Goal: Task Accomplishment & Management: Complete application form

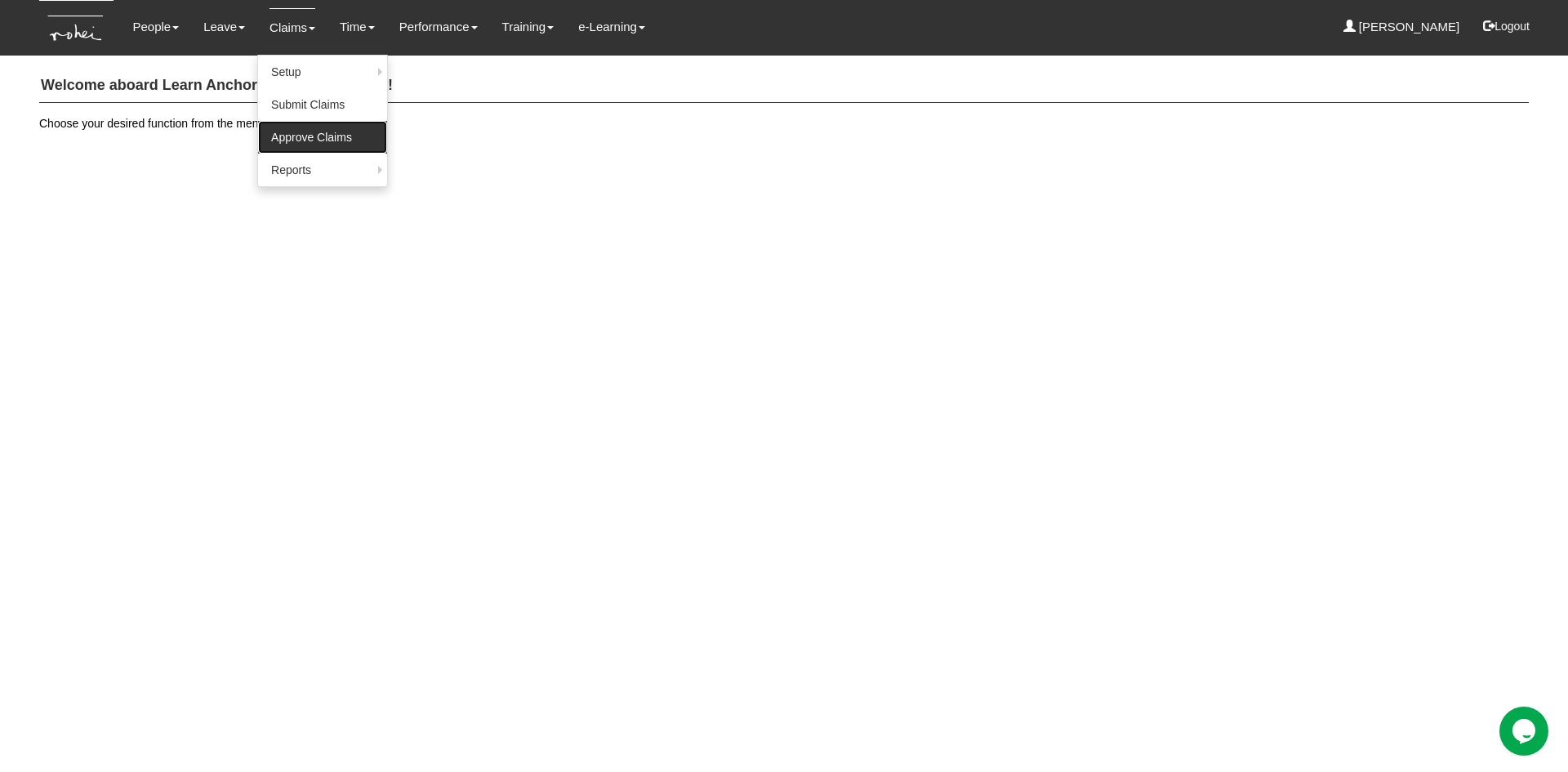
click at [300, 138] on link "Approve Claims" at bounding box center [322, 137] width 129 height 33
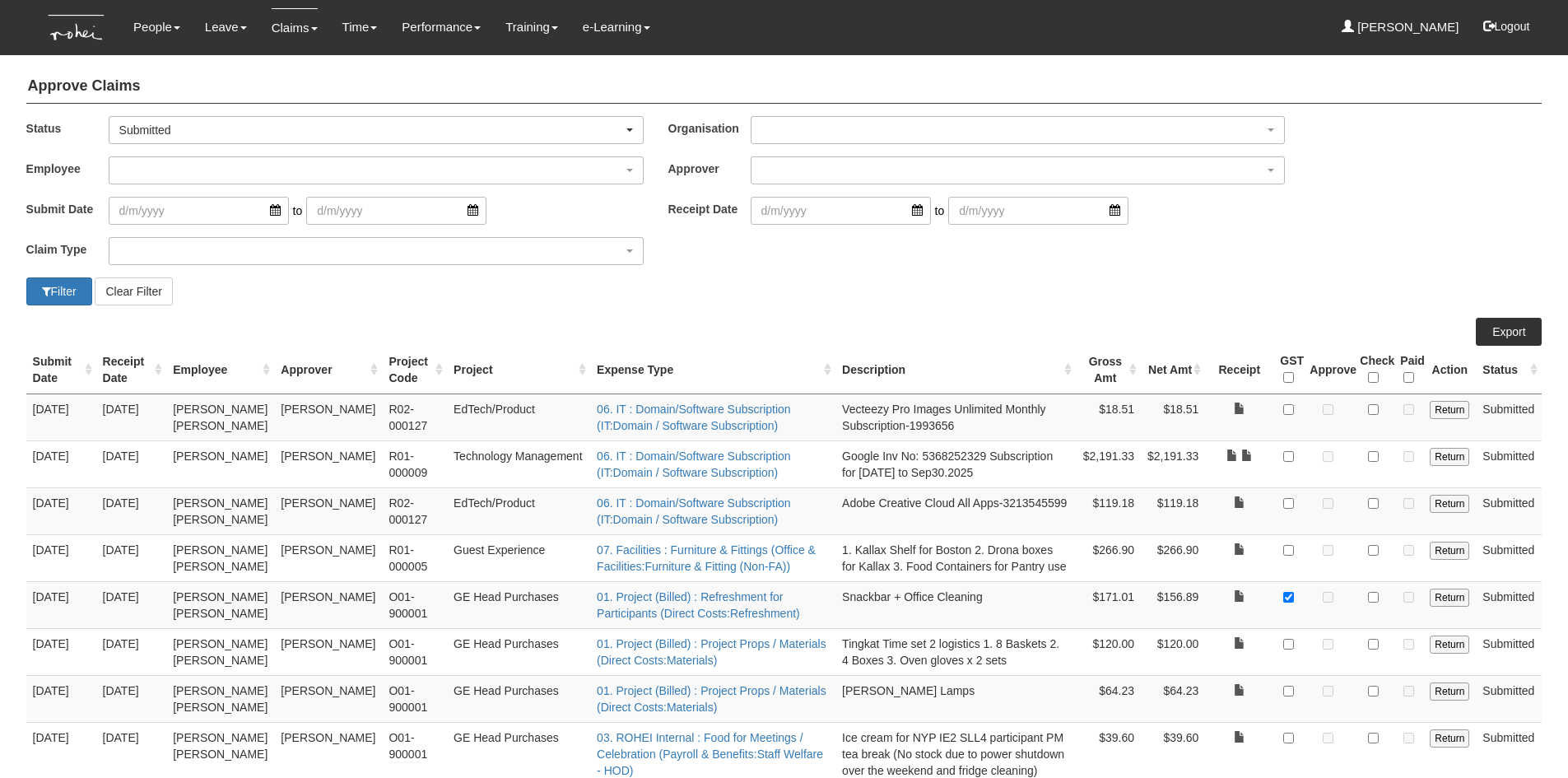
select select "50"
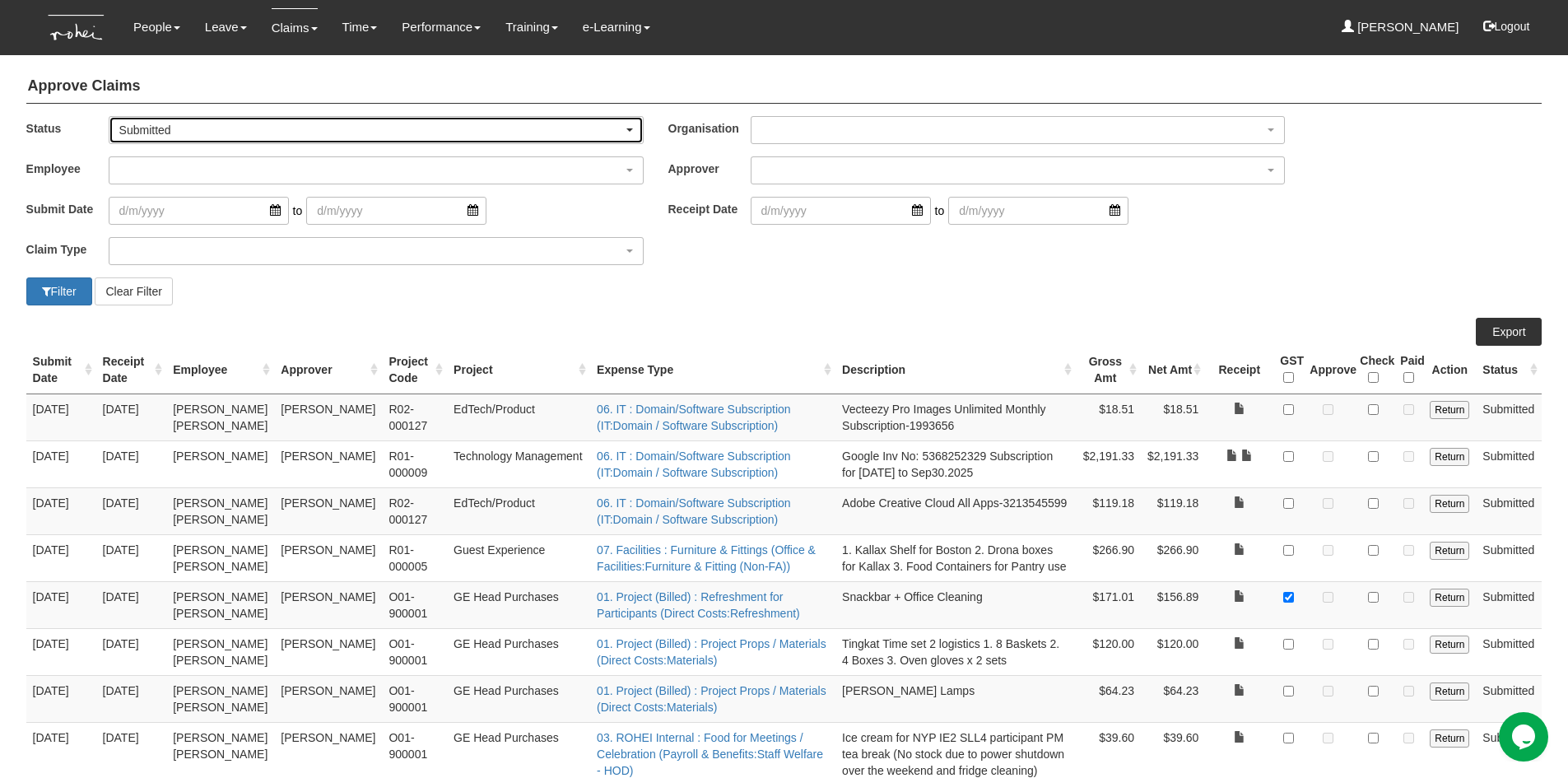
drag, startPoint x: 631, startPoint y: 130, endPoint x: 622, endPoint y: 129, distance: 9.1
click at [631, 129] on span "button" at bounding box center [629, 130] width 7 height 3
click at [189, 160] on link "-- All --" at bounding box center [151, 156] width 85 height 21
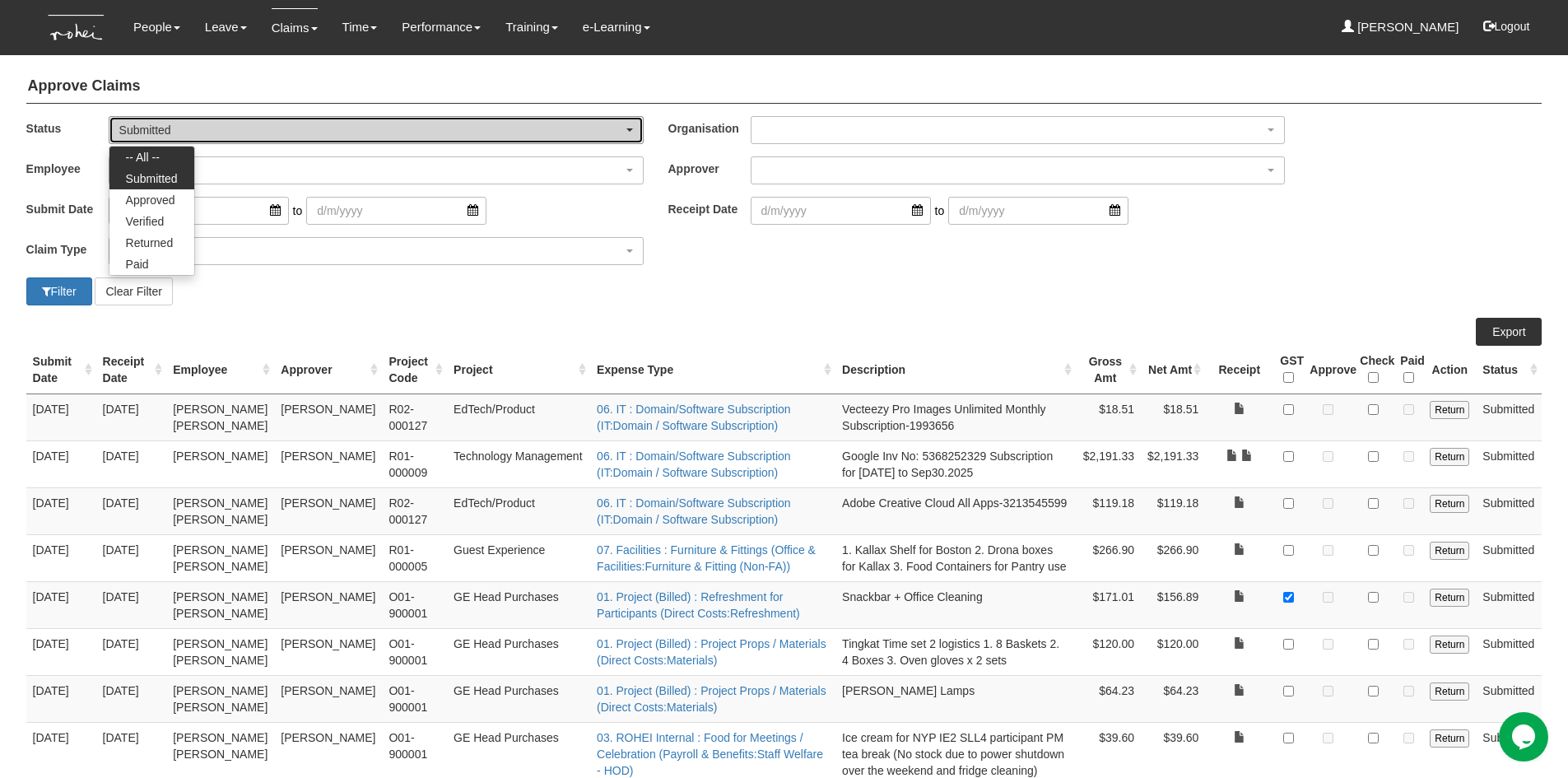
select select "All"
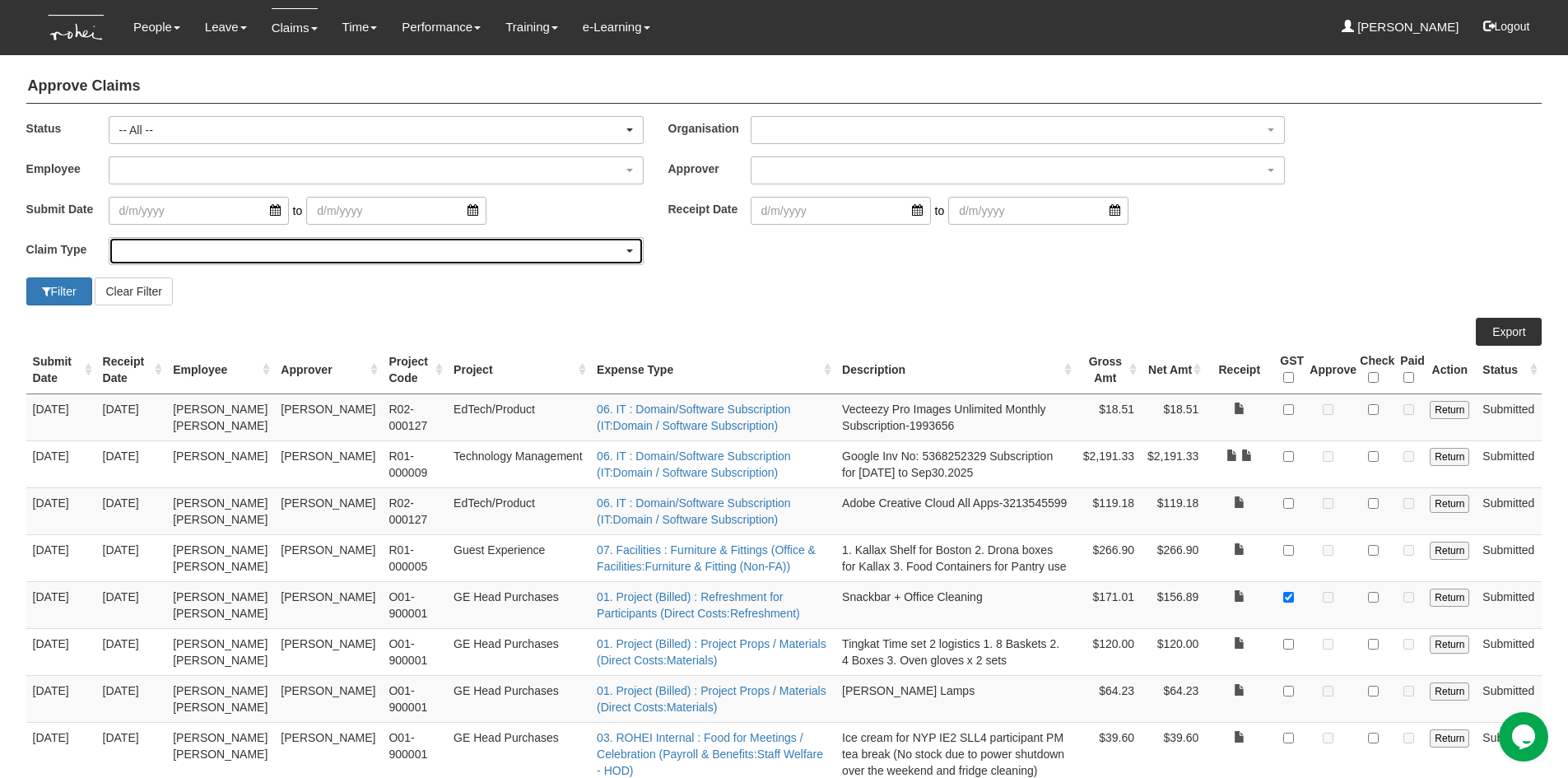
click at [184, 255] on div "button" at bounding box center [376, 250] width 534 height 26
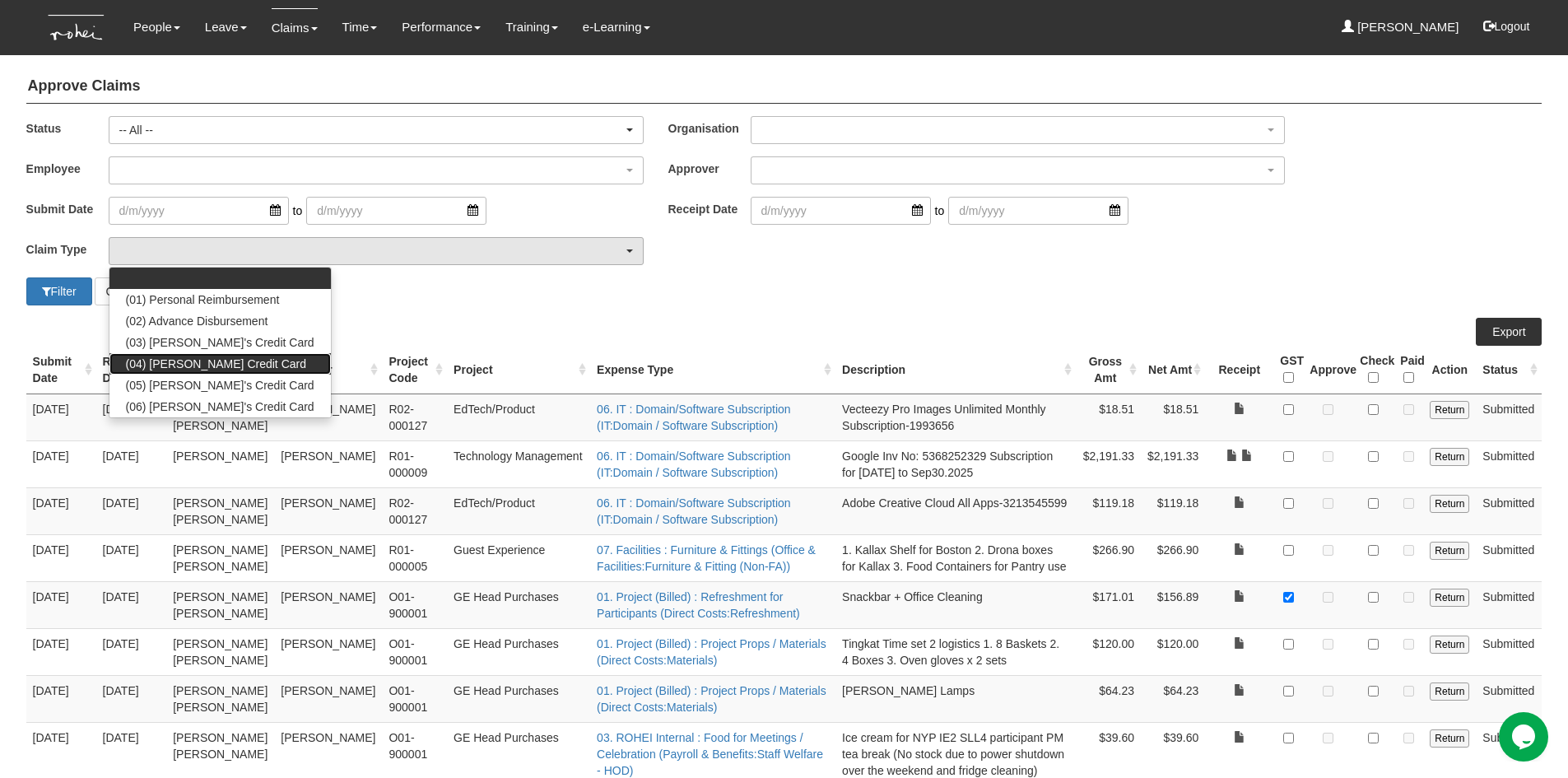
click at [185, 358] on span "(04) [PERSON_NAME] Credit Card" at bounding box center [216, 364] width 180 height 17
select select "16"
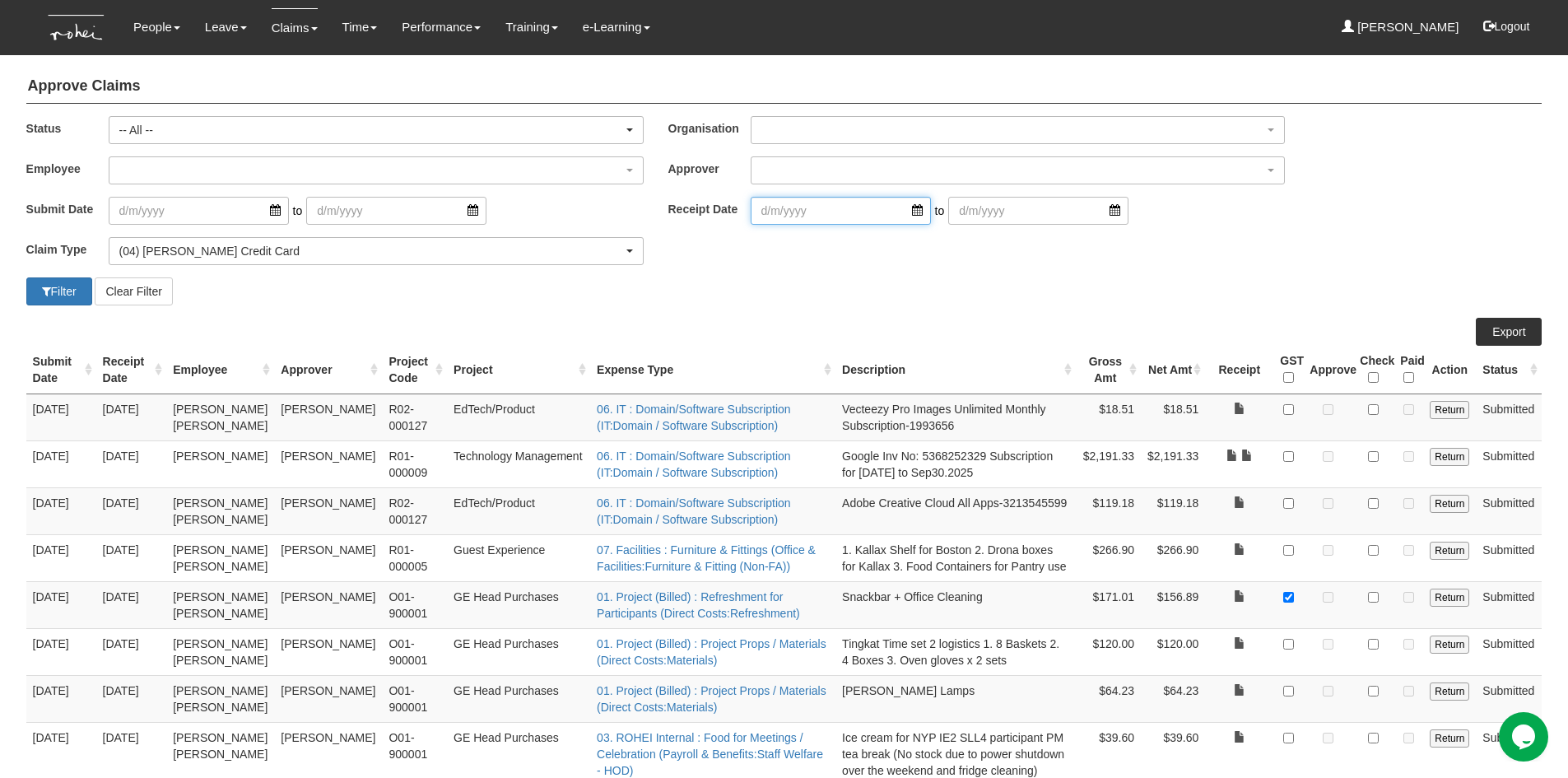
click at [904, 215] on input "search" at bounding box center [840, 210] width 180 height 28
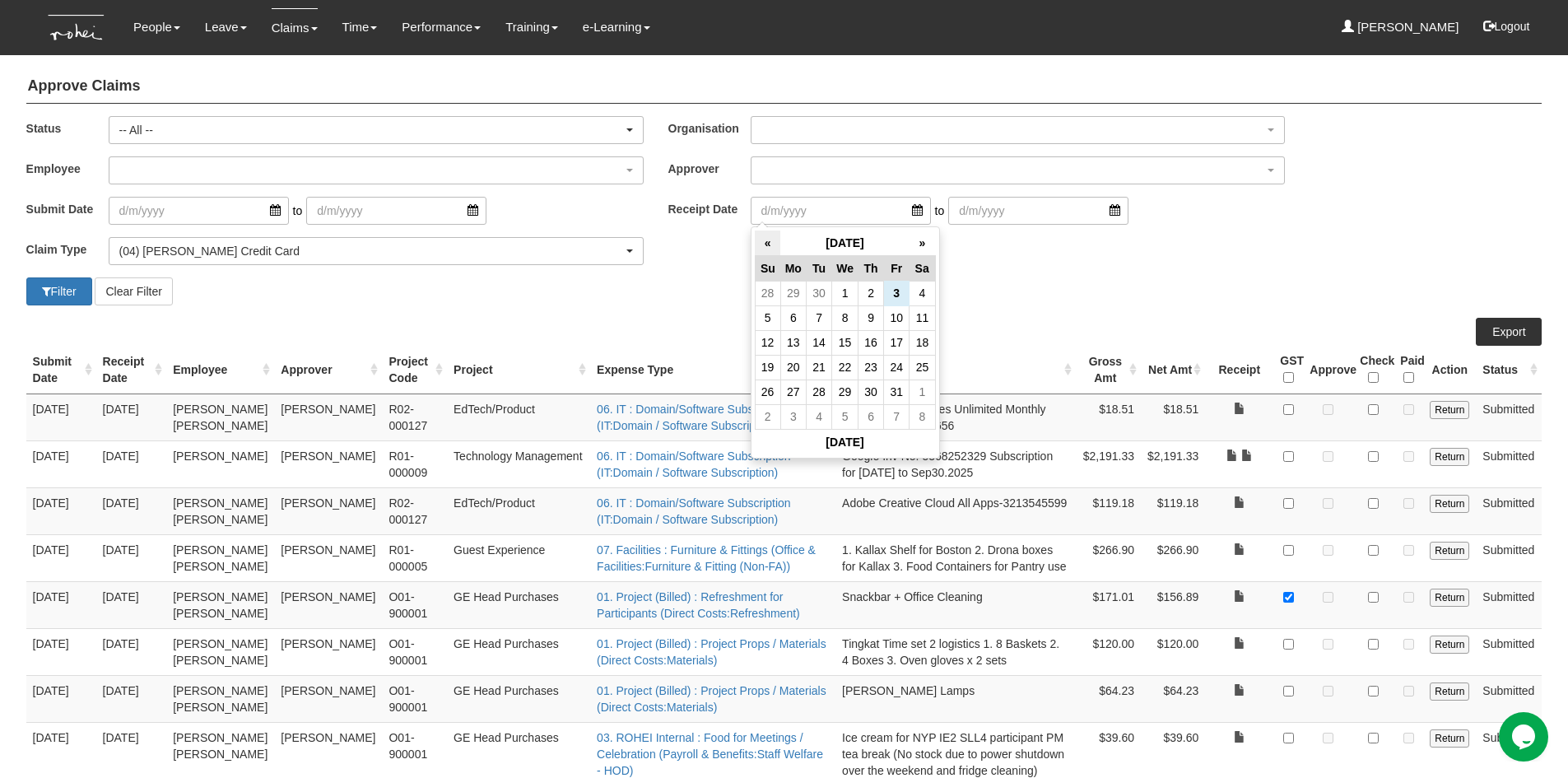
click at [768, 248] on th "«" at bounding box center [767, 243] width 25 height 25
click at [766, 248] on th "«" at bounding box center [767, 243] width 25 height 25
click at [771, 412] on td "31" at bounding box center [767, 416] width 25 height 24
type input "[DATE]"
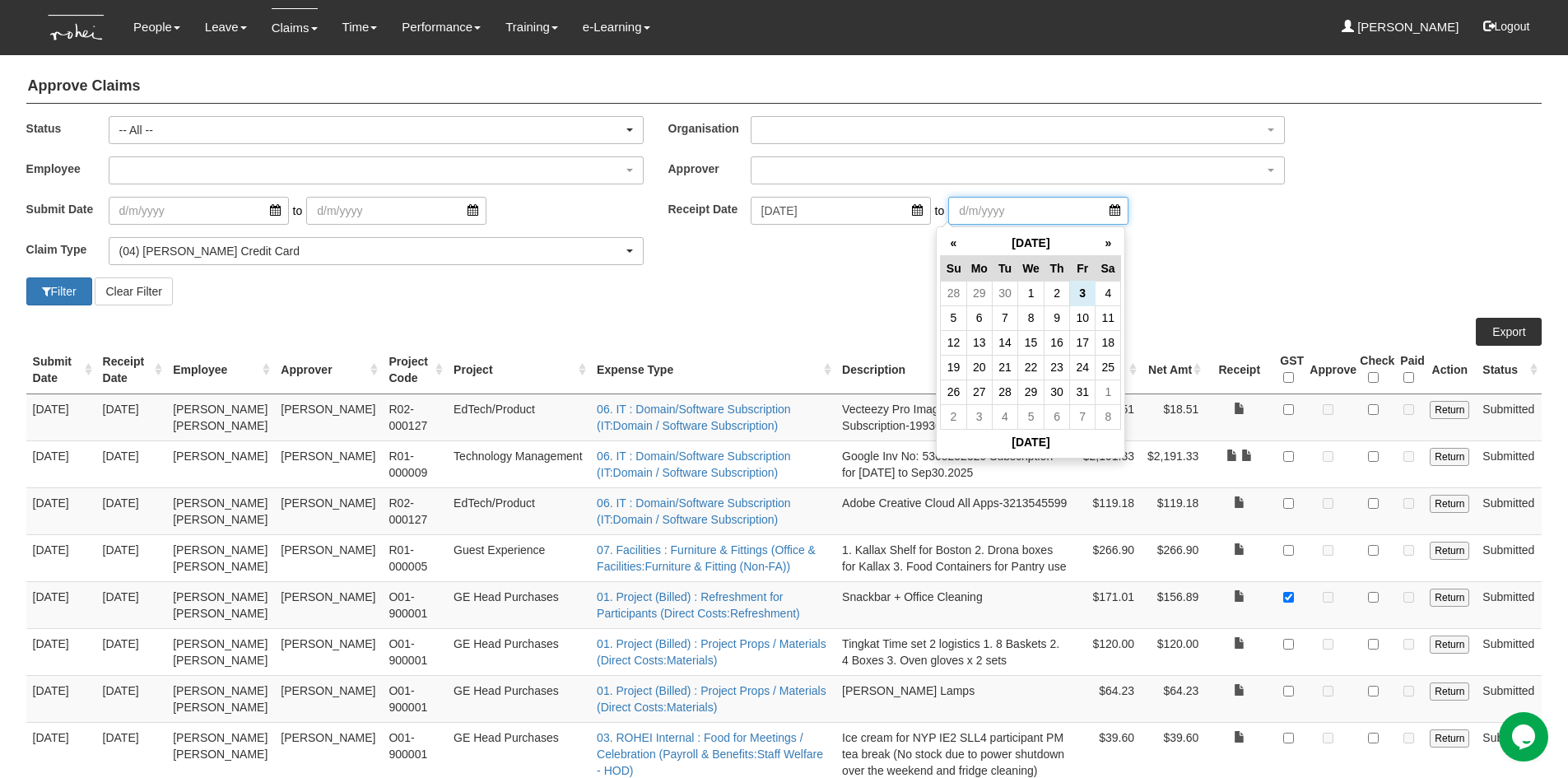
click at [1084, 213] on input "search" at bounding box center [1038, 210] width 180 height 28
click at [955, 244] on th "«" at bounding box center [953, 243] width 25 height 25
click at [1006, 386] on td "30" at bounding box center [1004, 391] width 25 height 24
type input "[DATE]"
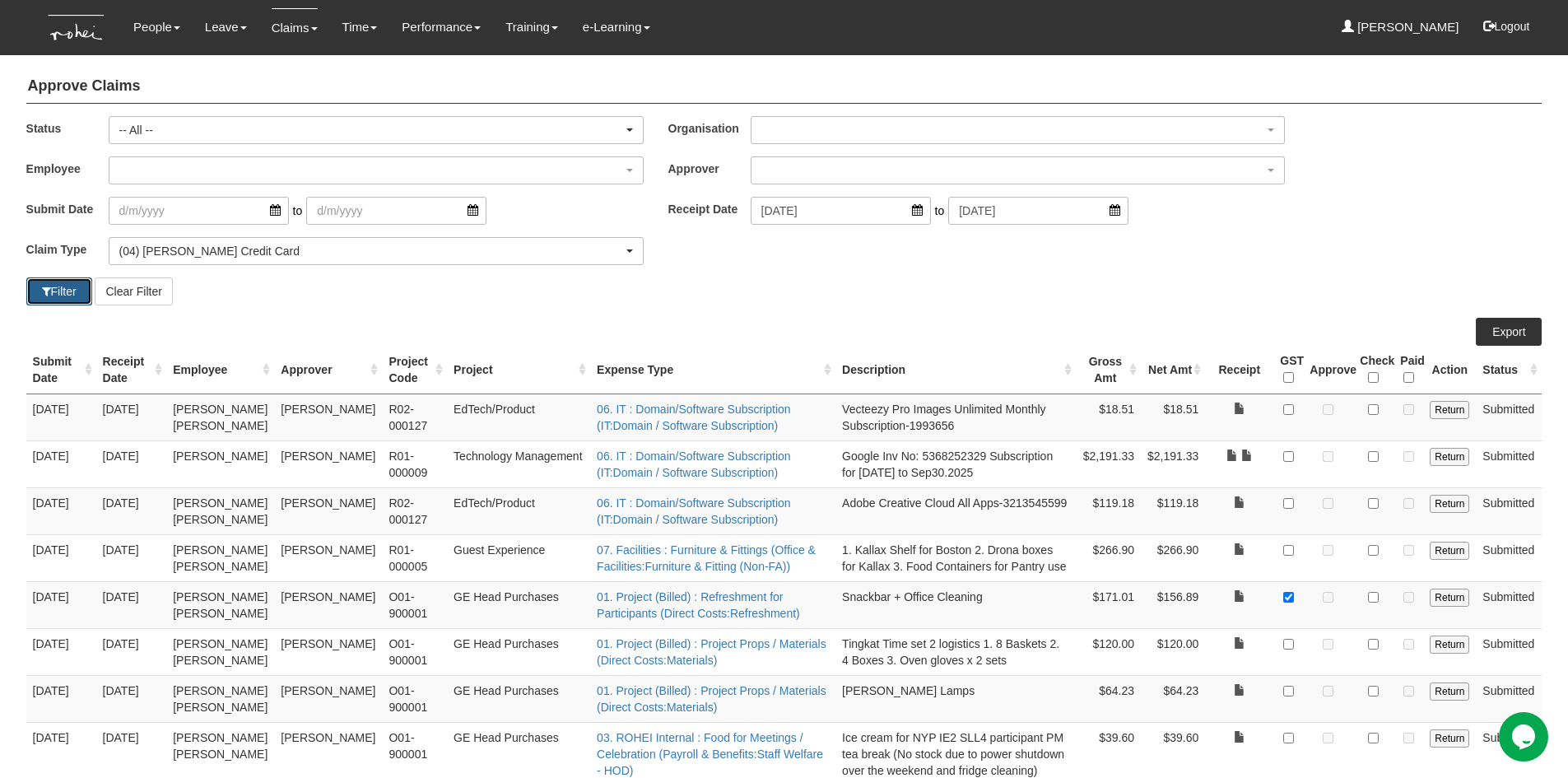
click at [49, 282] on button "Filter" at bounding box center [59, 291] width 66 height 28
select select "50"
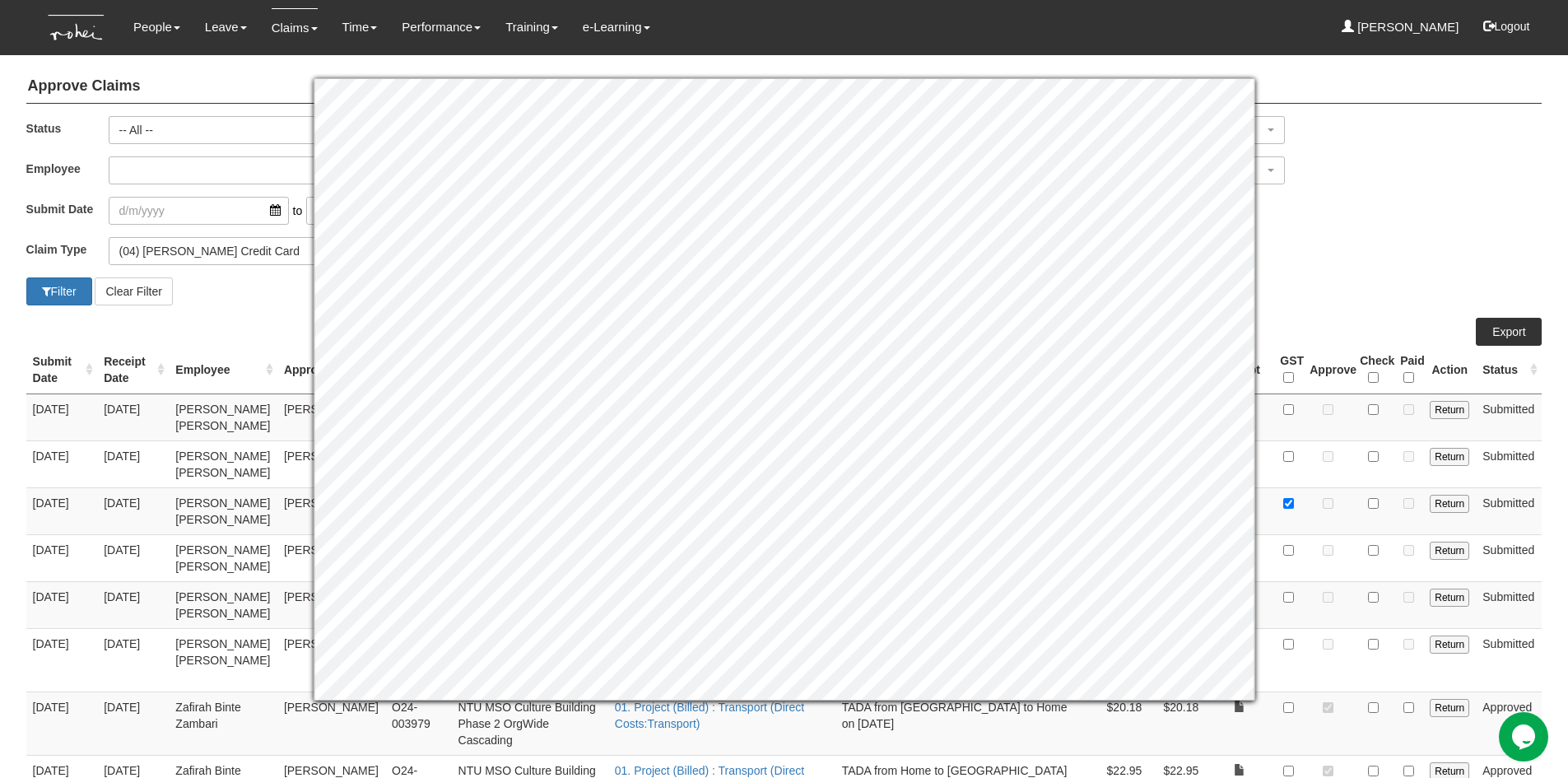
click at [1313, 245] on div "Claim Type (01) Personal Reimbursement (02) Advance Disbursement (03) Daniel's …" at bounding box center [784, 257] width 1540 height 40
click at [1337, 299] on div "Filter Clear Filter" at bounding box center [784, 291] width 1540 height 28
click at [1352, 259] on div "Claim Type (01) Personal Reimbursement (02) Advance Disbursement (03) Daniel's …" at bounding box center [784, 257] width 1540 height 40
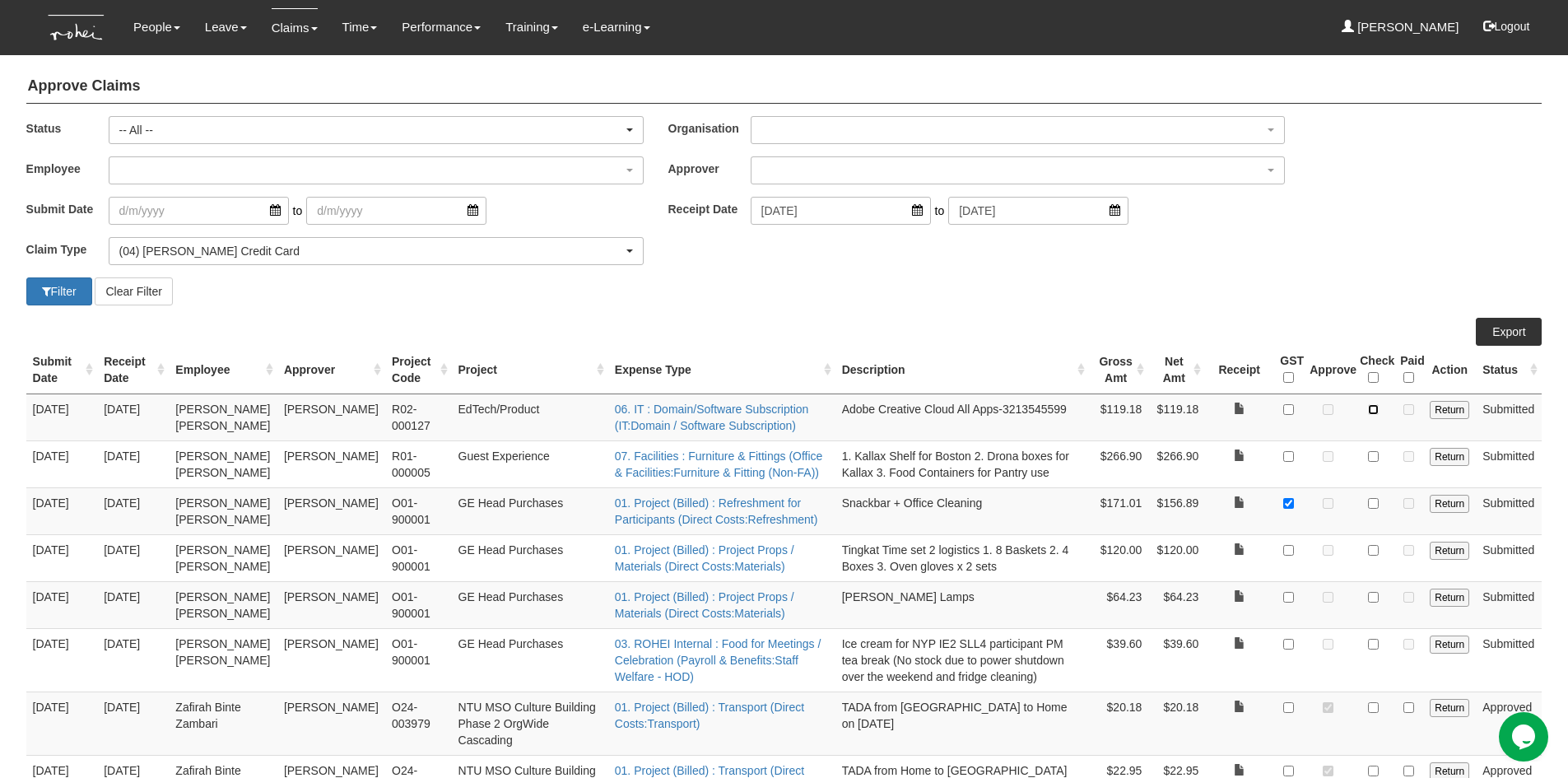
click at [1372, 408] on input "checkbox" at bounding box center [1373, 409] width 11 height 11
checkbox input "true"
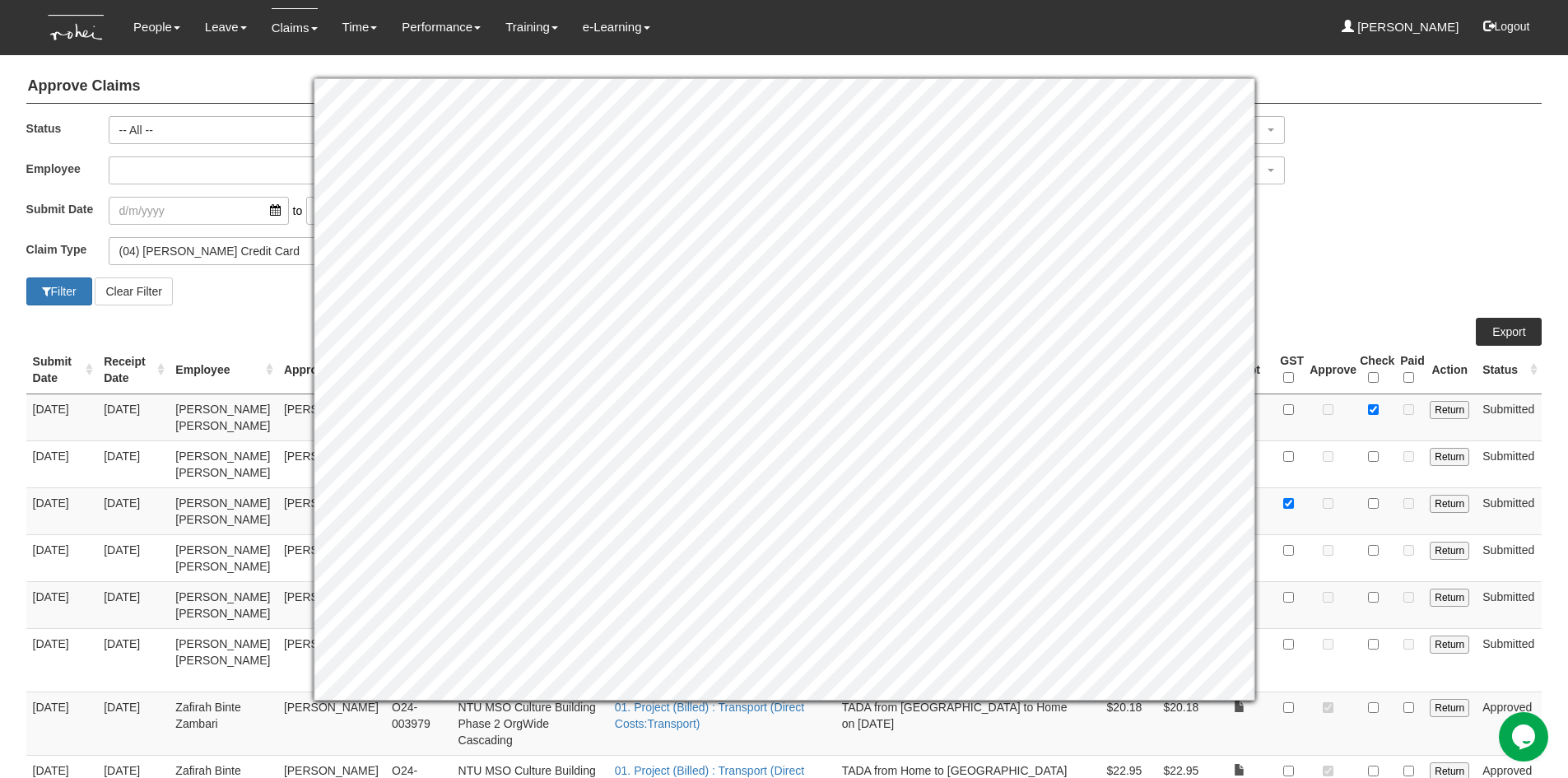
click at [1313, 284] on div "Filter Clear Filter" at bounding box center [784, 291] width 1540 height 28
click at [1308, 270] on div "Claim Type (01) Personal Reimbursement (02) Advance Disbursement (03) Daniel's …" at bounding box center [784, 257] width 1540 height 40
click at [1327, 256] on div "Claim Type (01) Personal Reimbursement (02) Advance Disbursement (03) Daniel's …" at bounding box center [784, 257] width 1540 height 40
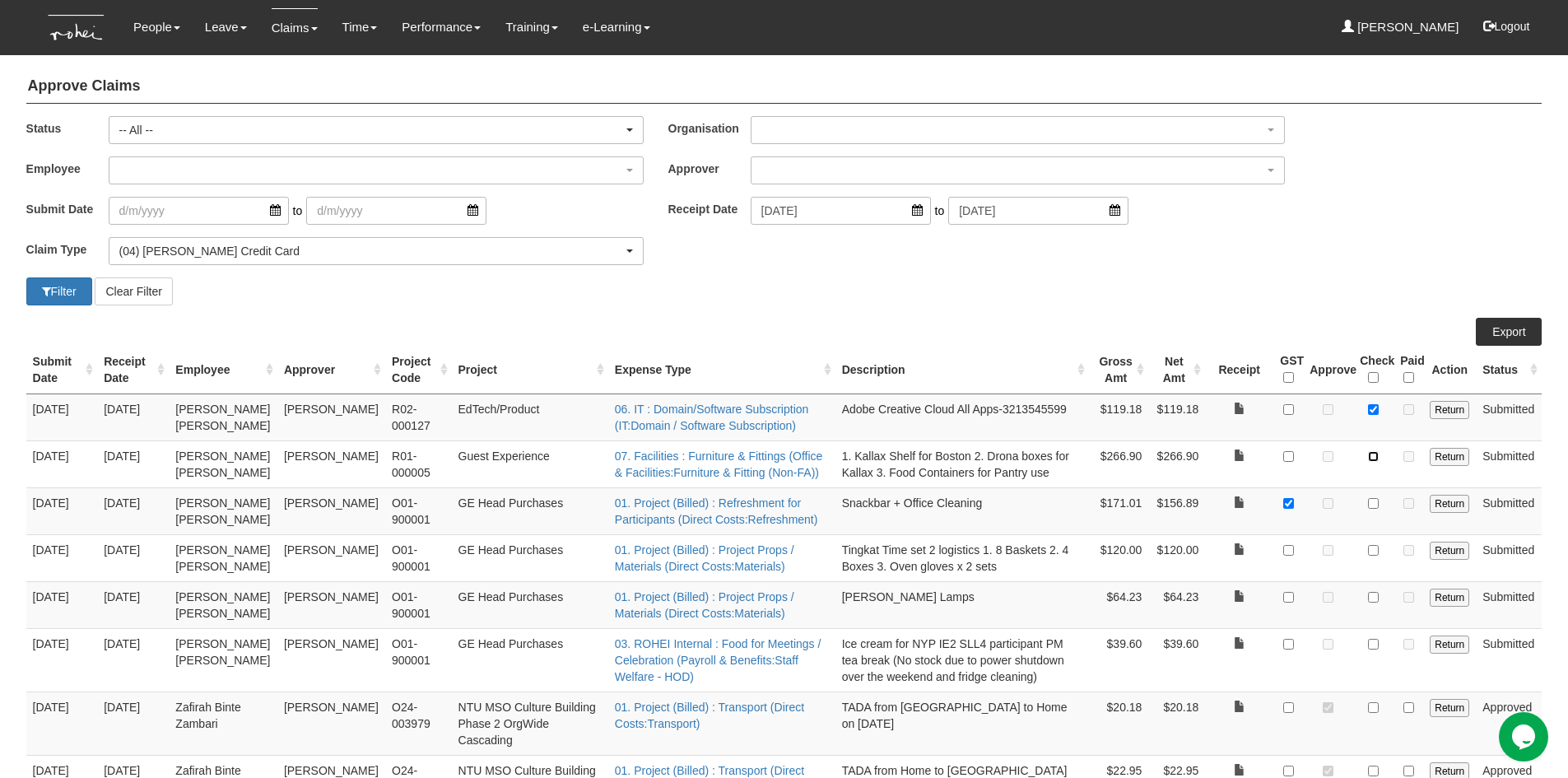
click at [1374, 461] on input "checkbox" at bounding box center [1373, 456] width 11 height 11
checkbox input "true"
click at [1293, 461] on input "checkbox" at bounding box center [1288, 456] width 11 height 11
checkbox input "true"
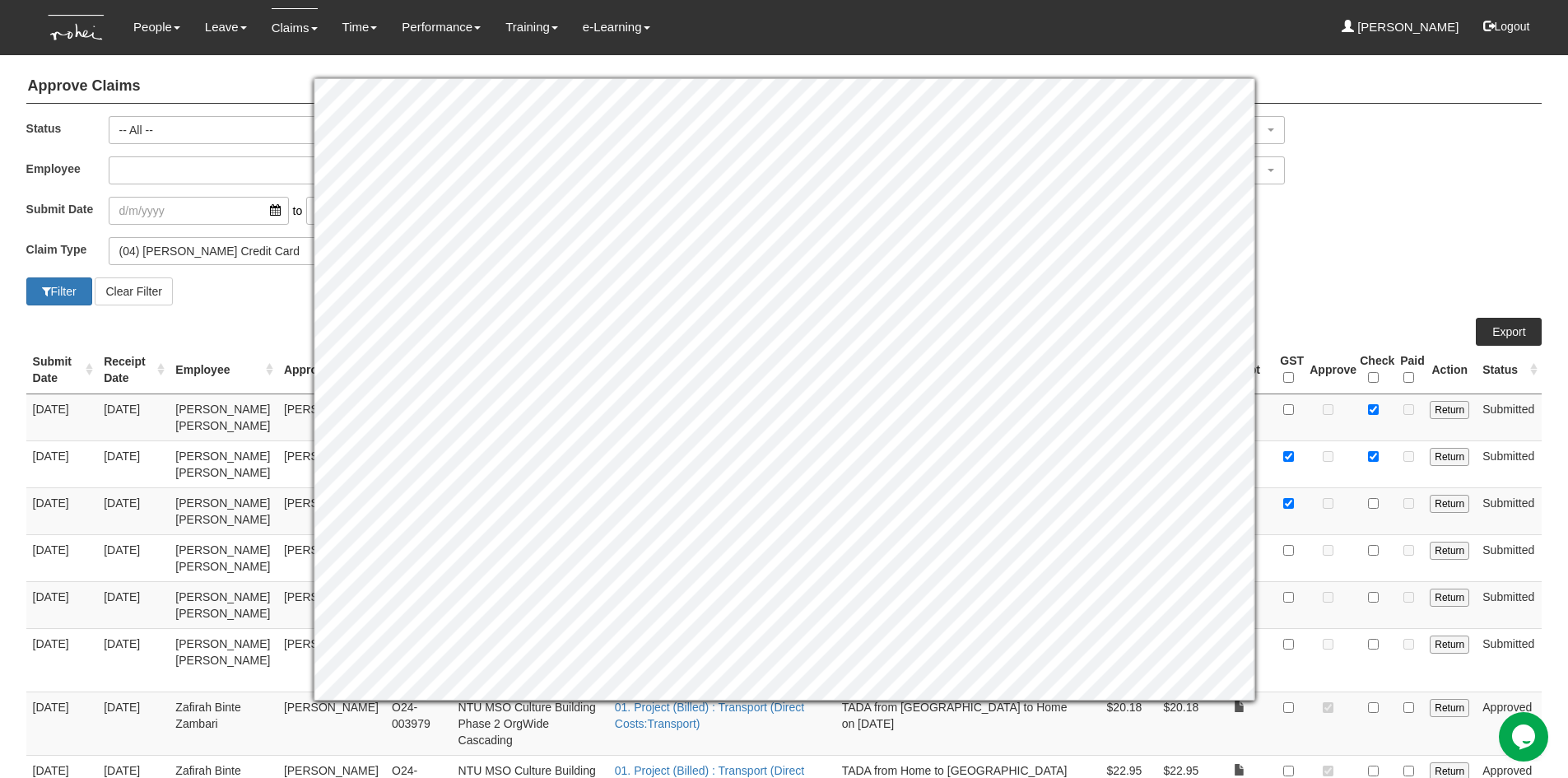
click at [1387, 274] on div "Claim Type (01) Personal Reimbursement (02) Advance Disbursement (03) Daniel's …" at bounding box center [784, 257] width 1540 height 40
click at [1378, 282] on div "Filter Clear Filter" at bounding box center [784, 291] width 1540 height 28
click at [1339, 256] on div "Claim Type (01) Personal Reimbursement (02) Advance Disbursement (03) Daniel's …" at bounding box center [784, 257] width 1540 height 40
click at [1343, 244] on div "Claim Type (01) Personal Reimbursement (02) Advance Disbursement (03) Daniel's …" at bounding box center [784, 257] width 1540 height 40
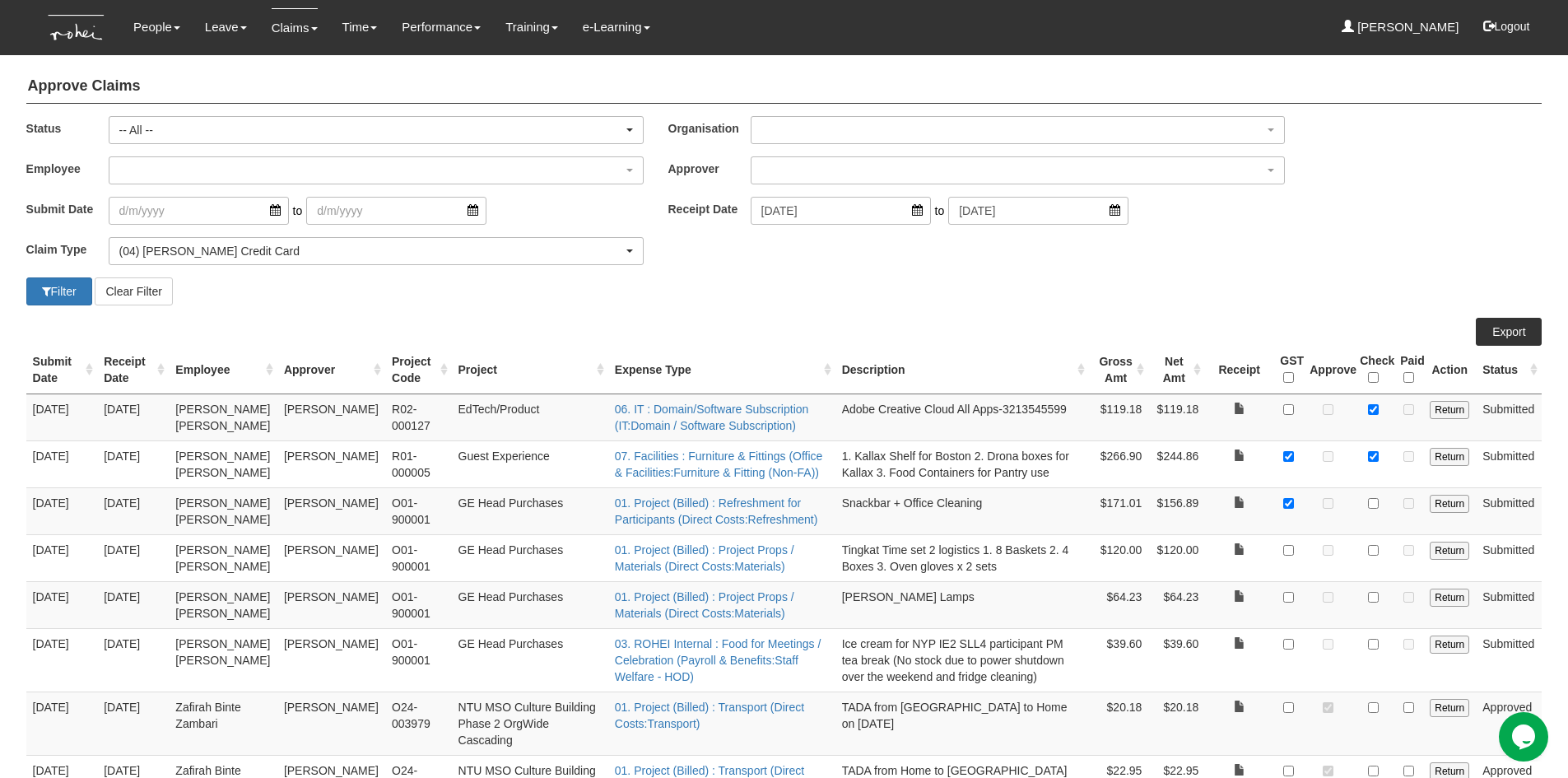
click at [1372, 478] on td at bounding box center [1373, 464] width 40 height 47
click at [1374, 461] on input "checkbox" at bounding box center [1373, 456] width 11 height 11
checkbox input "false"
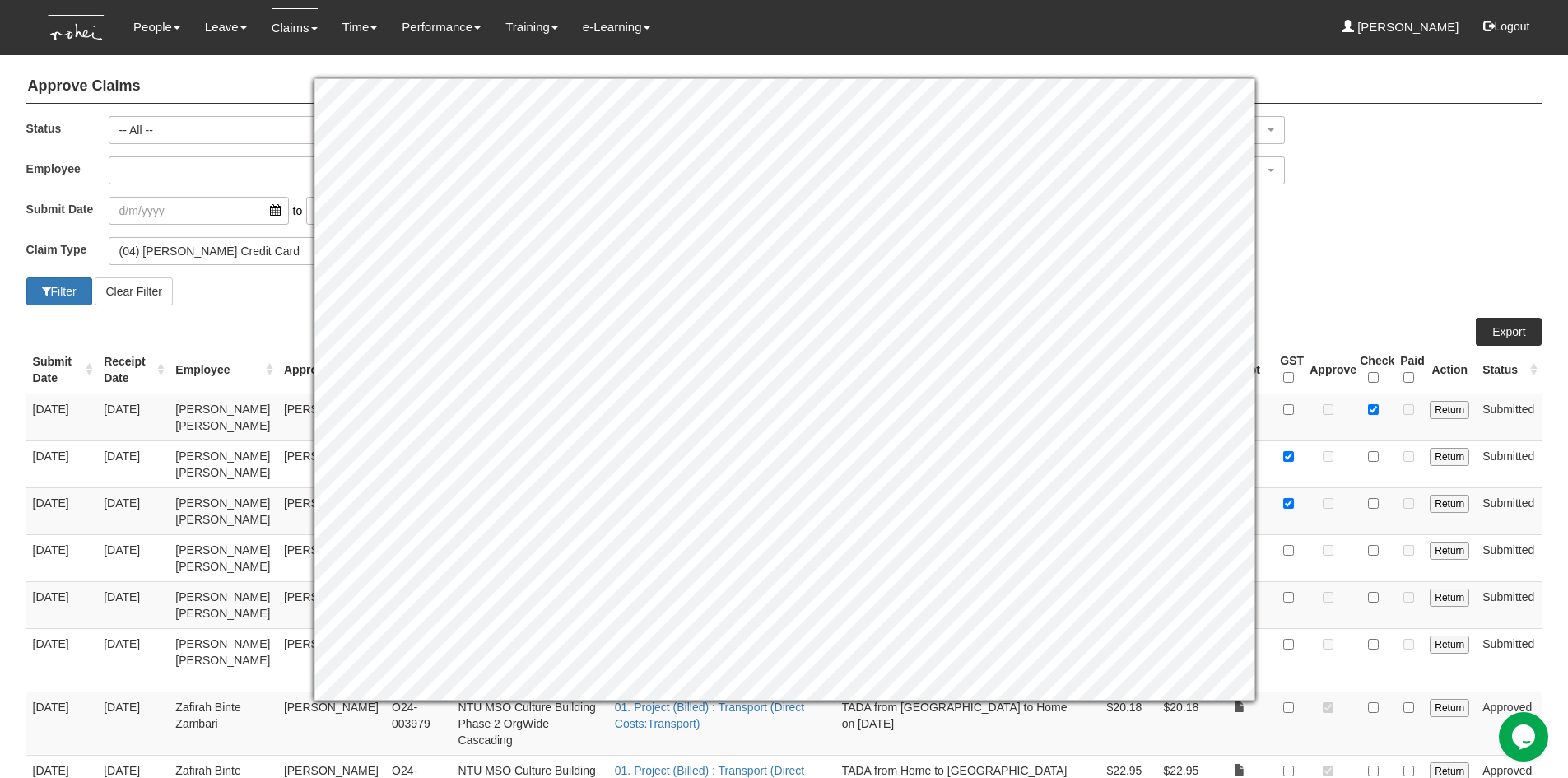
click at [1371, 295] on div "Filter Clear Filter" at bounding box center [784, 291] width 1540 height 28
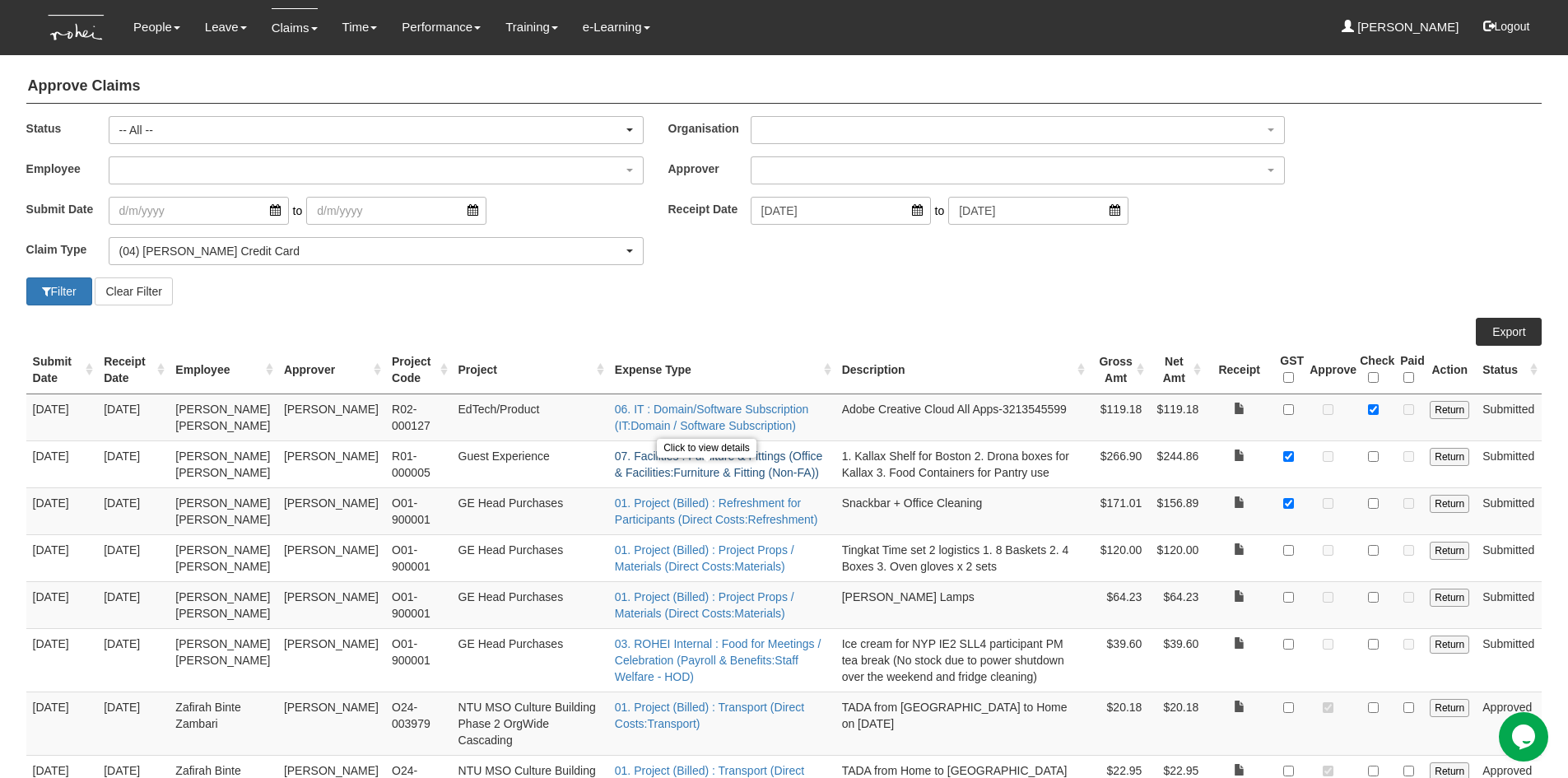
click at [781, 479] on link "07. Facilities : Furniture & Fittings (Office & Facilities:Furniture & Fitting …" at bounding box center [719, 464] width 208 height 29
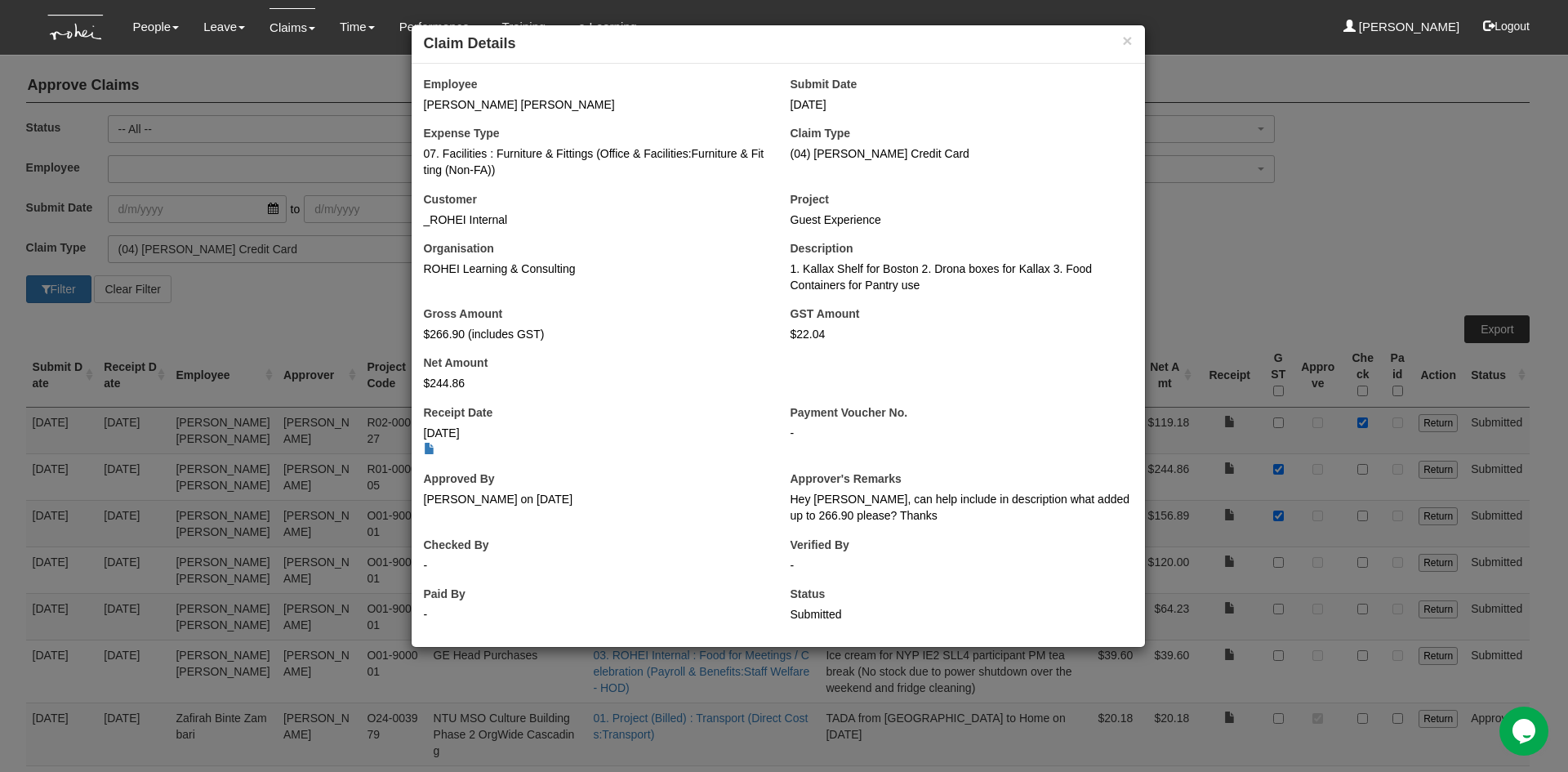
click at [1534, 495] on div "× Claim Details Employee Velasquez Roberto Miguel Aguirre Submit Date 2/10/2025…" at bounding box center [784, 386] width 1568 height 772
click at [1127, 47] on button "×" at bounding box center [1128, 40] width 10 height 18
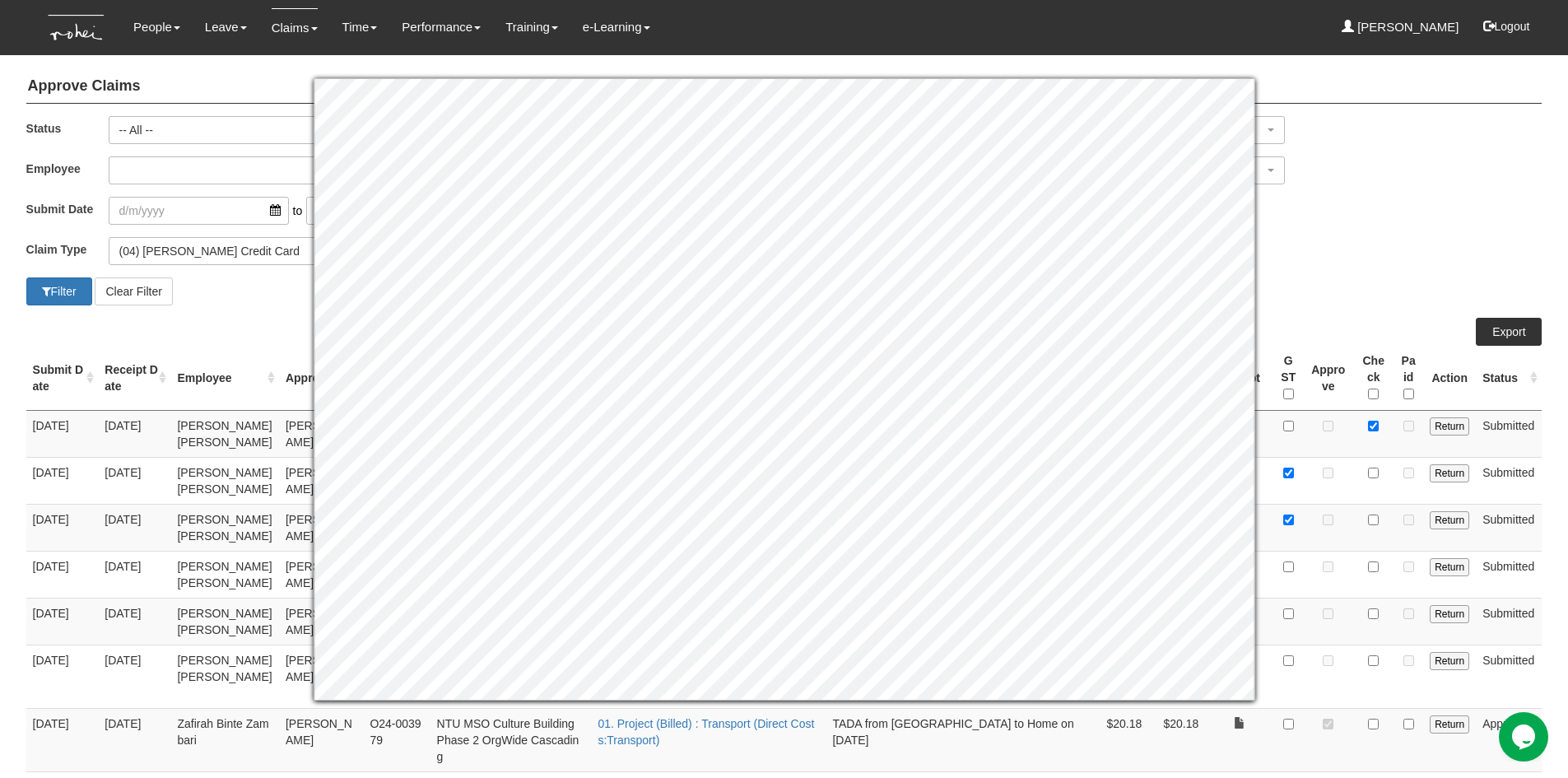
click at [1339, 269] on div "Claim Type (01) Personal Reimbursement (02) Advance Disbursement (03) Daniel's …" at bounding box center [784, 257] width 1540 height 40
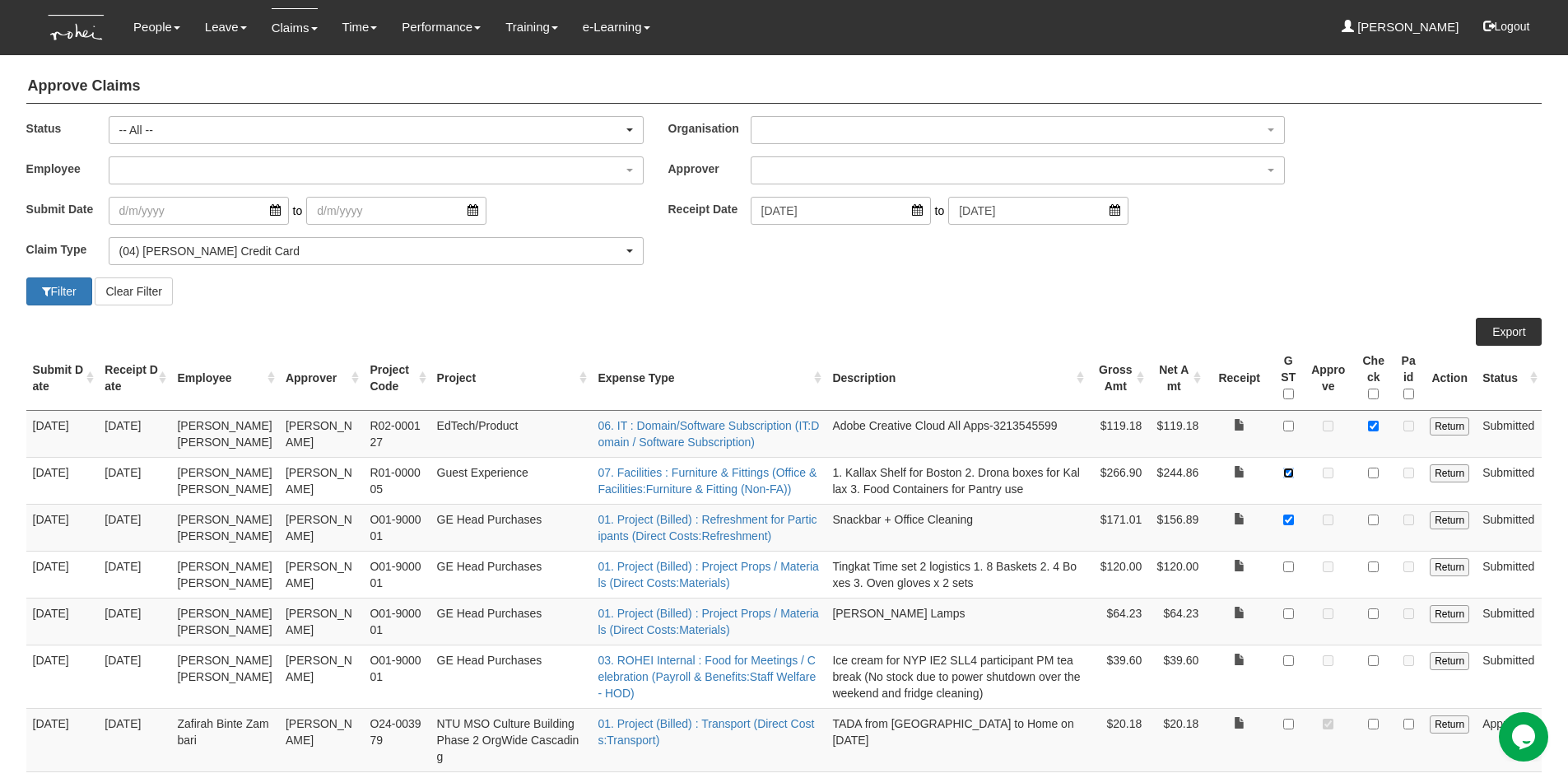
click at [1291, 473] on input "checkbox" at bounding box center [1288, 472] width 11 height 11
checkbox input "false"
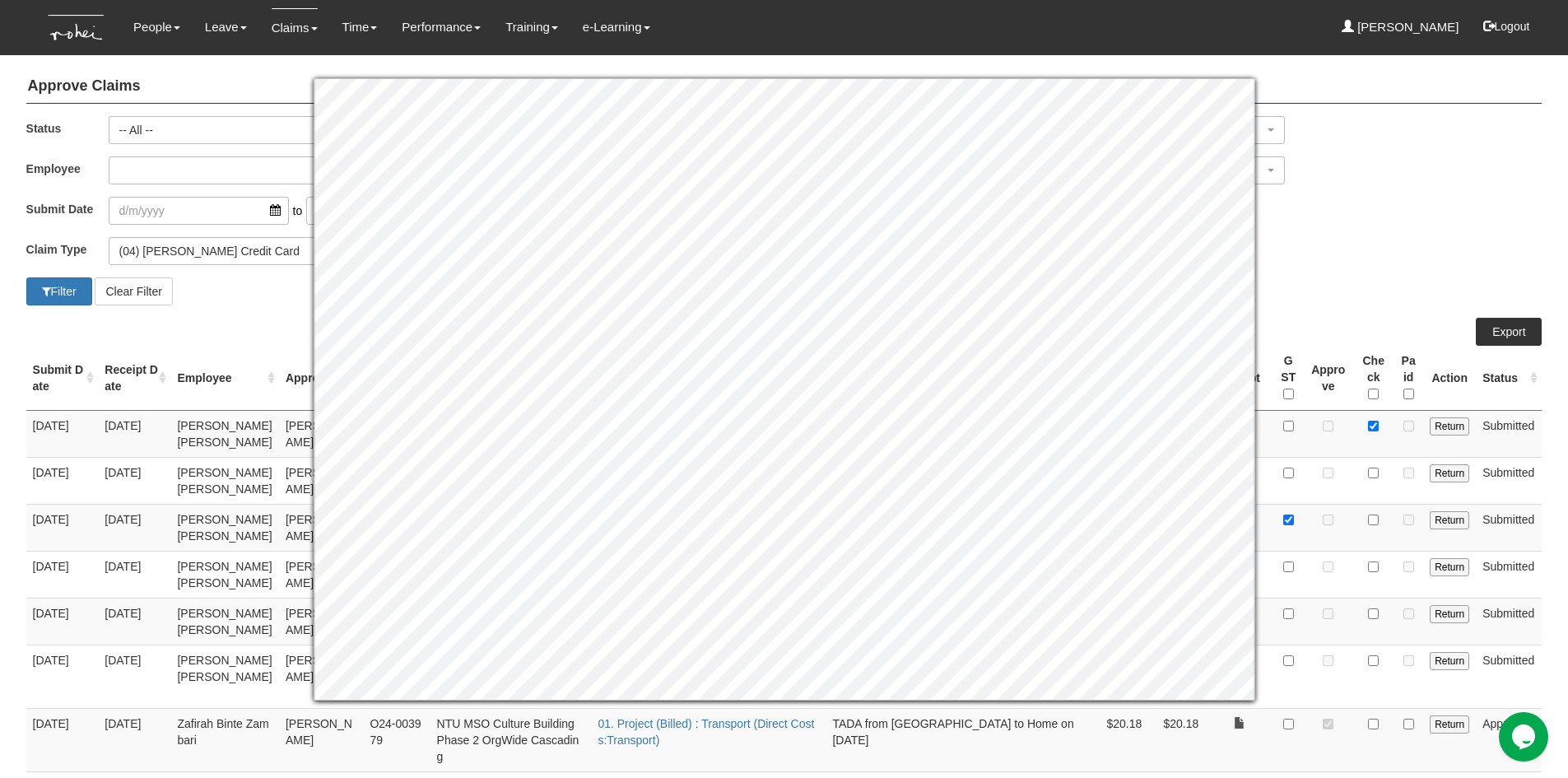
click at [1320, 286] on div "Filter Clear Filter" at bounding box center [784, 291] width 1540 height 28
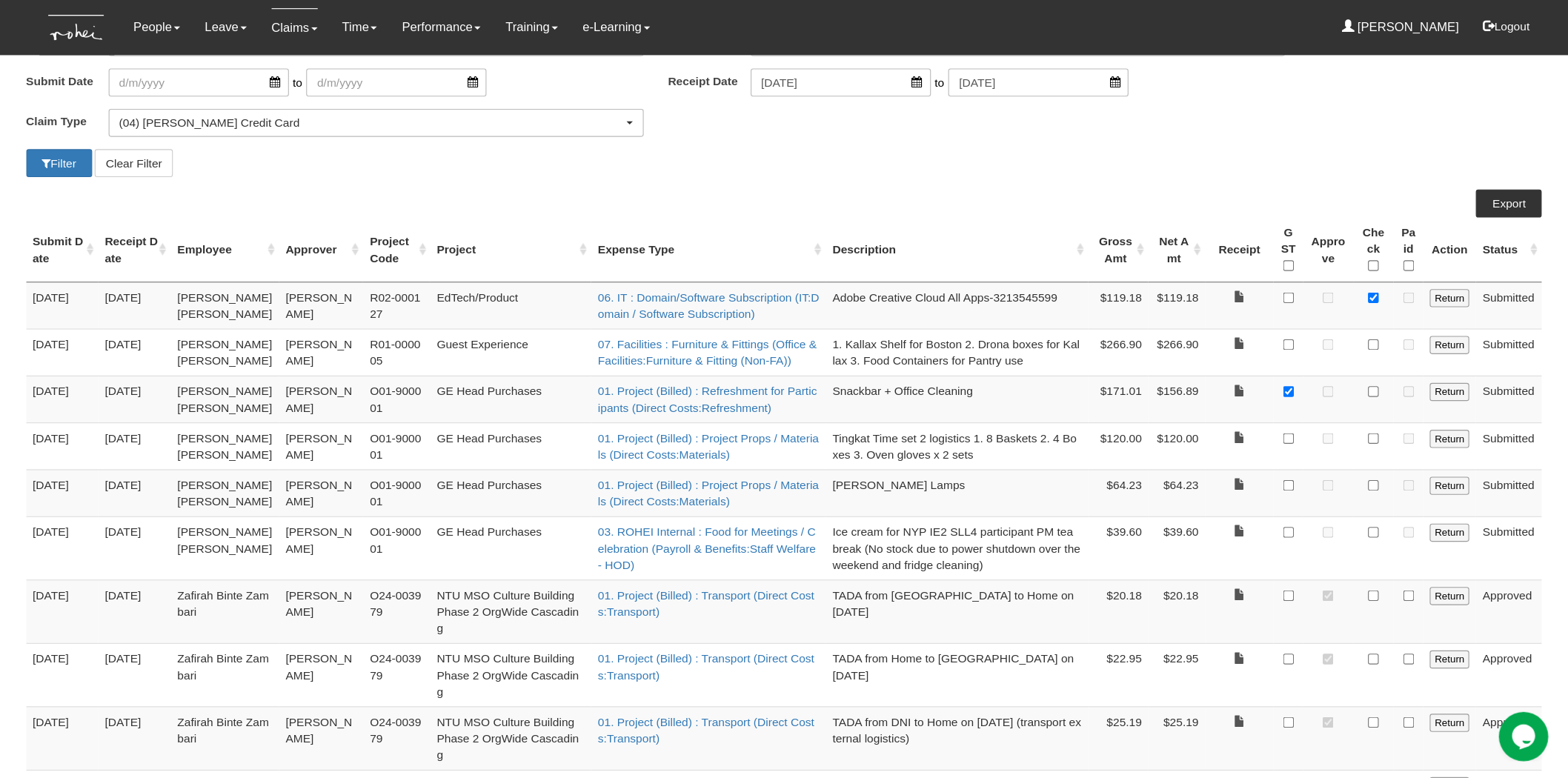
scroll to position [148, 0]
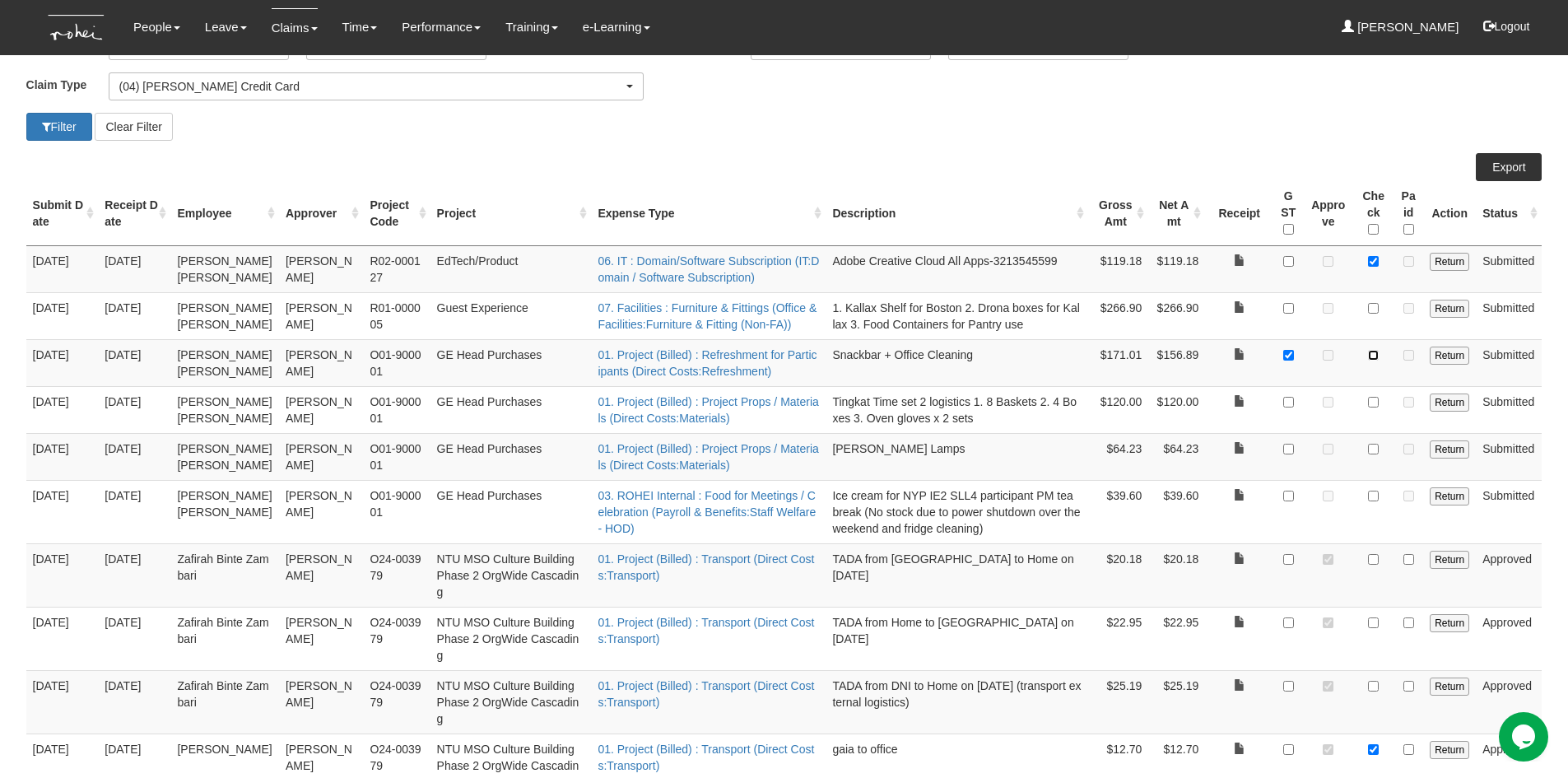
click at [1372, 353] on input "checkbox" at bounding box center [1373, 355] width 11 height 11
checkbox input "true"
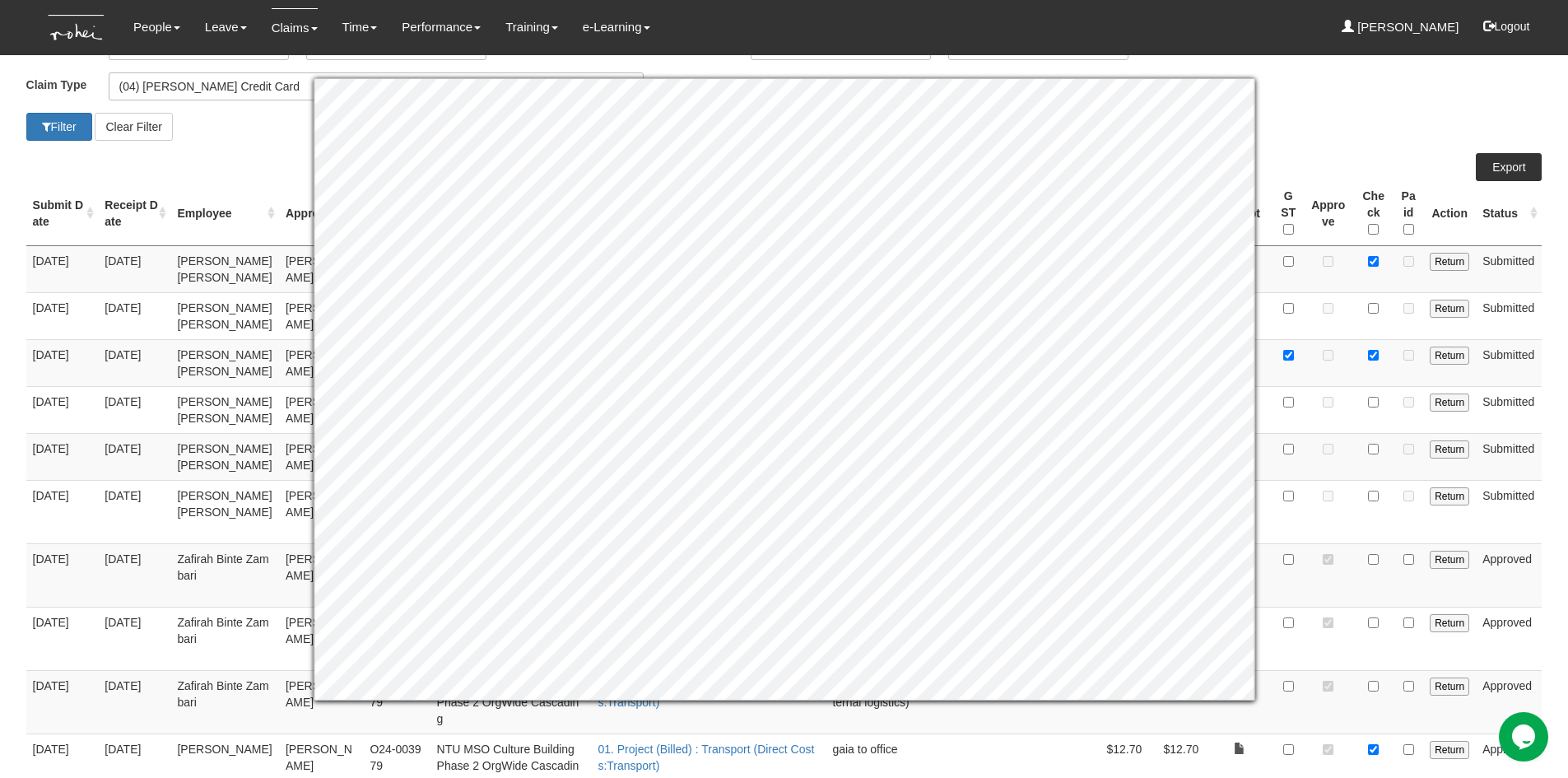
click at [1280, 521] on td at bounding box center [1287, 511] width 29 height 63
click at [1308, 525] on td at bounding box center [1328, 511] width 50 height 63
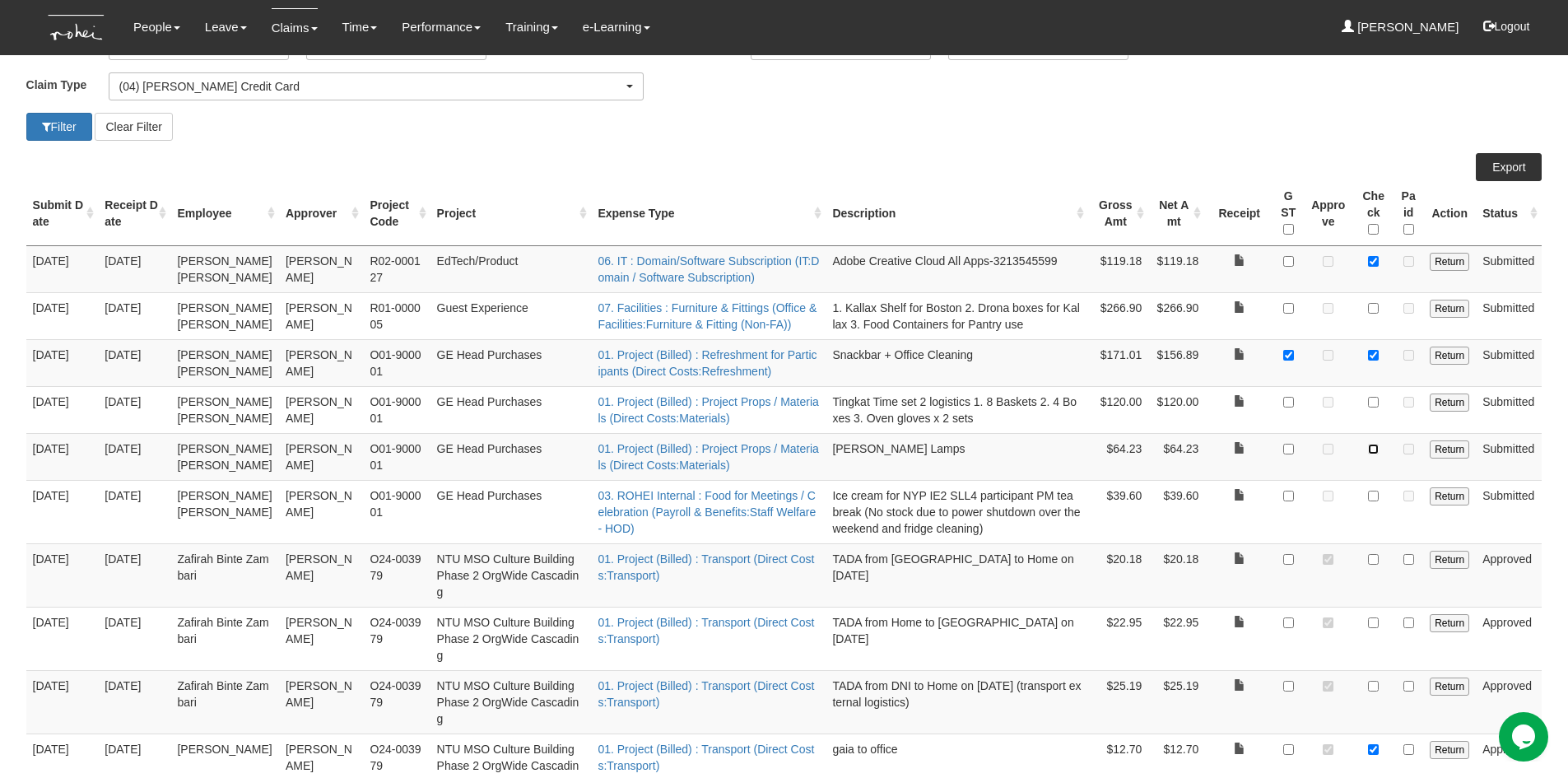
click at [1371, 450] on input "checkbox" at bounding box center [1373, 449] width 11 height 11
checkbox input "true"
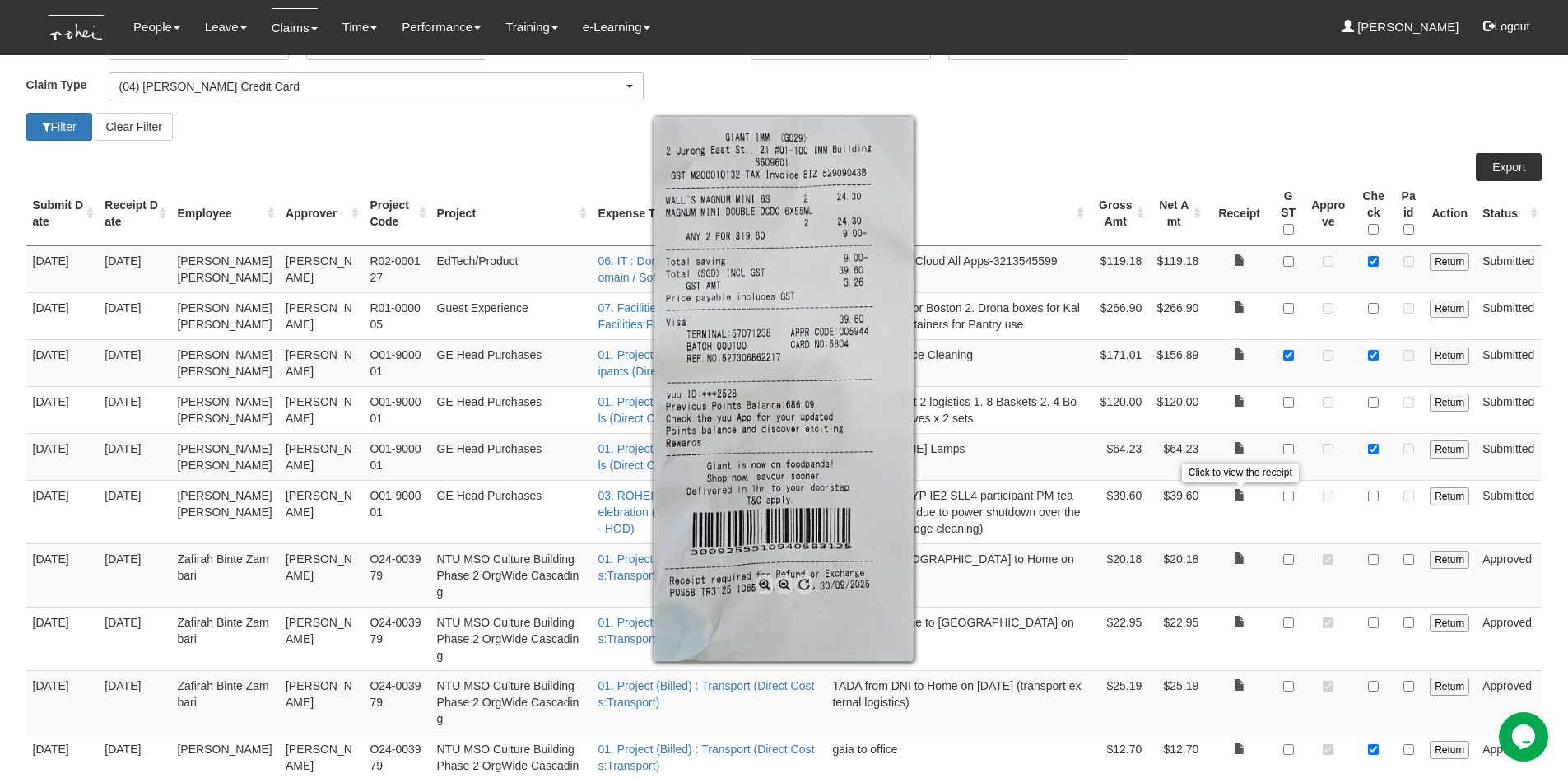
click at [1234, 498] on div at bounding box center [784, 389] width 1568 height 778
click at [1234, 534] on div at bounding box center [784, 389] width 1568 height 778
click at [1545, 532] on div at bounding box center [784, 389] width 1568 height 778
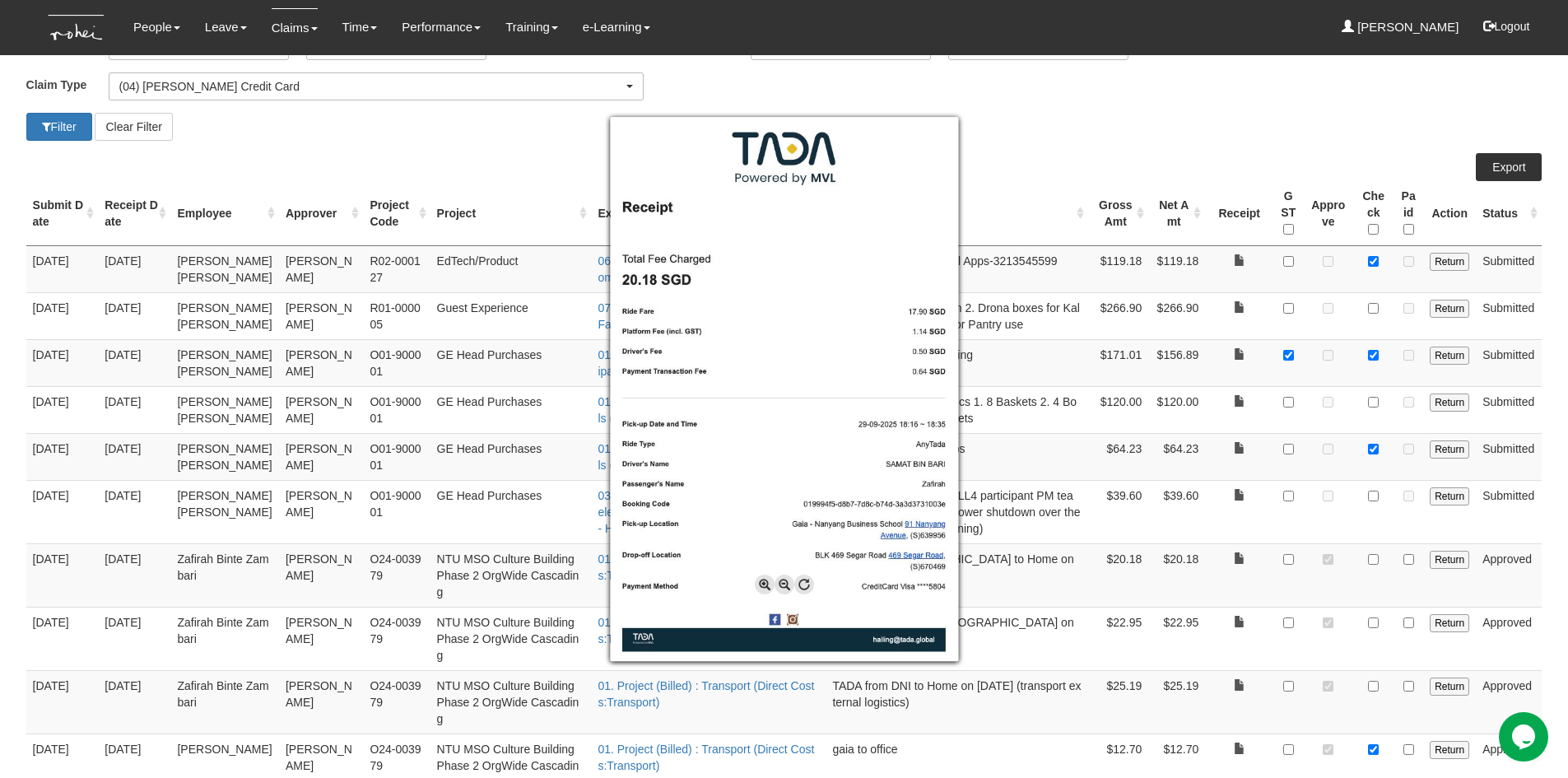
click at [462, 145] on div at bounding box center [784, 389] width 1568 height 778
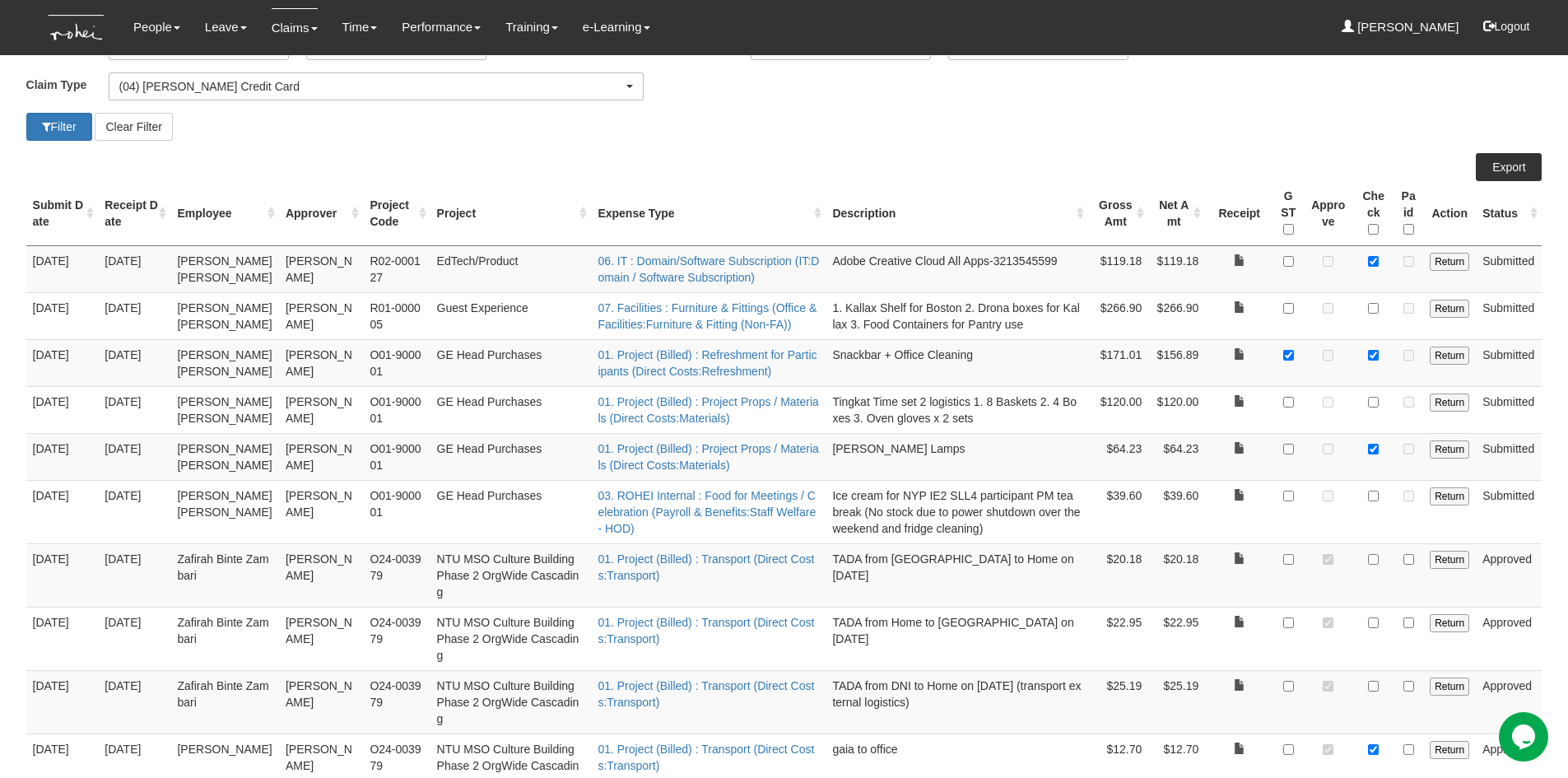
click at [1323, 136] on div "Filter Clear Filter" at bounding box center [784, 126] width 1540 height 28
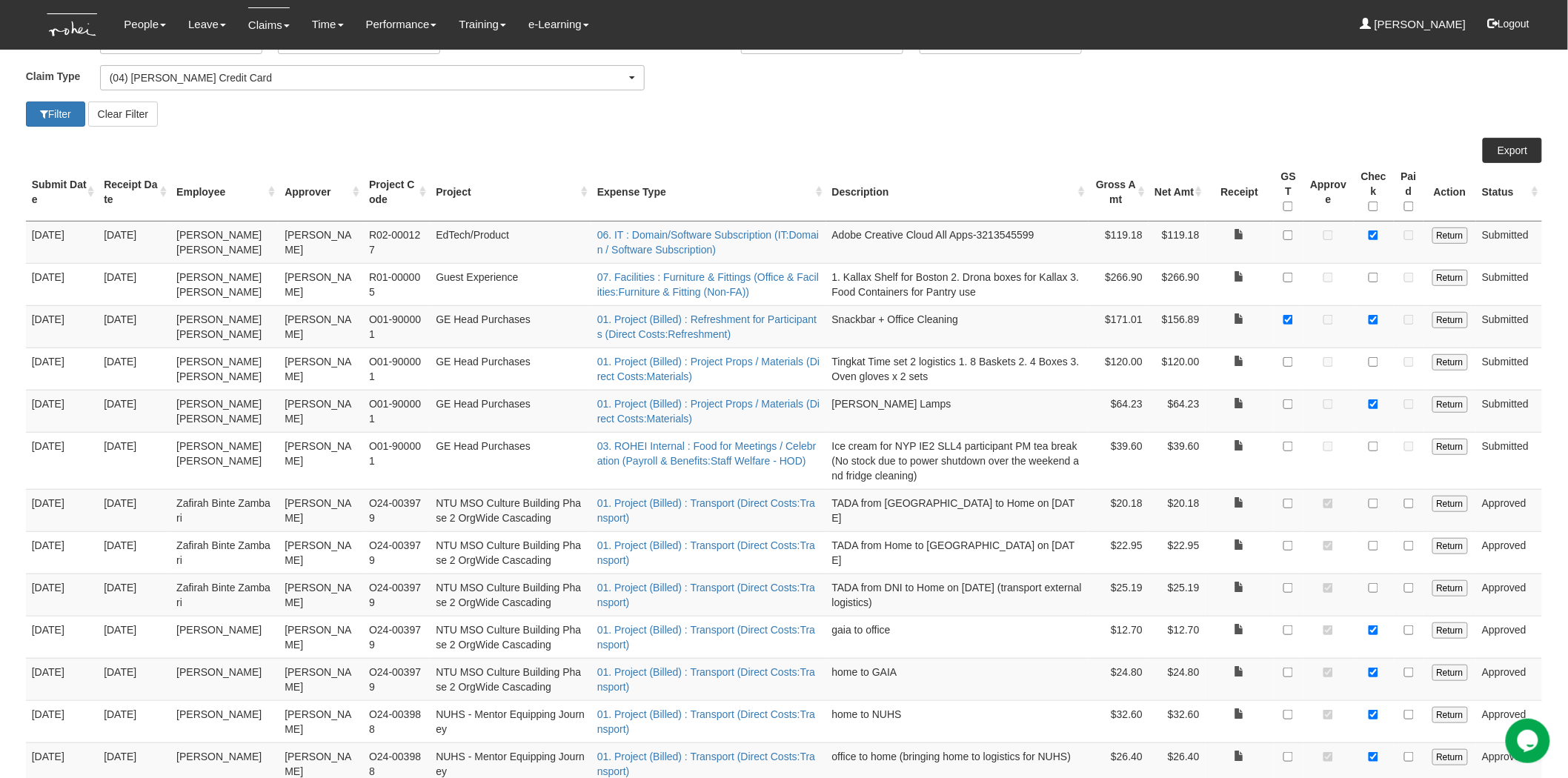
drag, startPoint x: 1383, startPoint y: 0, endPoint x: 1132, endPoint y: 126, distance: 280.9
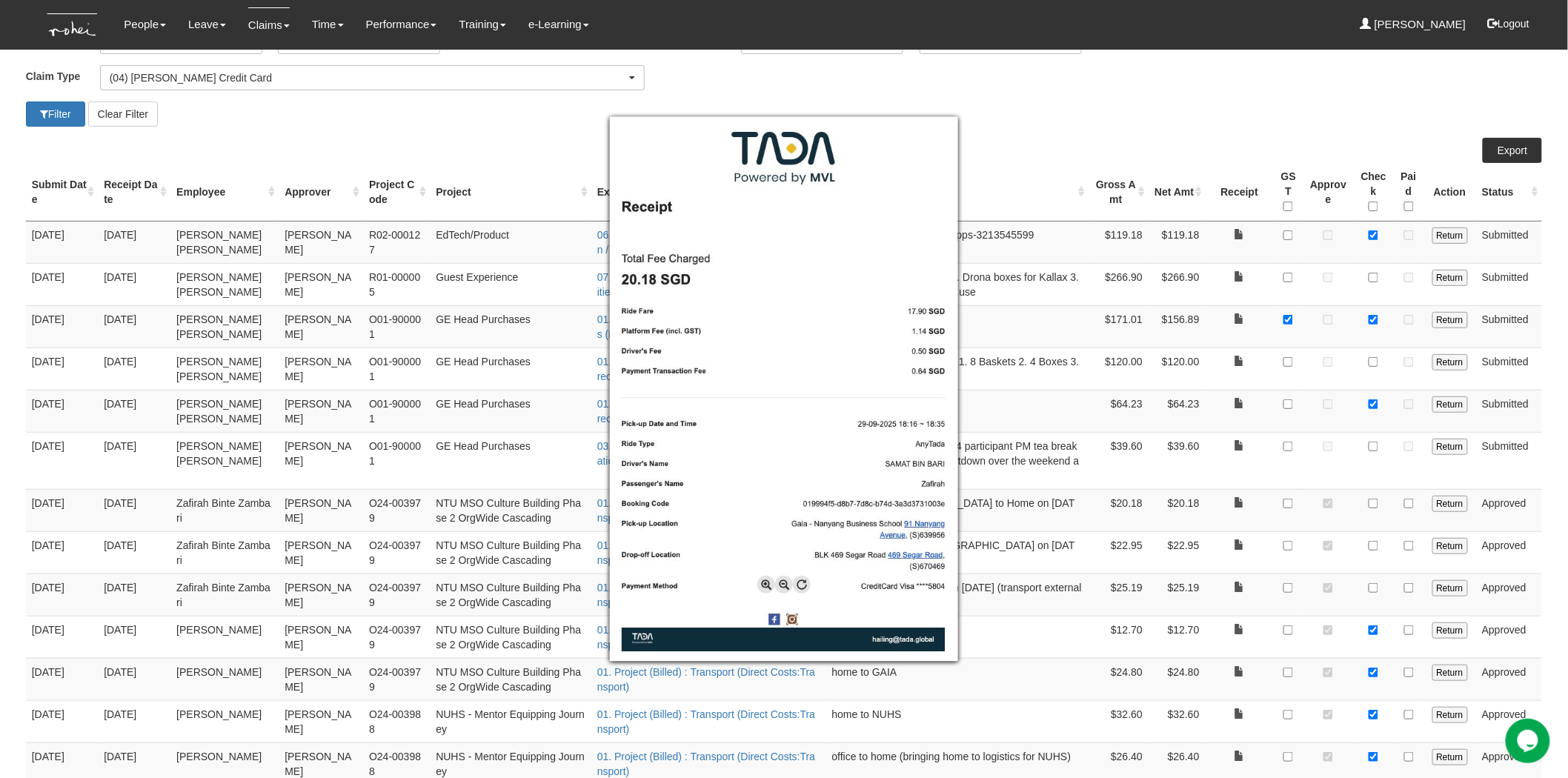
click at [1373, 504] on div at bounding box center [784, 389] width 1568 height 778
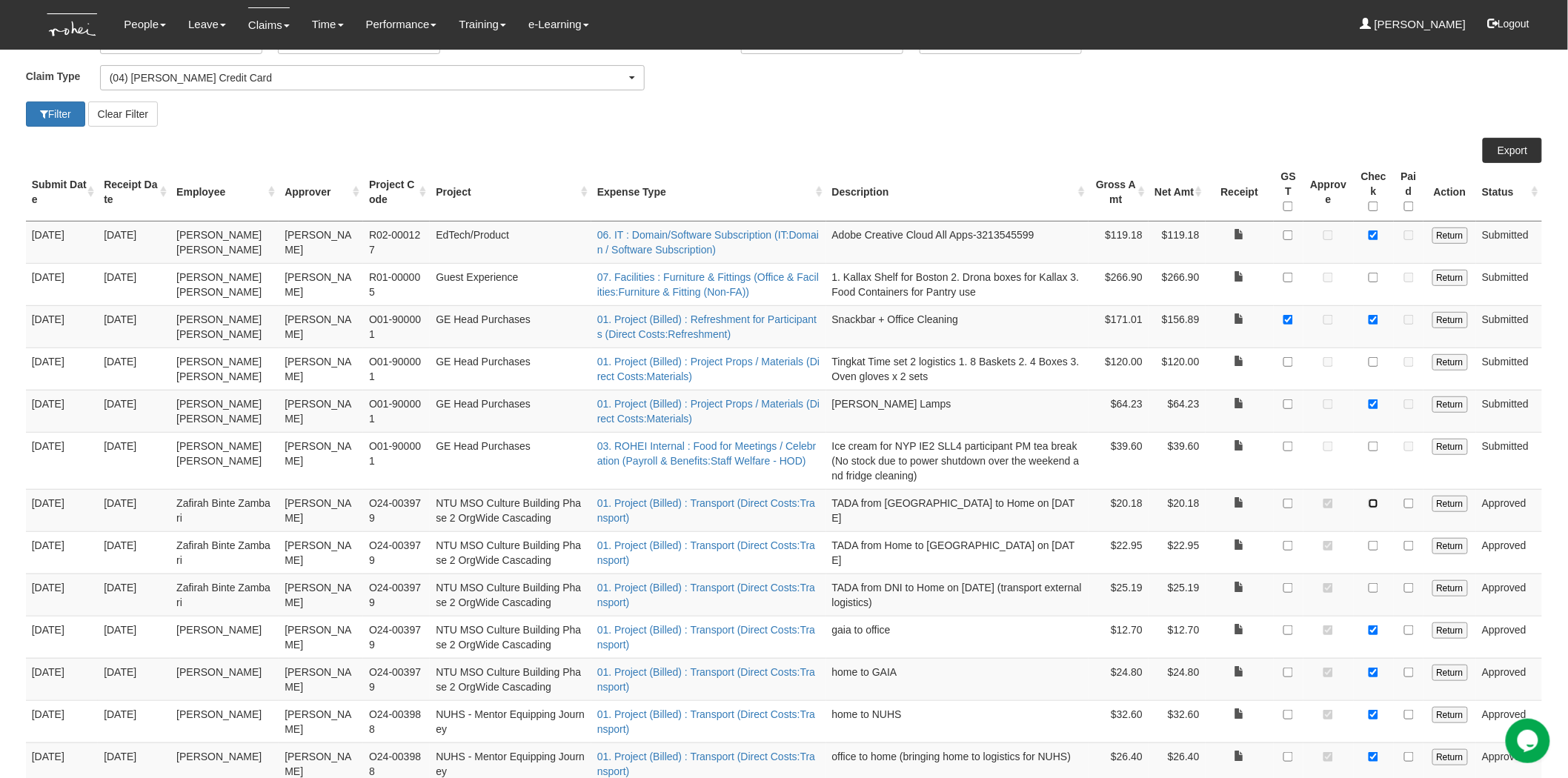
click at [1379, 505] on input "checkbox" at bounding box center [1374, 503] width 10 height 10
checkbox input "true"
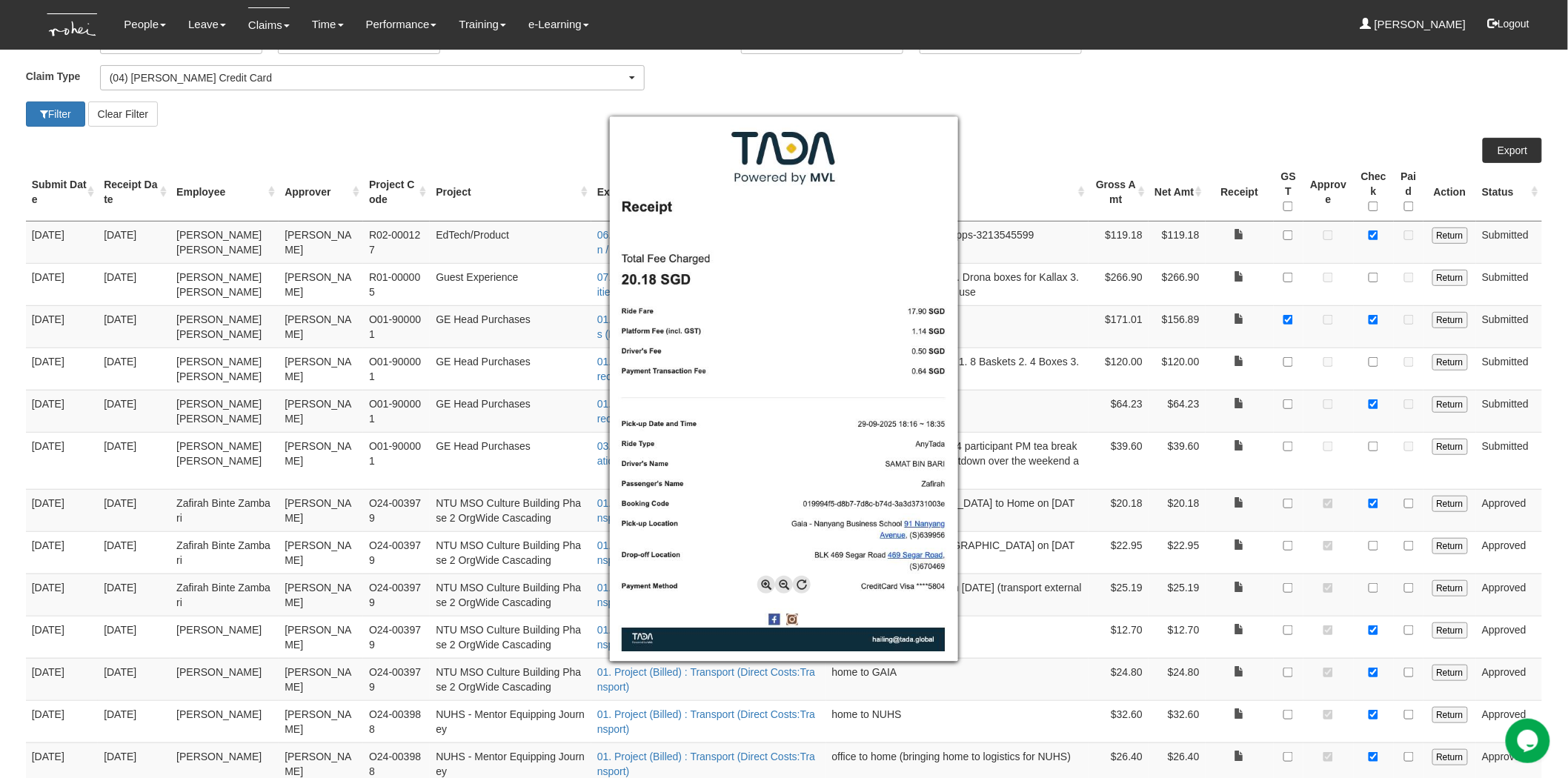
click at [1411, 530] on div at bounding box center [784, 389] width 1568 height 778
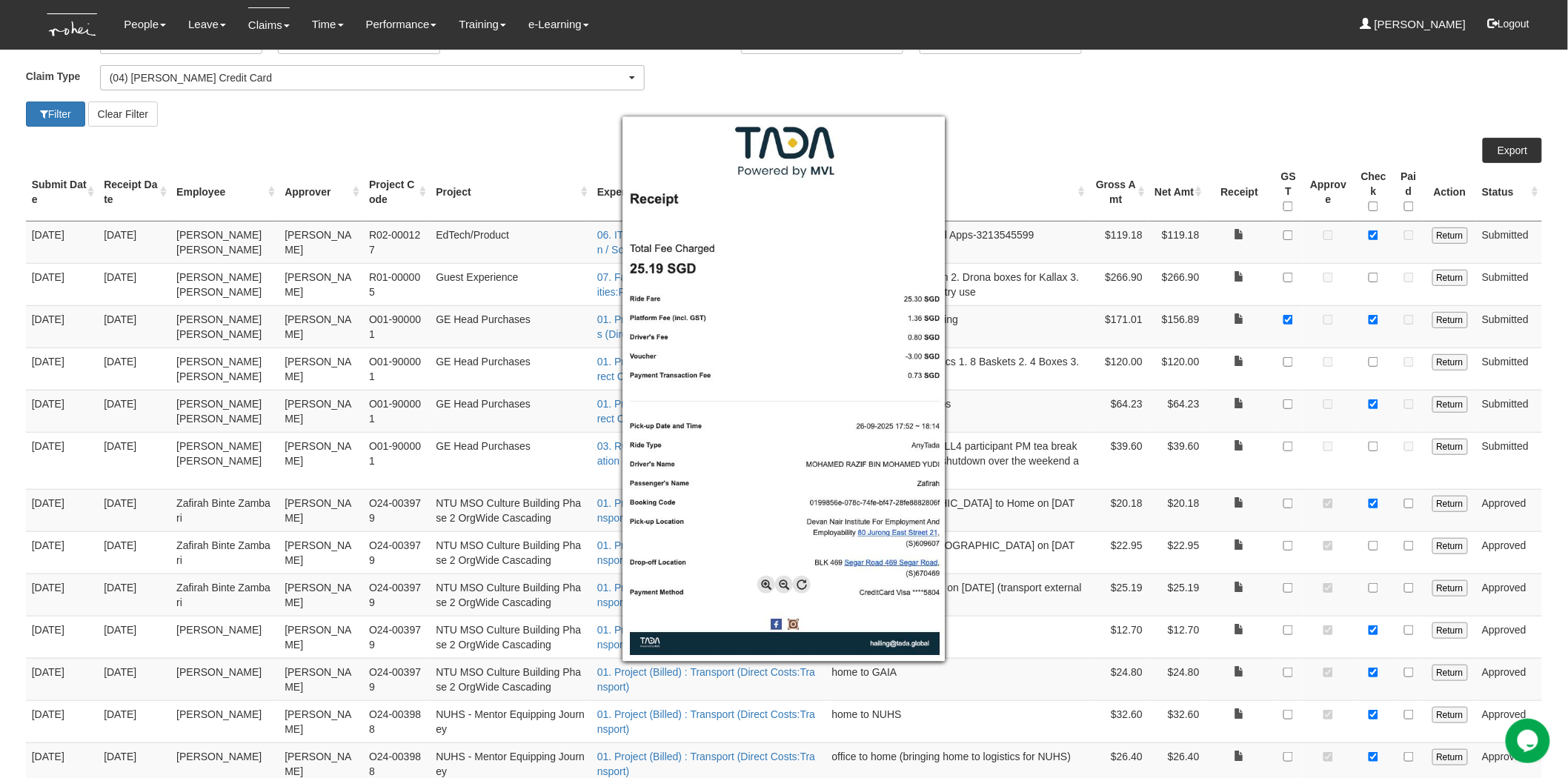
click at [1082, 149] on div at bounding box center [784, 389] width 1568 height 778
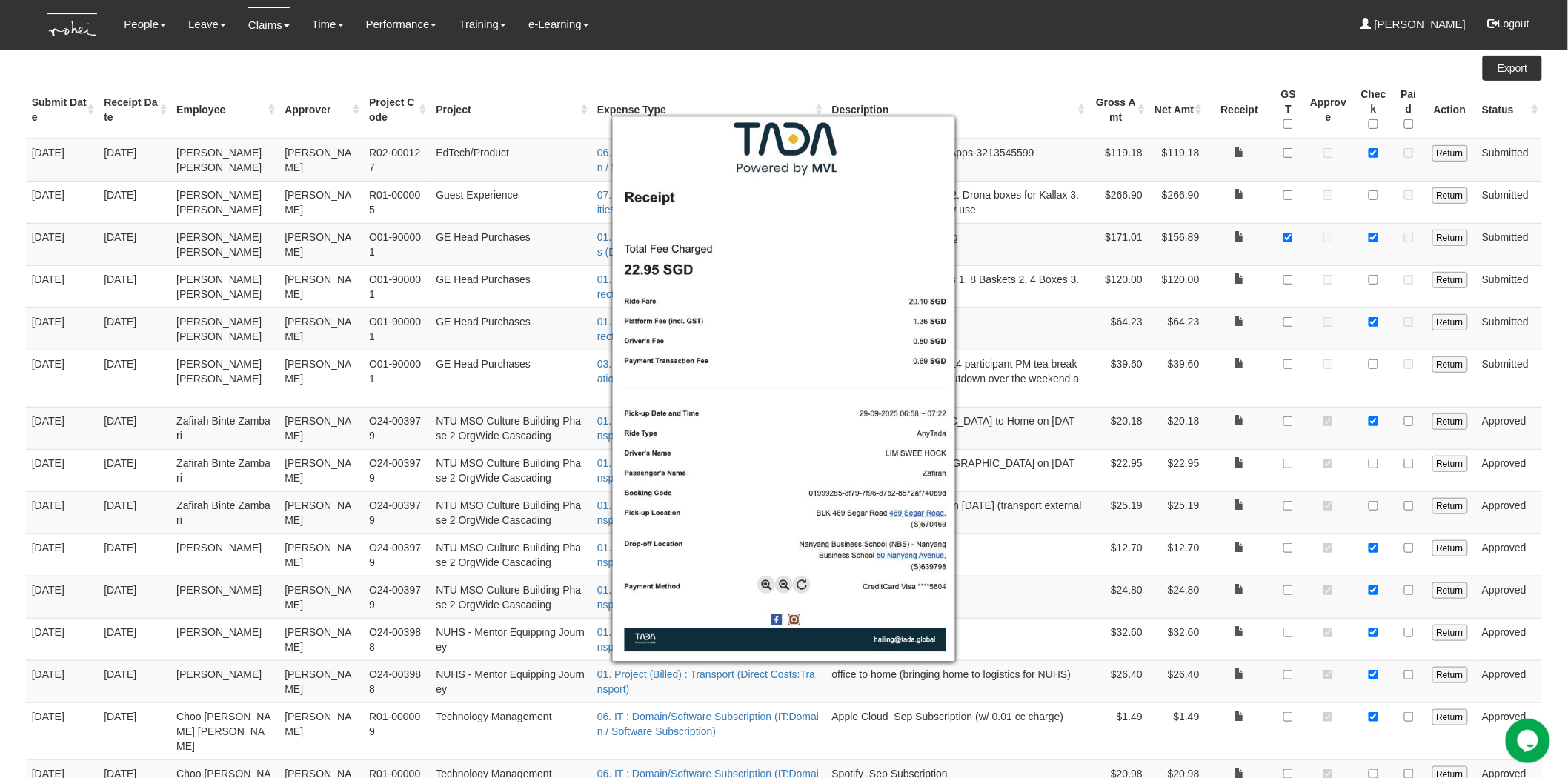
scroll to position [313, 0]
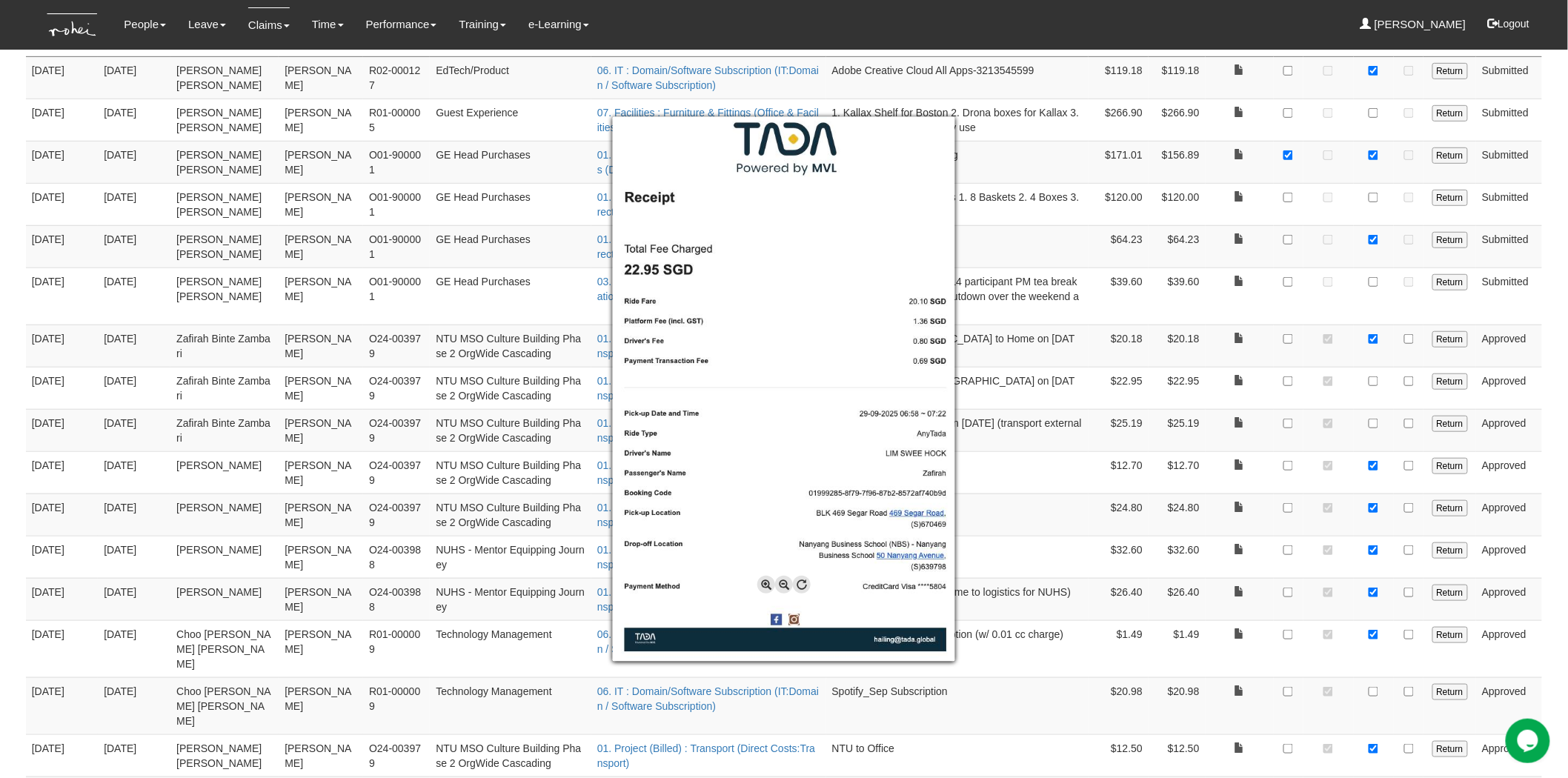
click at [1374, 381] on div at bounding box center [784, 389] width 1568 height 778
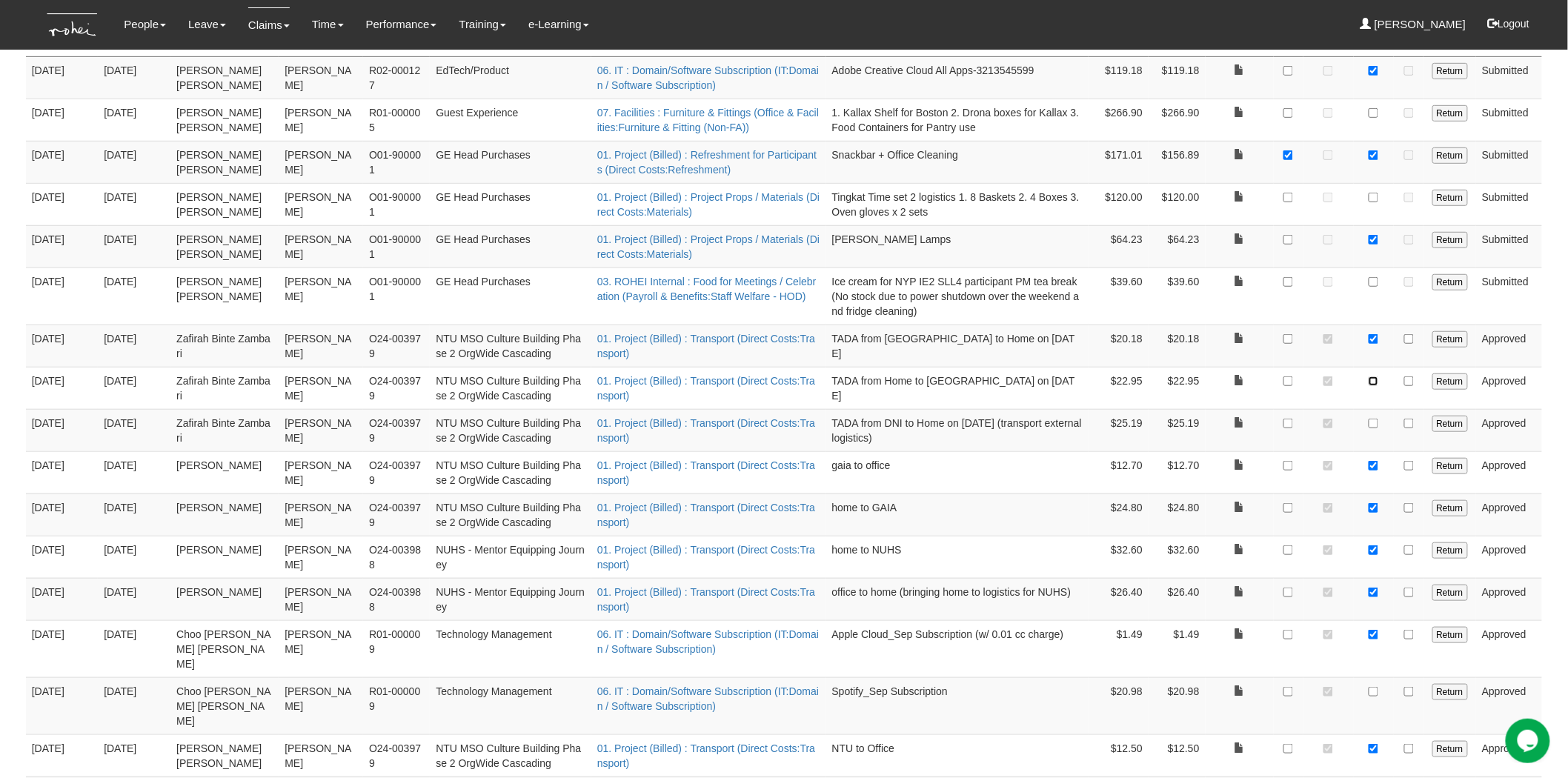
click at [1374, 381] on input "checkbox" at bounding box center [1374, 381] width 10 height 10
checkbox input "true"
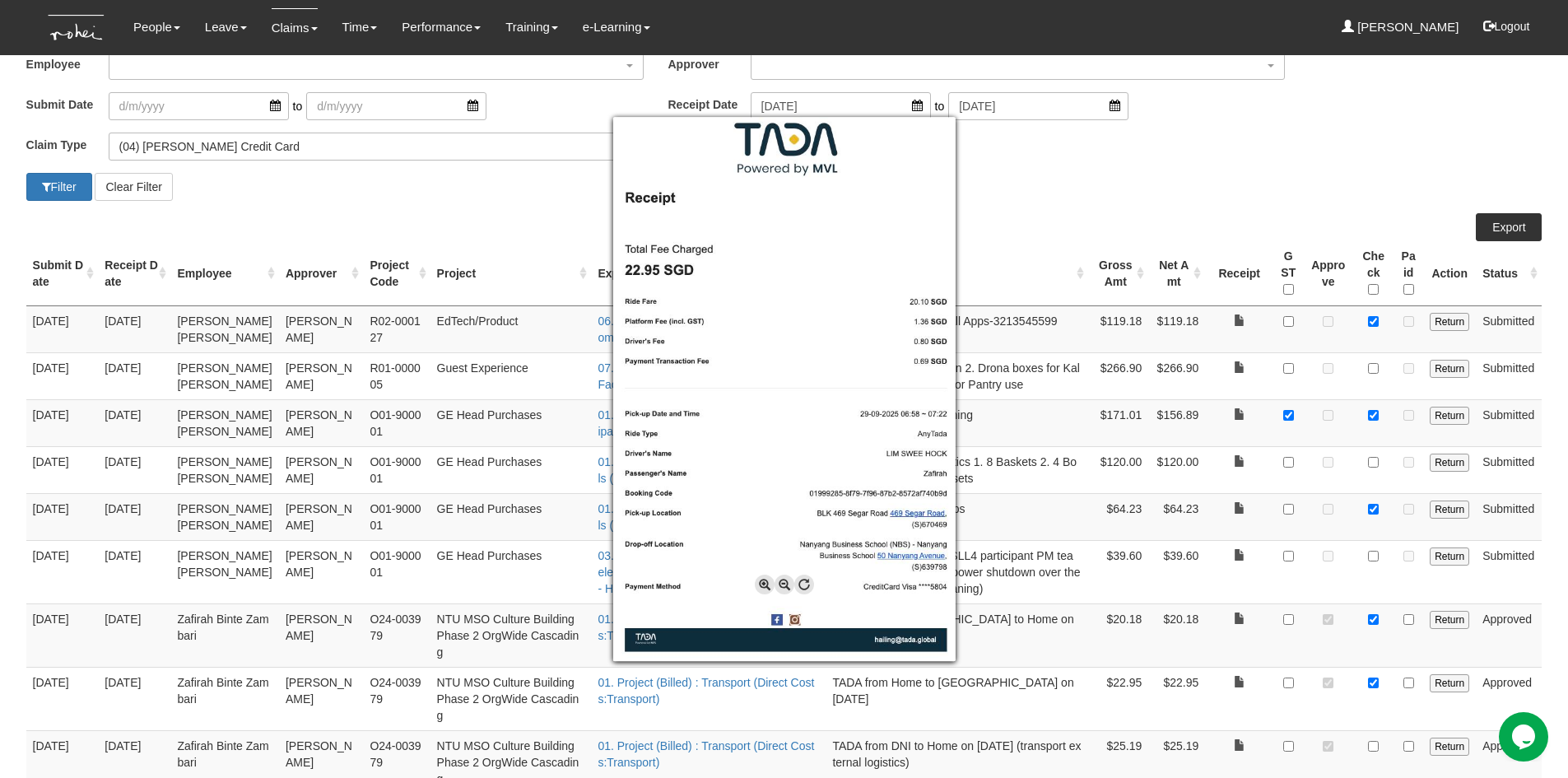
scroll to position [100, 0]
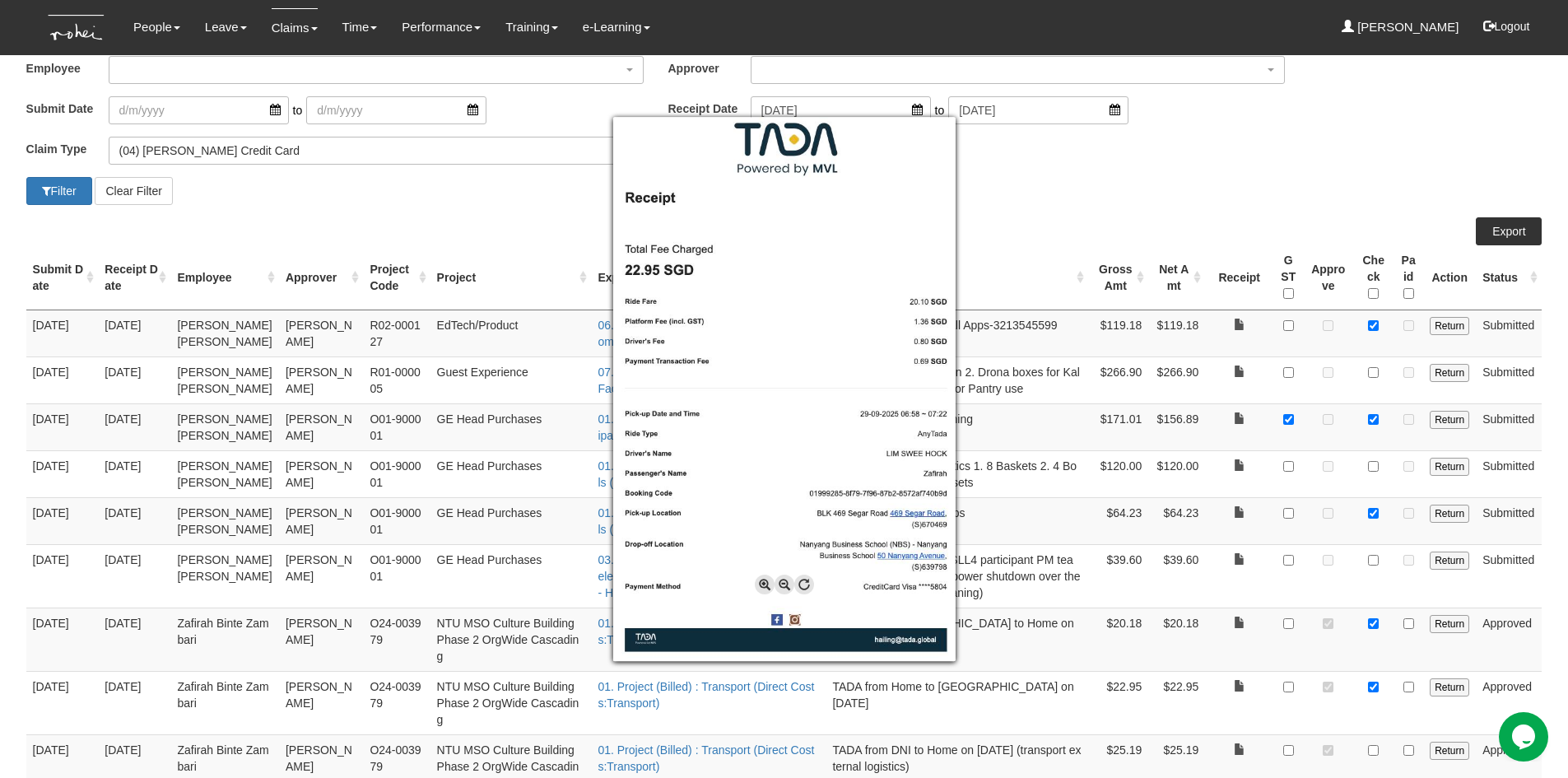
click at [1233, 210] on div at bounding box center [784, 389] width 1568 height 778
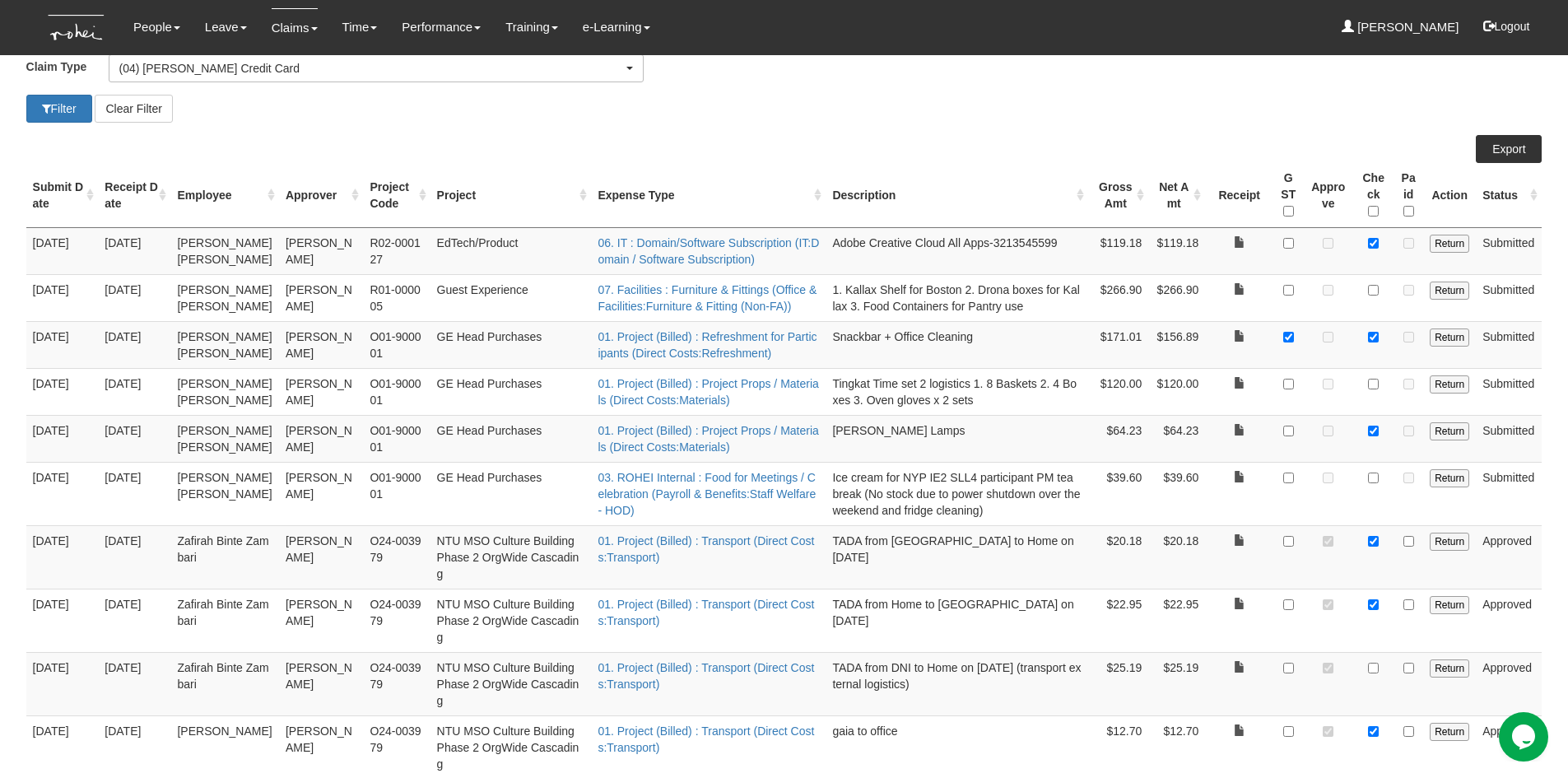
scroll to position [265, 0]
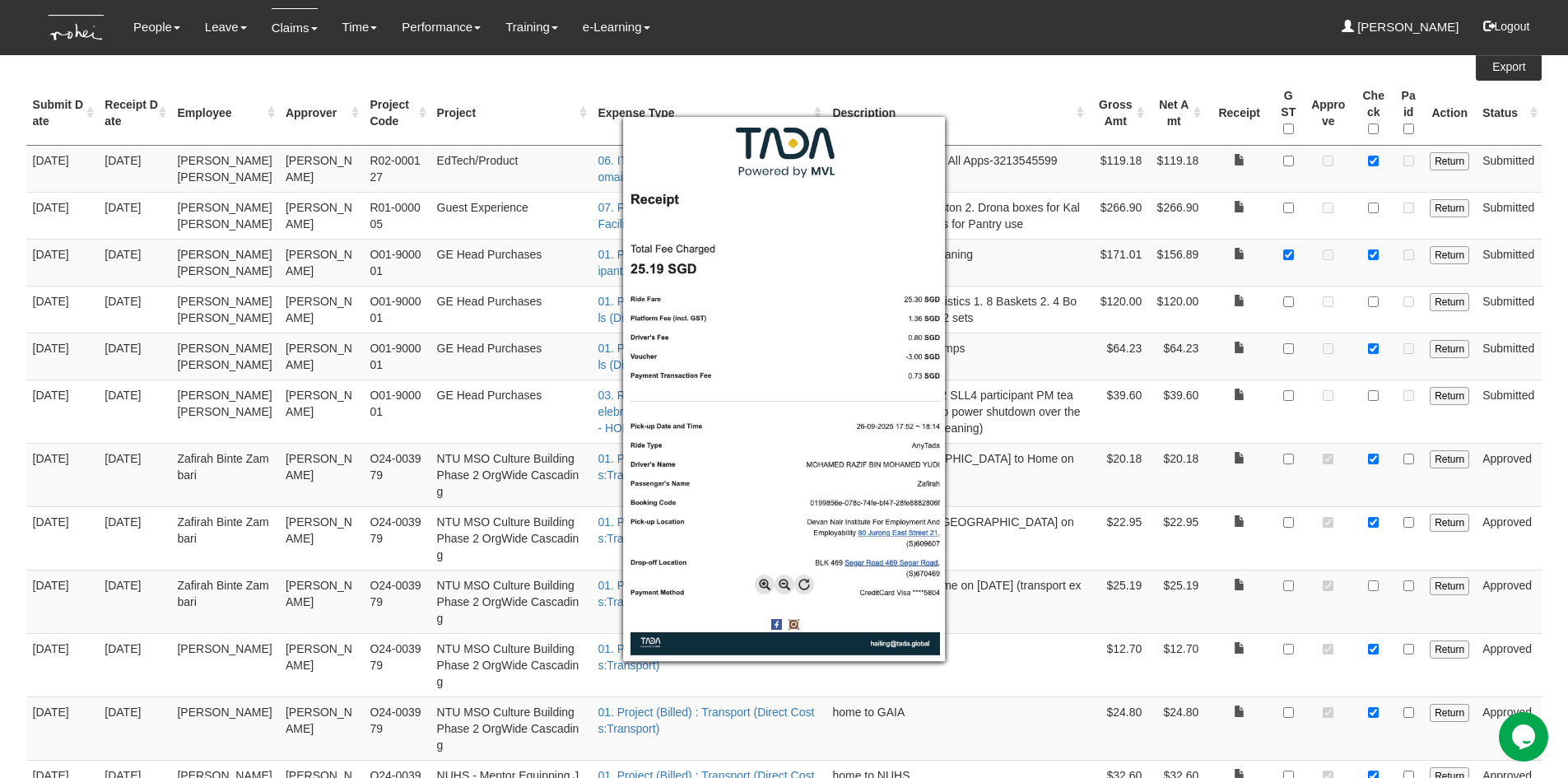
click at [1076, 609] on div at bounding box center [784, 389] width 1568 height 778
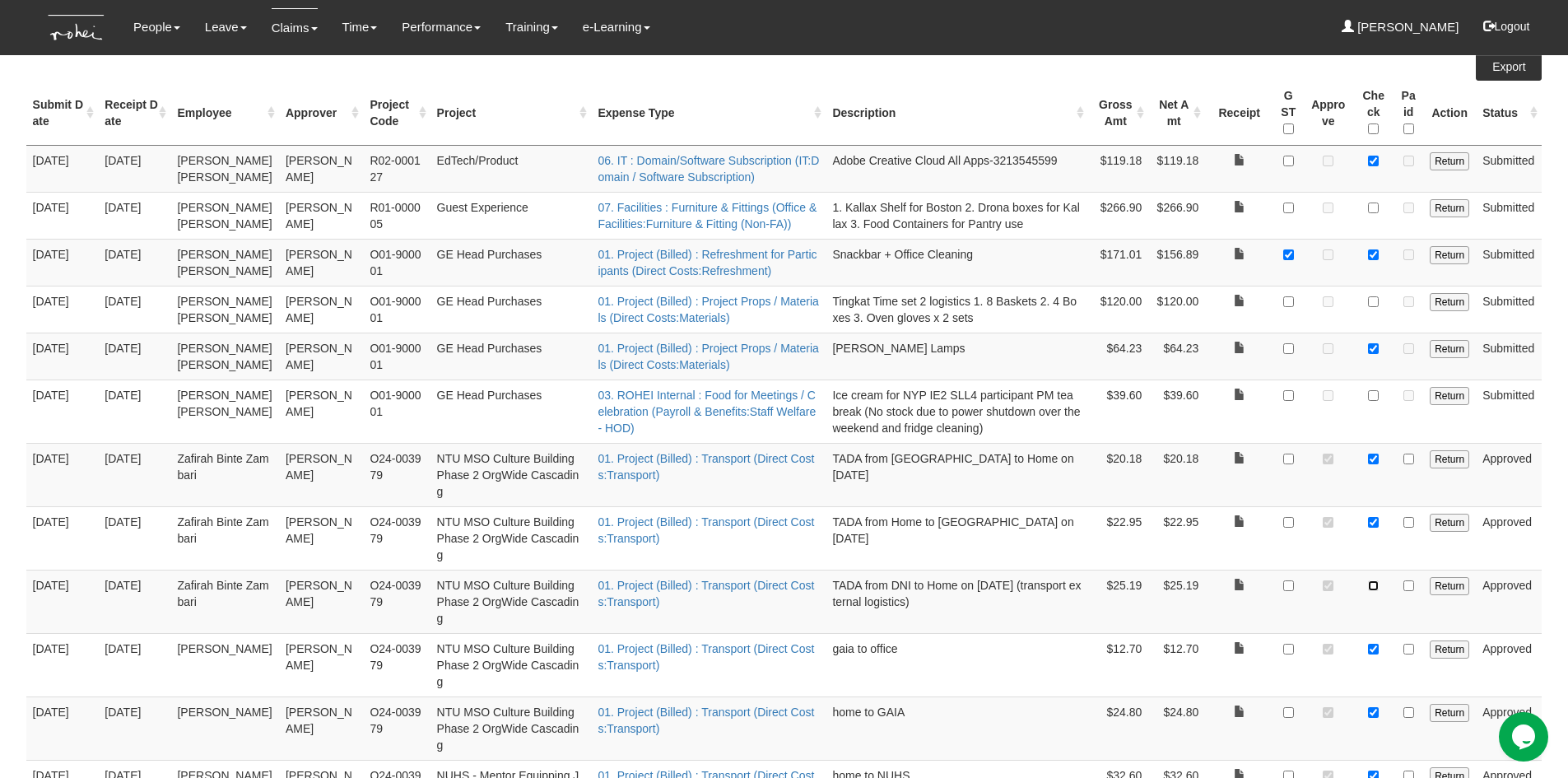
click at [1377, 580] on input "checkbox" at bounding box center [1373, 585] width 11 height 11
checkbox input "true"
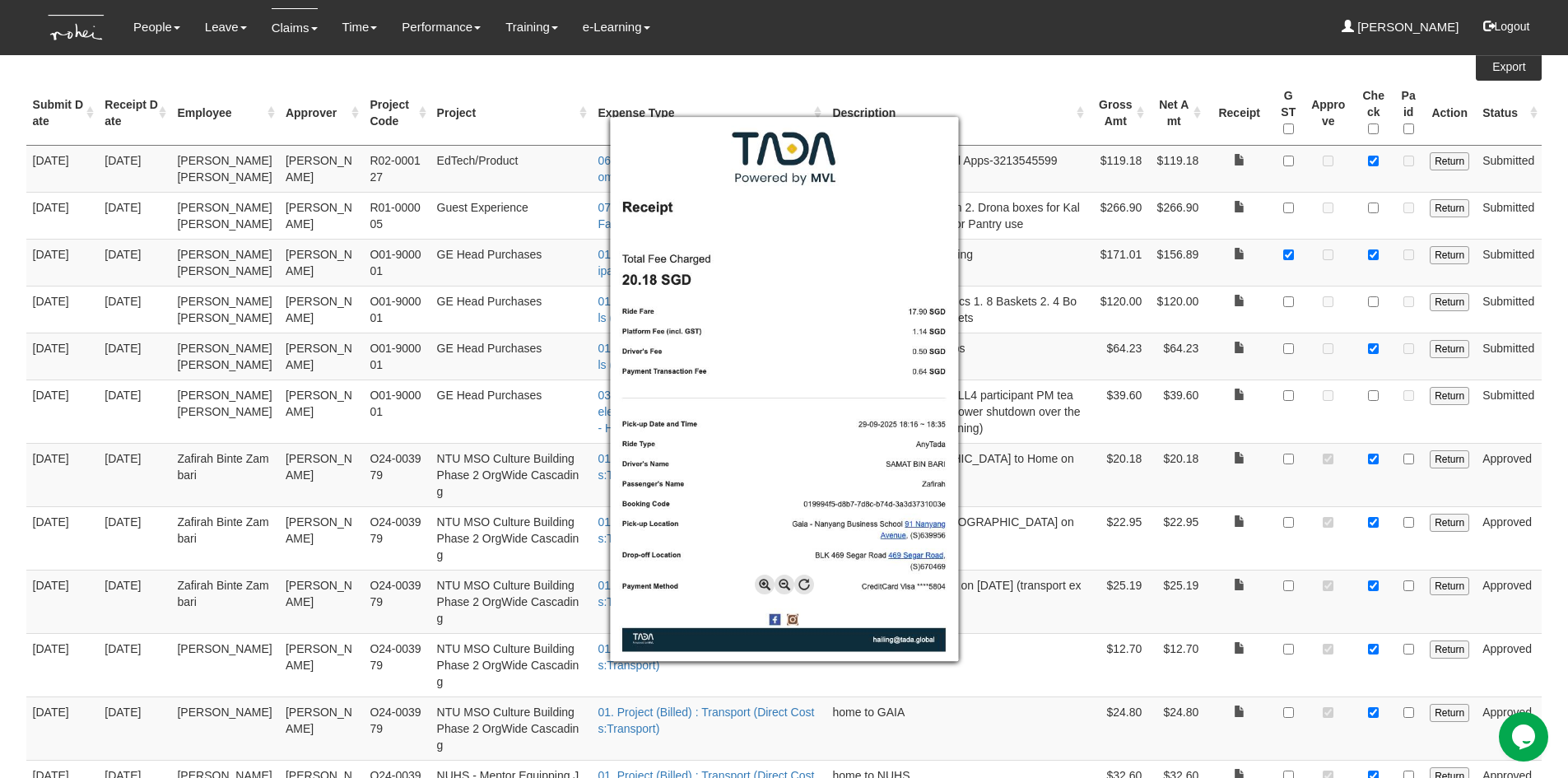
click at [1550, 428] on div at bounding box center [784, 389] width 1568 height 778
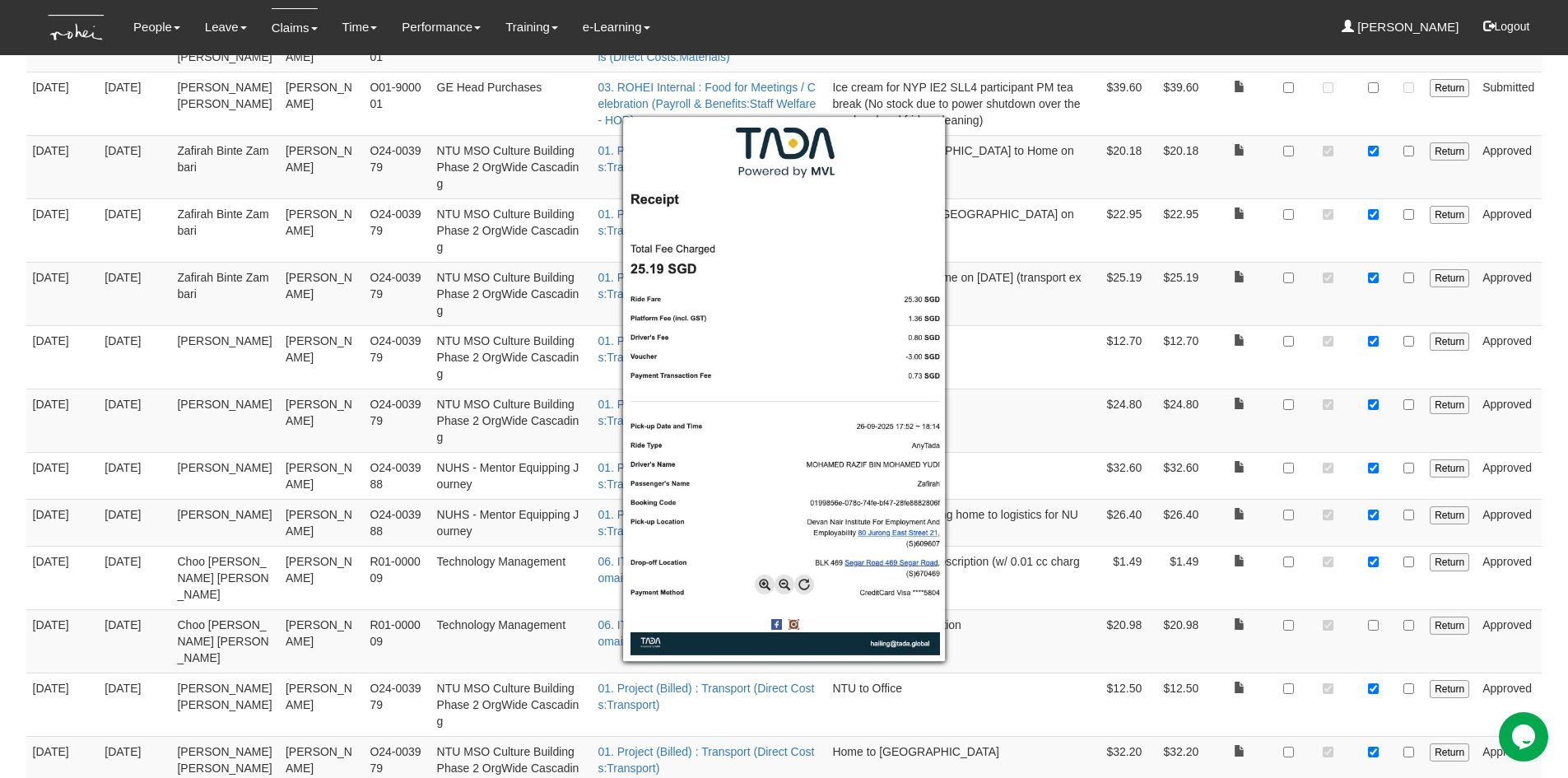
scroll to position [594, 0]
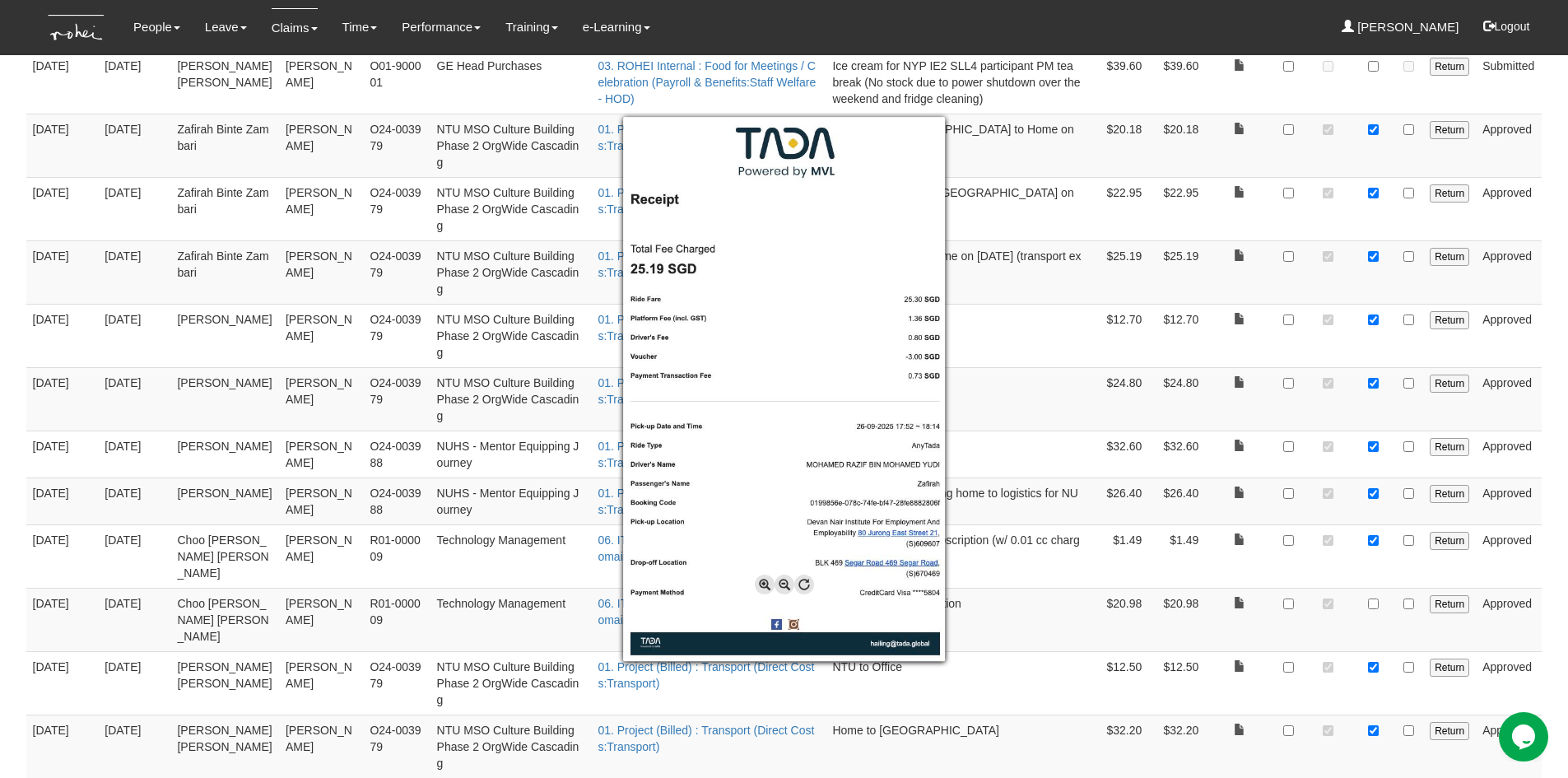
click at [1558, 516] on div at bounding box center [784, 389] width 1568 height 778
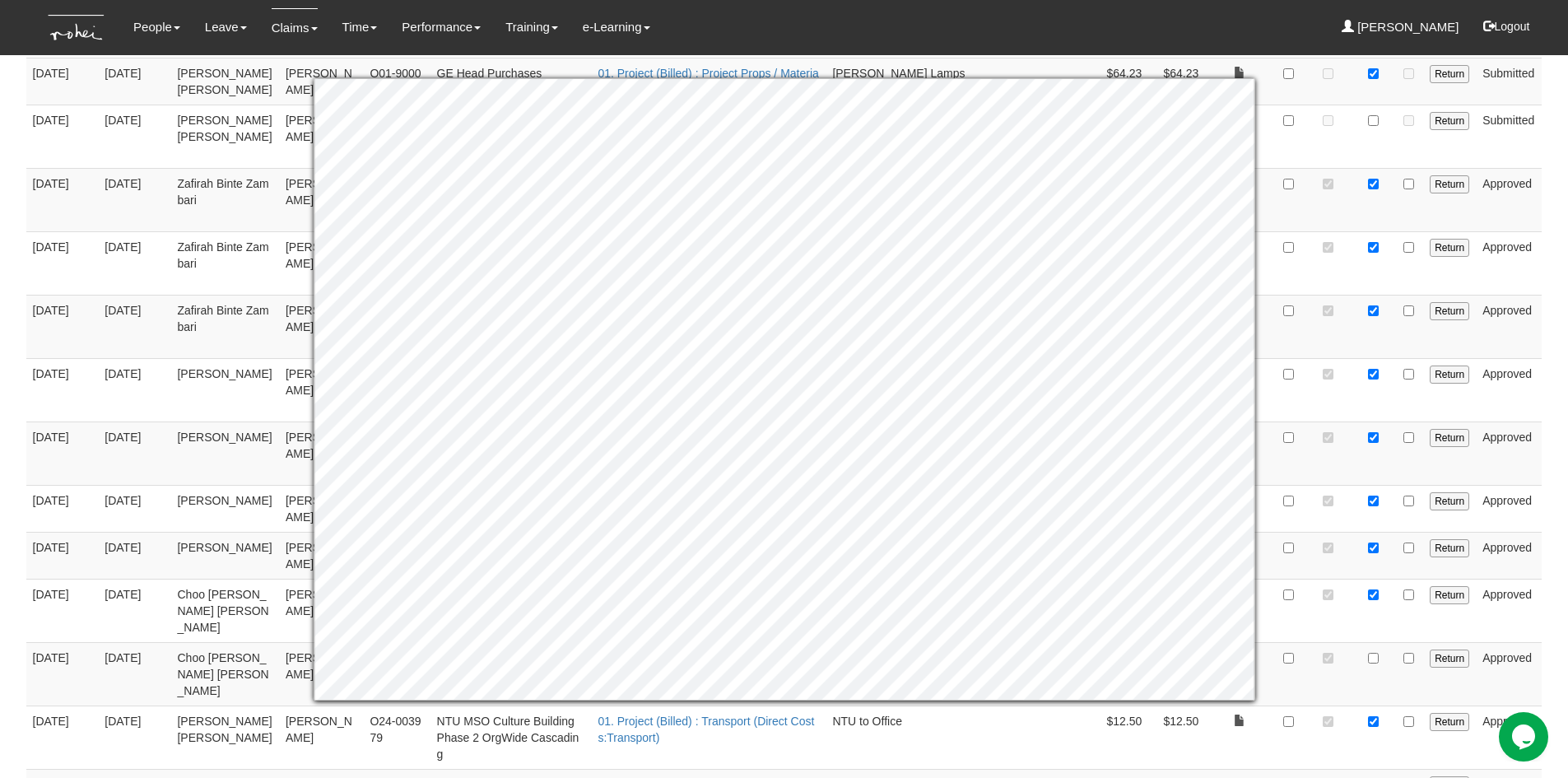
scroll to position [512, 0]
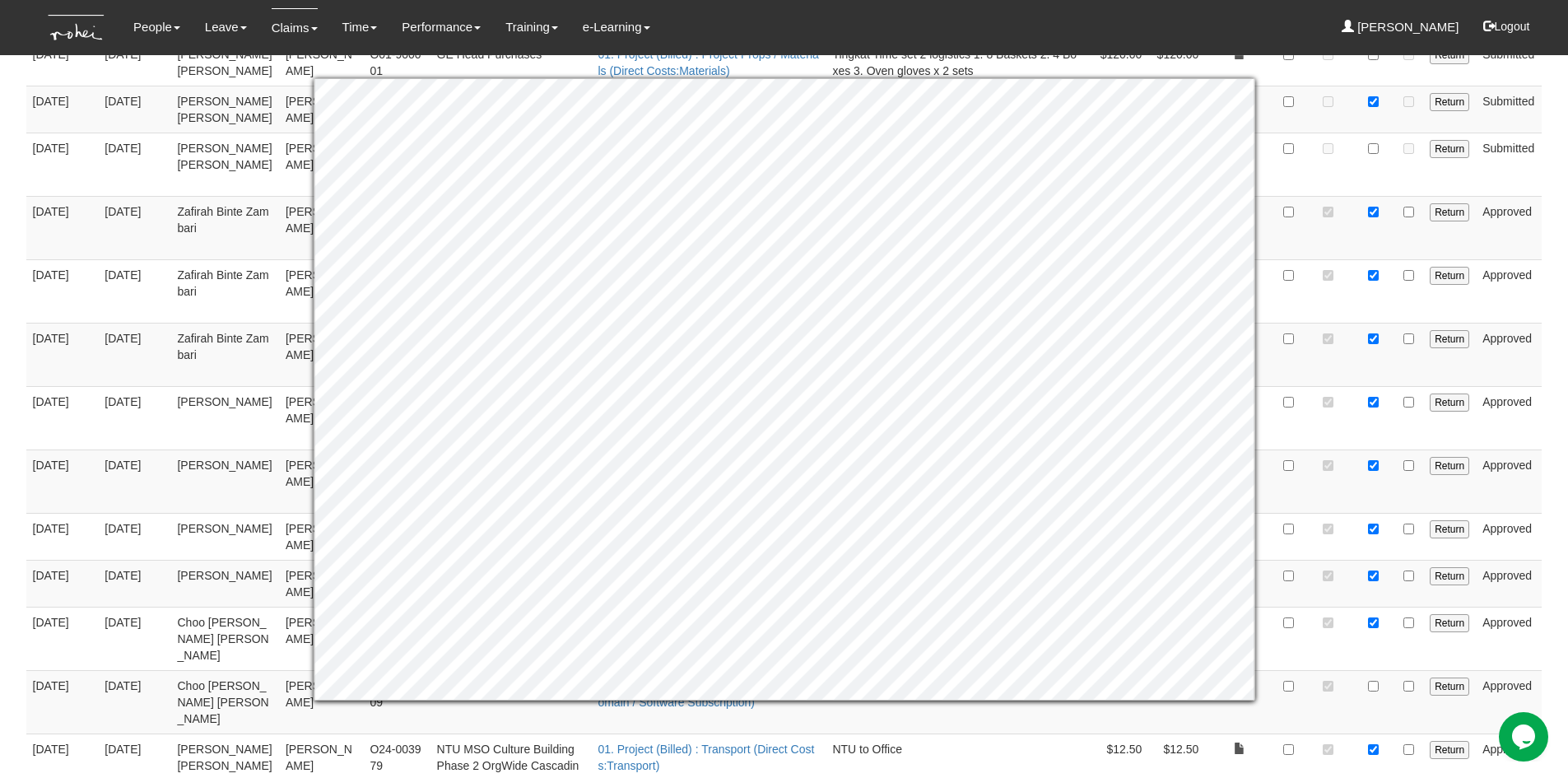
click at [1554, 612] on body "Toggle navigation People Personal Information Staff Directory Leave Apply for L…" at bounding box center [784, 708] width 1568 height 2441
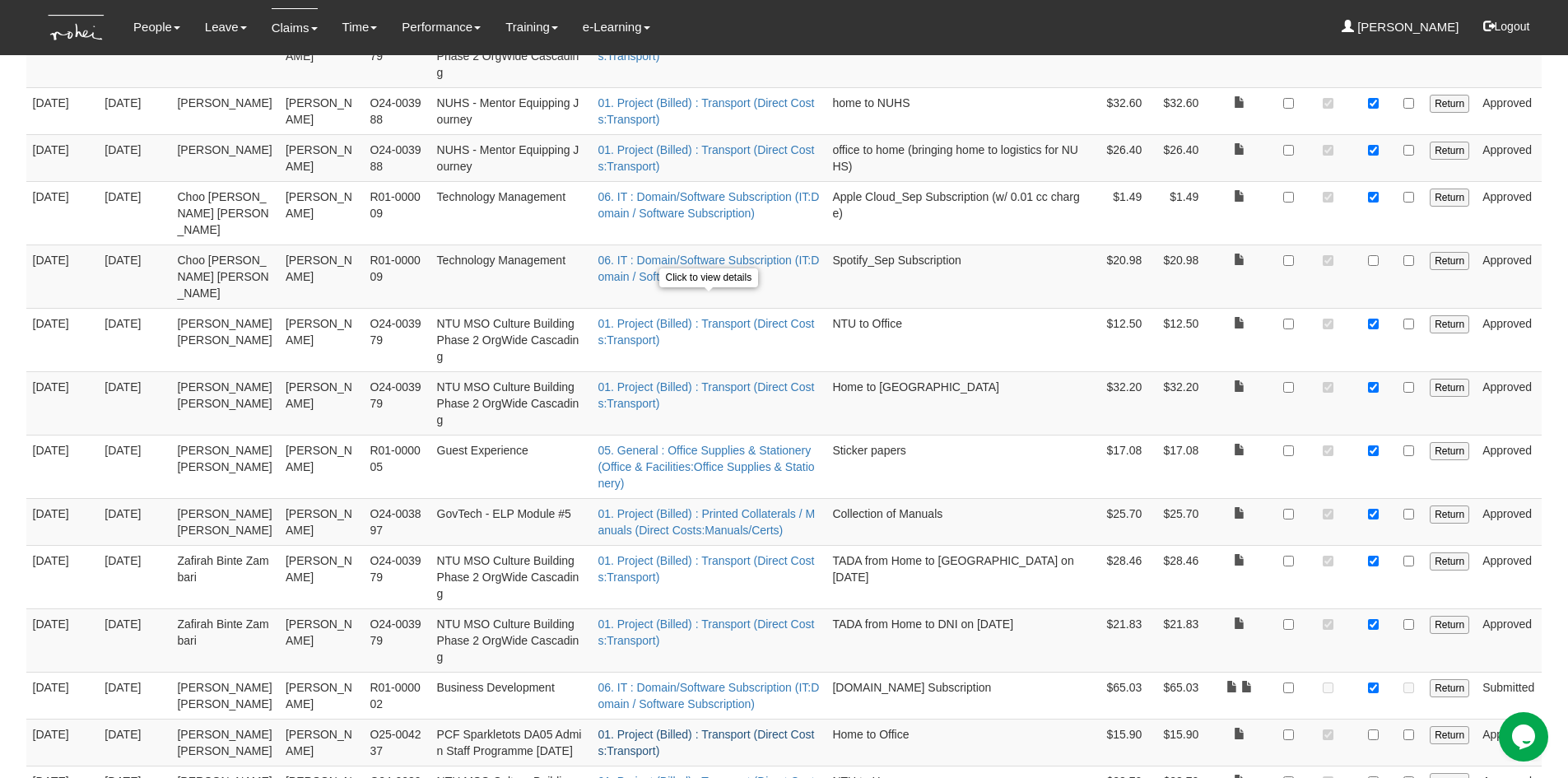
scroll to position [1088, 0]
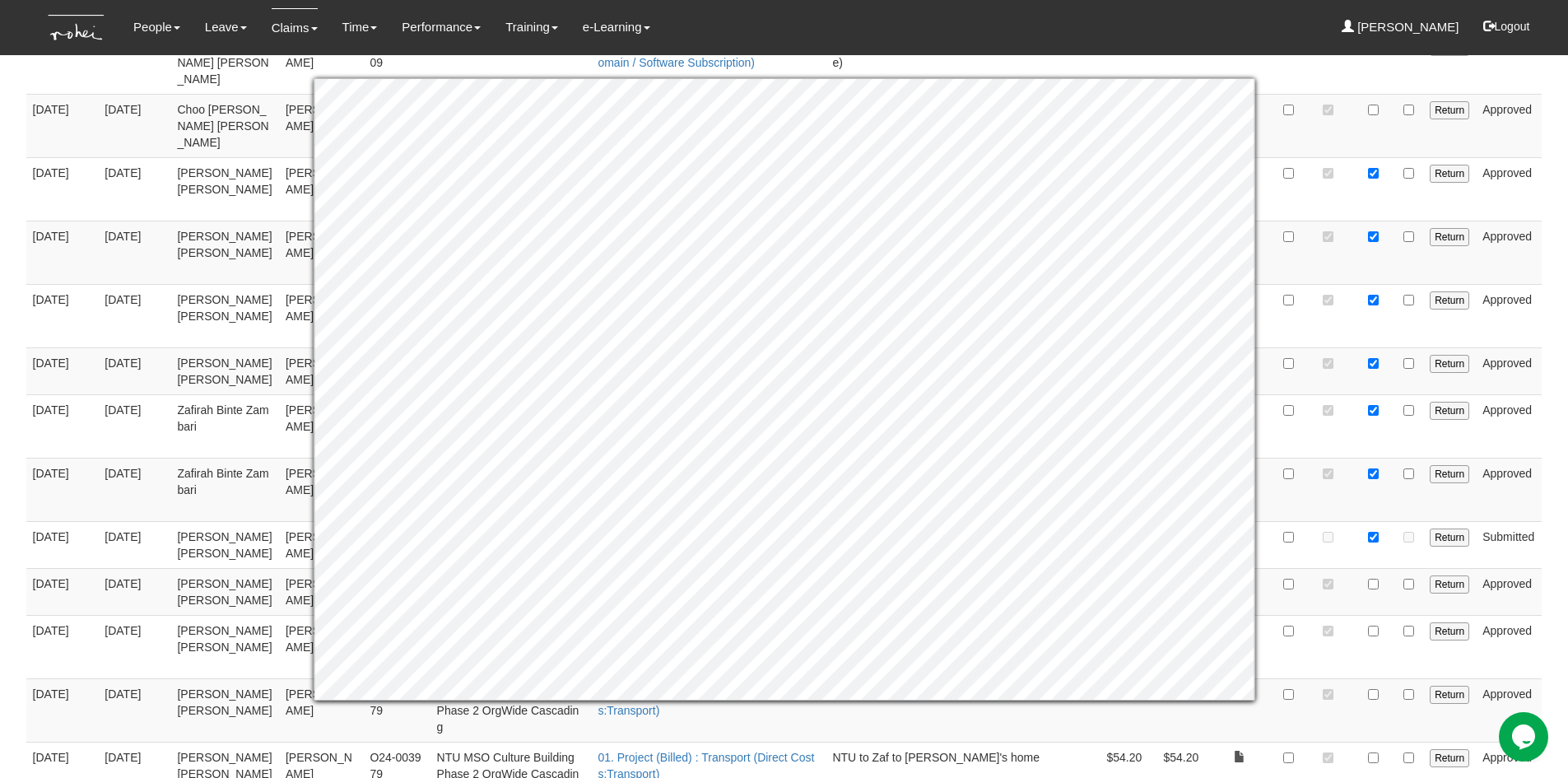
click at [1560, 372] on body "Toggle navigation People Personal Information Staff Directory Leave Apply for L…" at bounding box center [784, 132] width 1568 height 2441
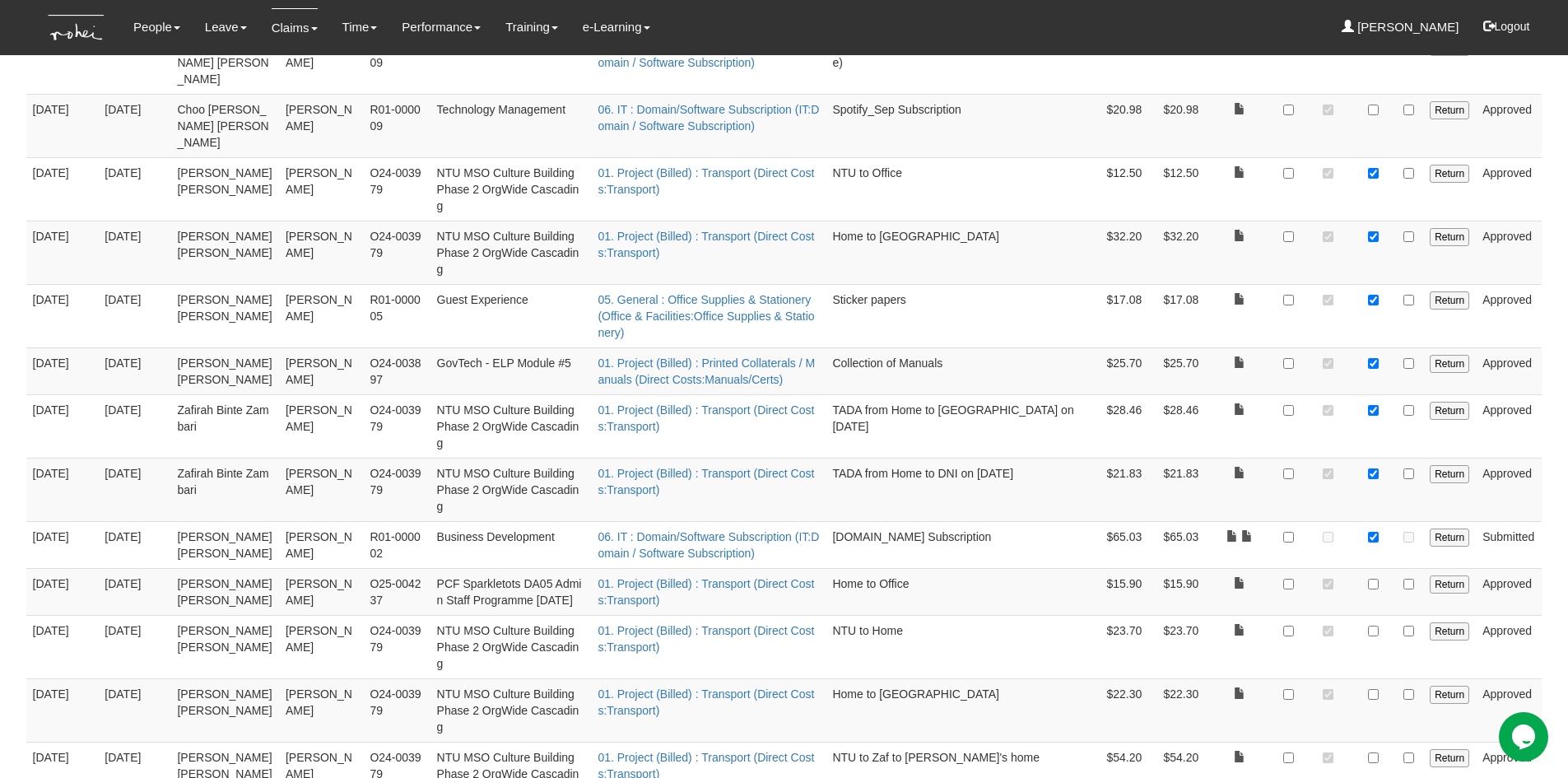
click at [1367, 568] on td at bounding box center [1373, 591] width 40 height 47
click at [1376, 579] on input "checkbox" at bounding box center [1373, 584] width 11 height 11
checkbox input "true"
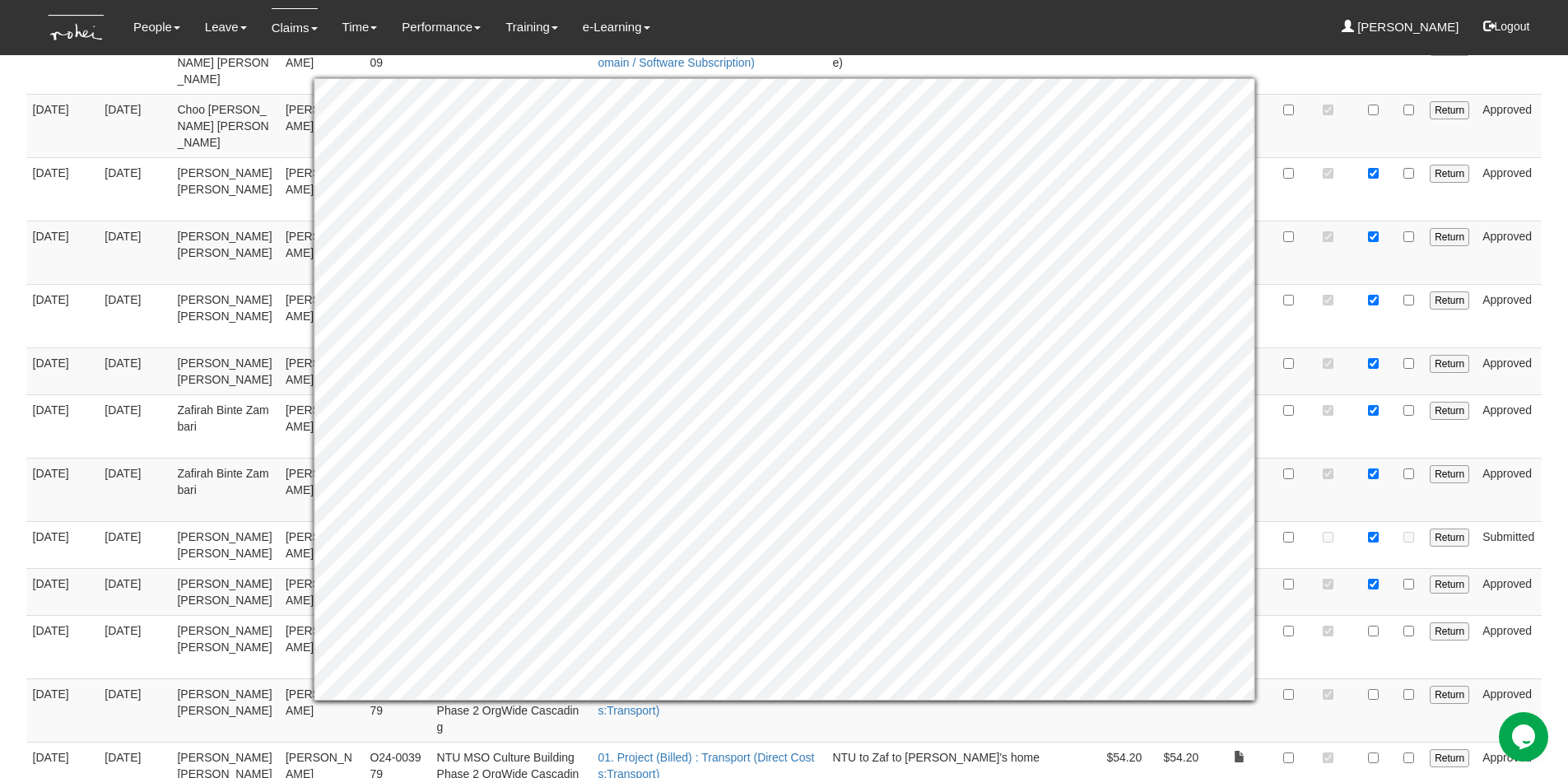
click at [1550, 419] on body "Toggle navigation People Personal Information Staff Directory Leave Apply for L…" at bounding box center [784, 132] width 1568 height 2441
click at [1556, 475] on body "Toggle navigation People Personal Information Staff Directory Leave Apply for L…" at bounding box center [784, 132] width 1568 height 2441
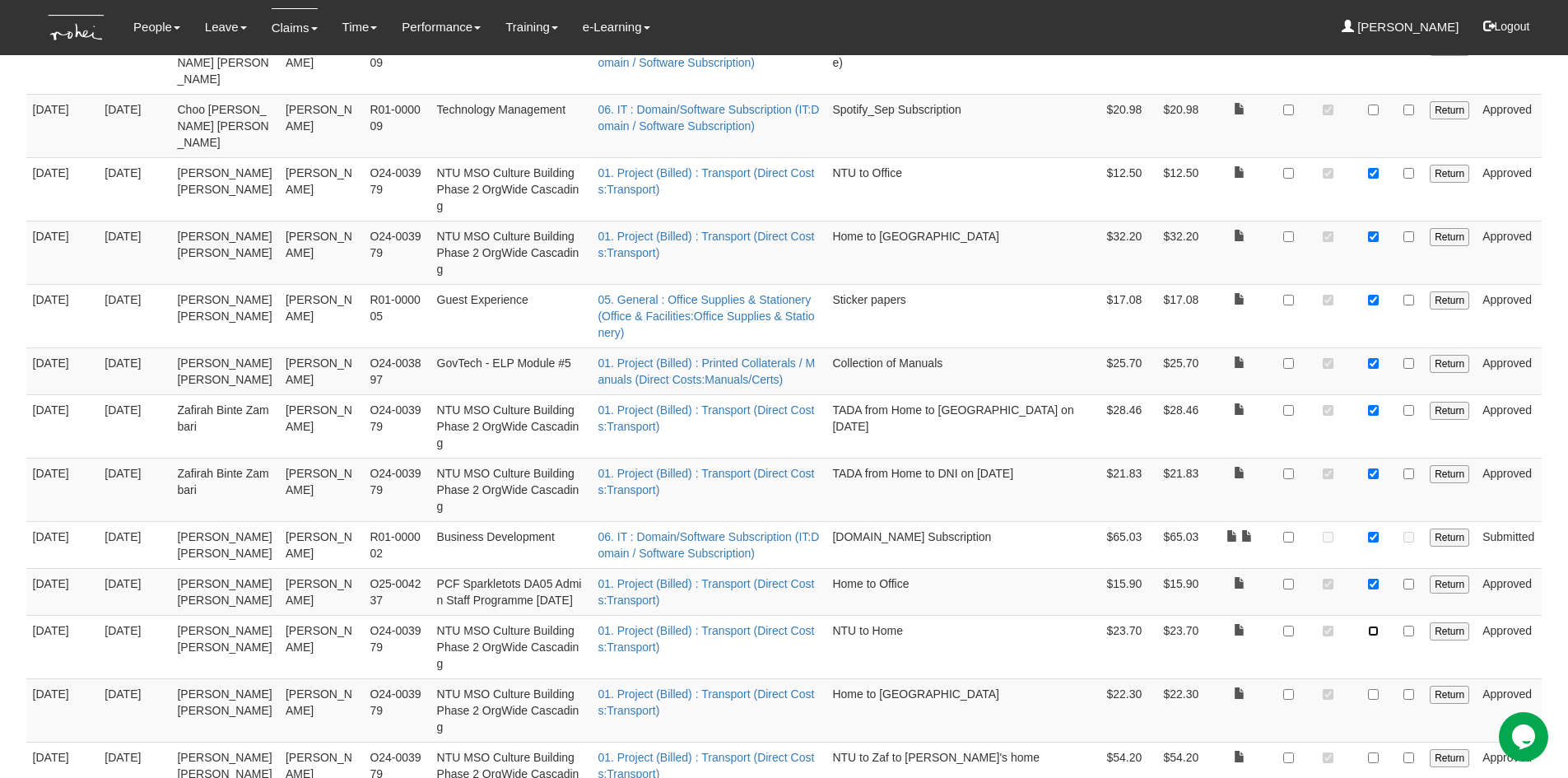
click at [1376, 625] on input "checkbox" at bounding box center [1373, 630] width 11 height 11
checkbox input "true"
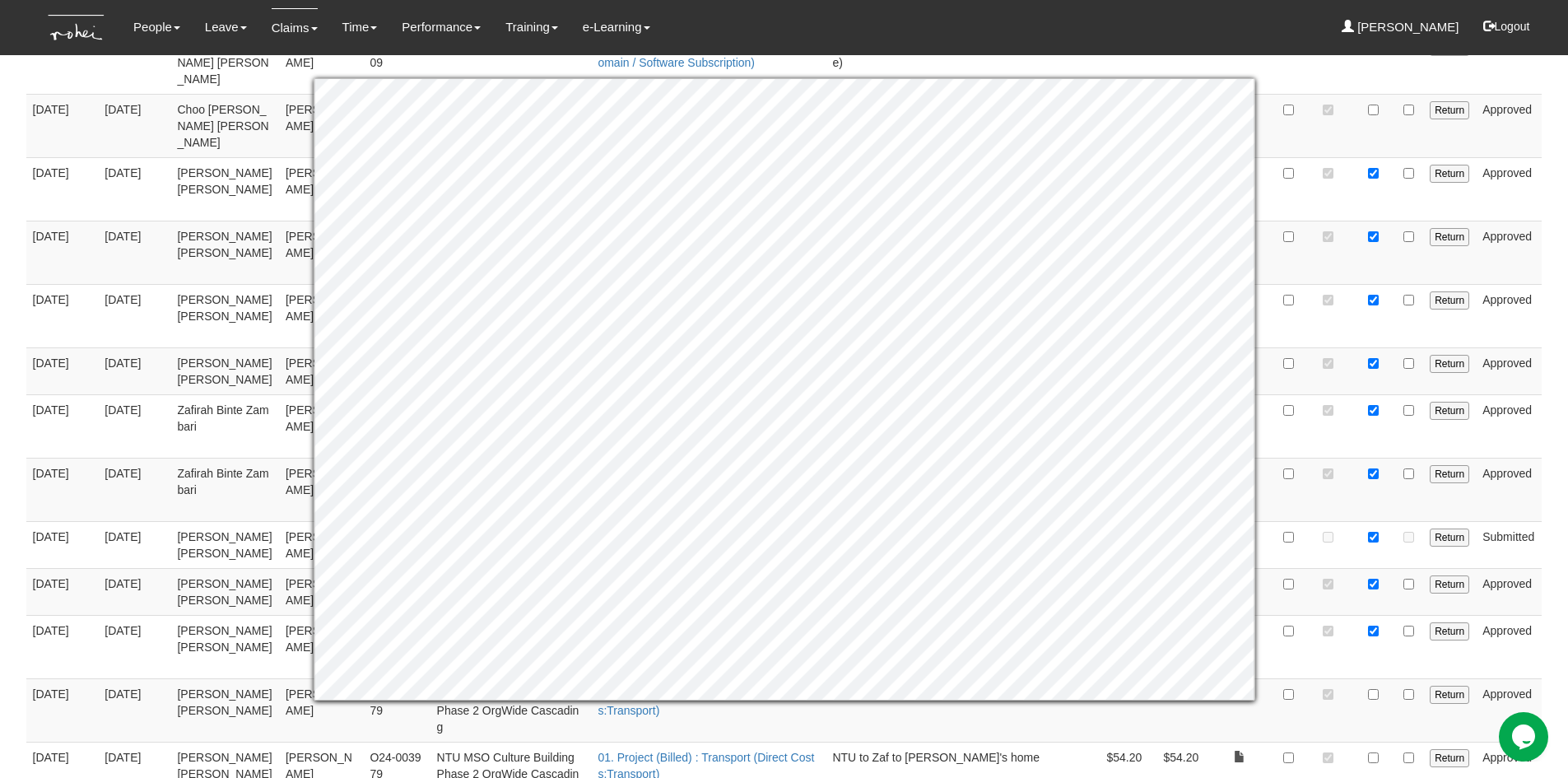
click at [1550, 486] on body "Toggle navigation People Personal Information Staff Directory Leave Apply for L…" at bounding box center [784, 132] width 1568 height 2441
click at [1560, 431] on body "Toggle navigation People Personal Information Staff Directory Leave Apply for L…" at bounding box center [784, 132] width 1568 height 2441
click at [1378, 689] on input "checkbox" at bounding box center [1373, 694] width 11 height 11
checkbox input "true"
click at [1552, 539] on body "Toggle navigation People Personal Information Staff Directory Leave Apply for L…" at bounding box center [784, 132] width 1568 height 2441
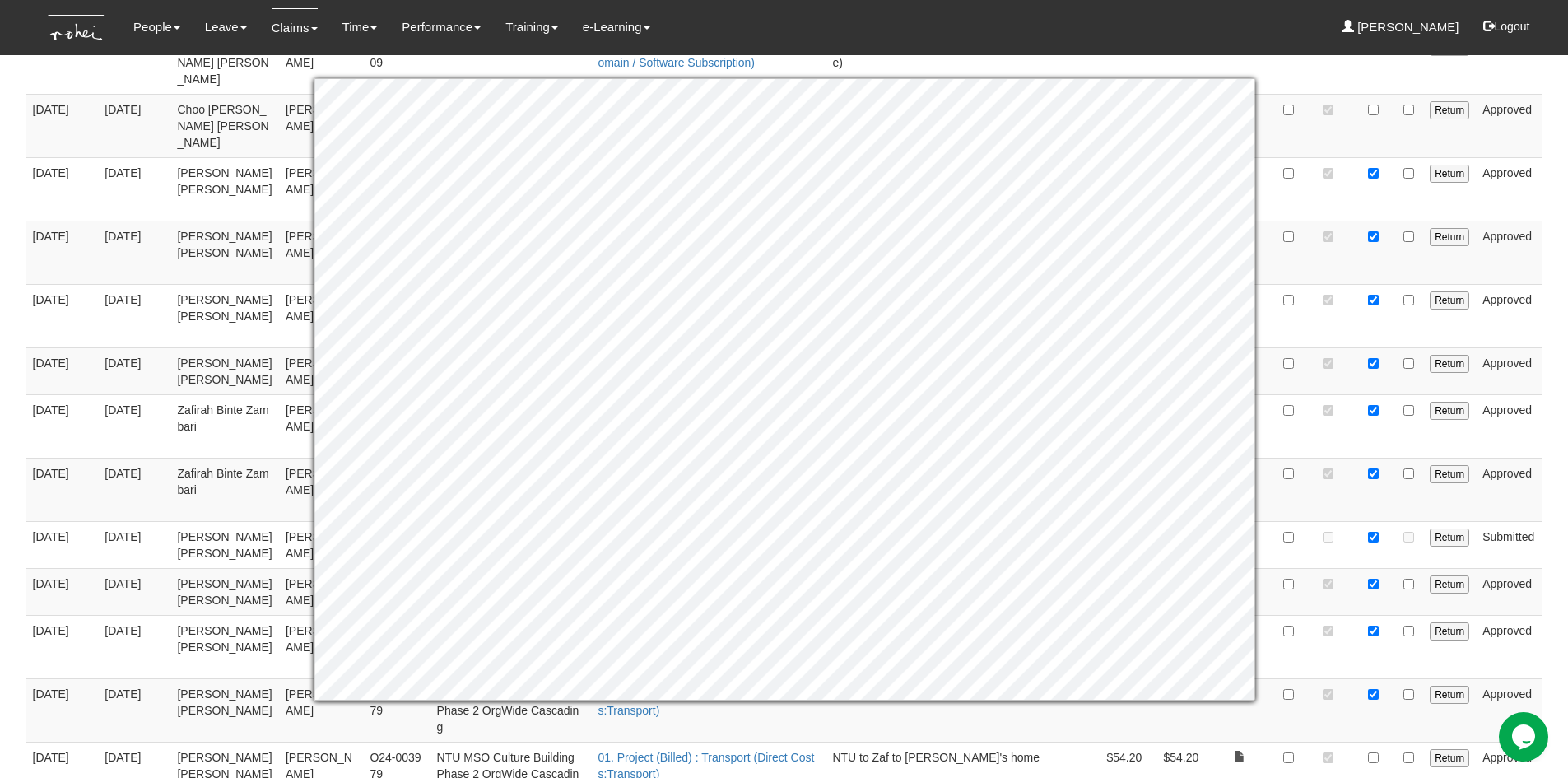
click at [1566, 502] on body "Toggle navigation People Personal Information Staff Directory Leave Apply for L…" at bounding box center [784, 132] width 1568 height 2441
click at [1548, 568] on body "Toggle navigation People Personal Information Staff Directory Leave Apply for L…" at bounding box center [784, 132] width 1568 height 2441
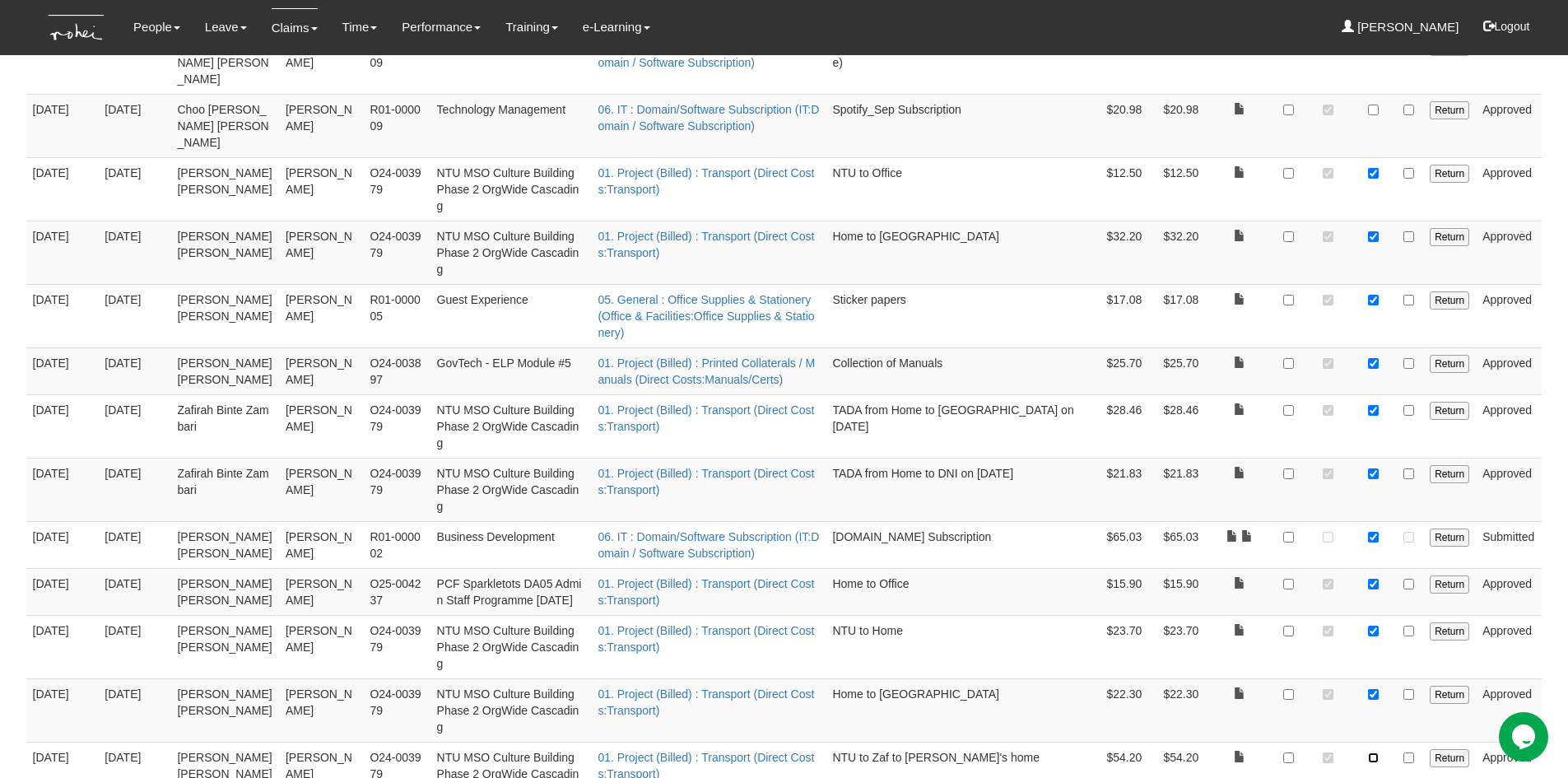
click at [1371, 752] on input "checkbox" at bounding box center [1373, 757] width 11 height 11
checkbox input "true"
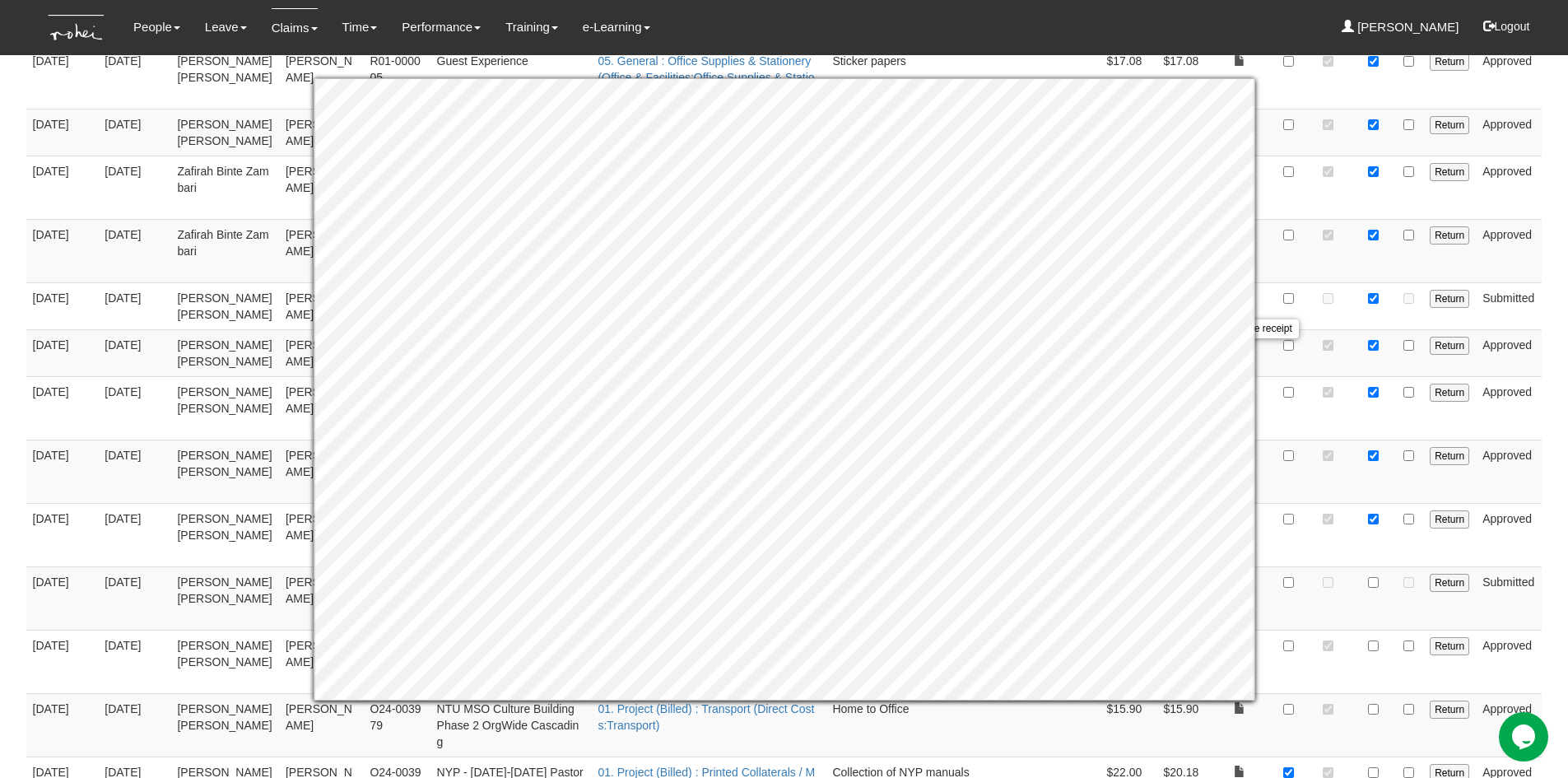
scroll to position [1335, 0]
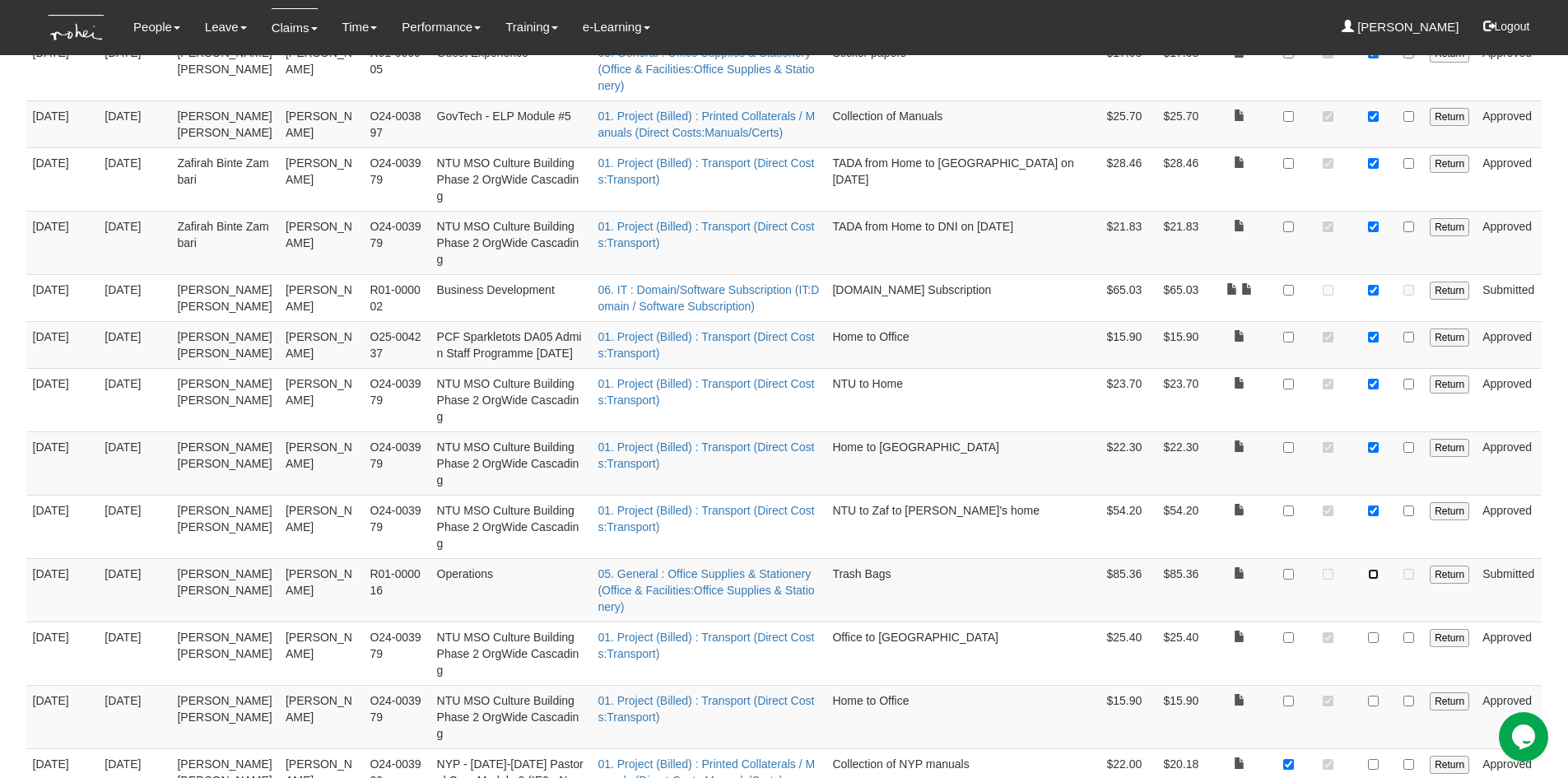
click at [1374, 569] on input "checkbox" at bounding box center [1373, 574] width 11 height 11
checkbox input "true"
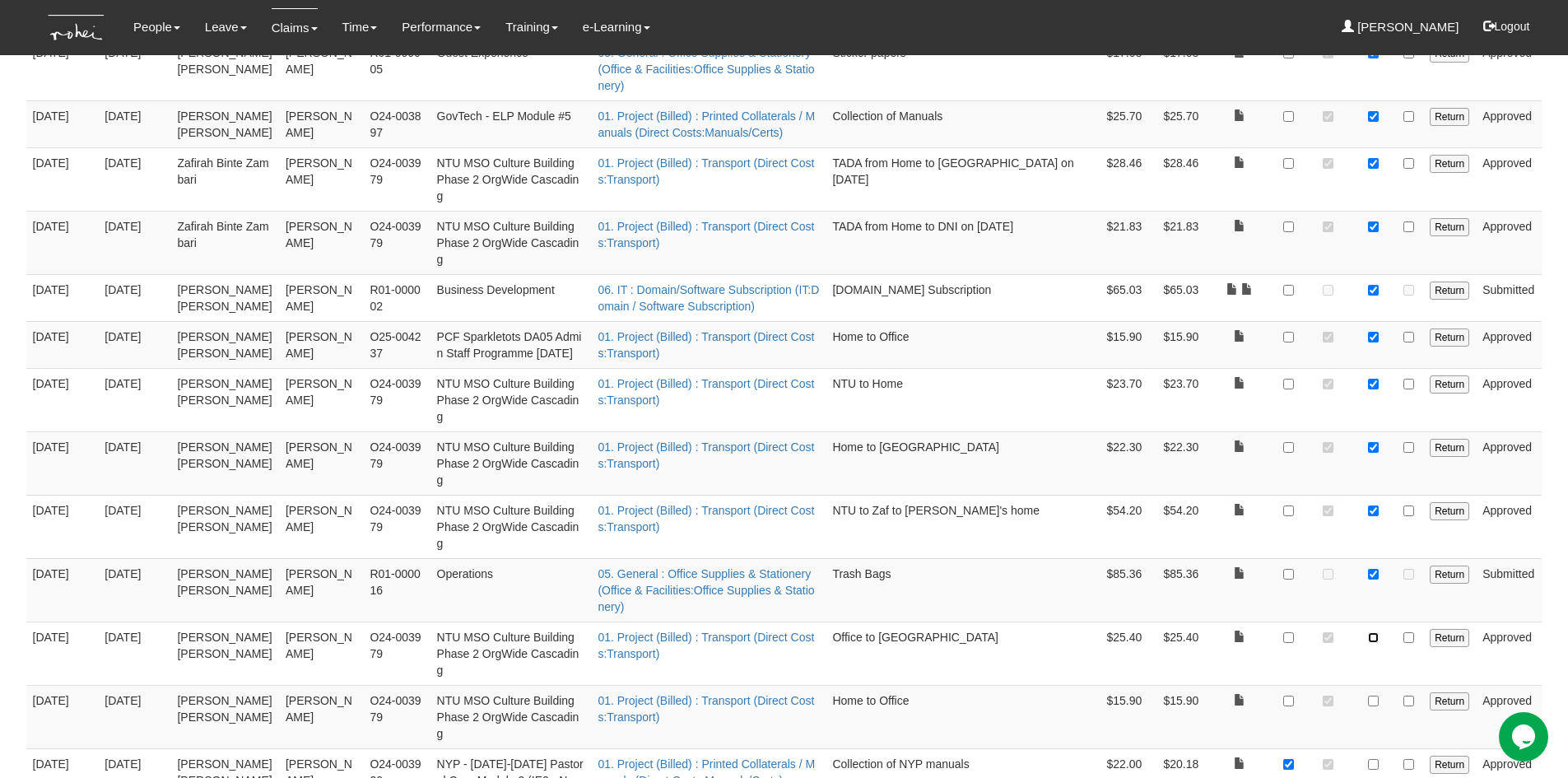
click at [1373, 632] on input "checkbox" at bounding box center [1373, 637] width 11 height 11
checkbox input "true"
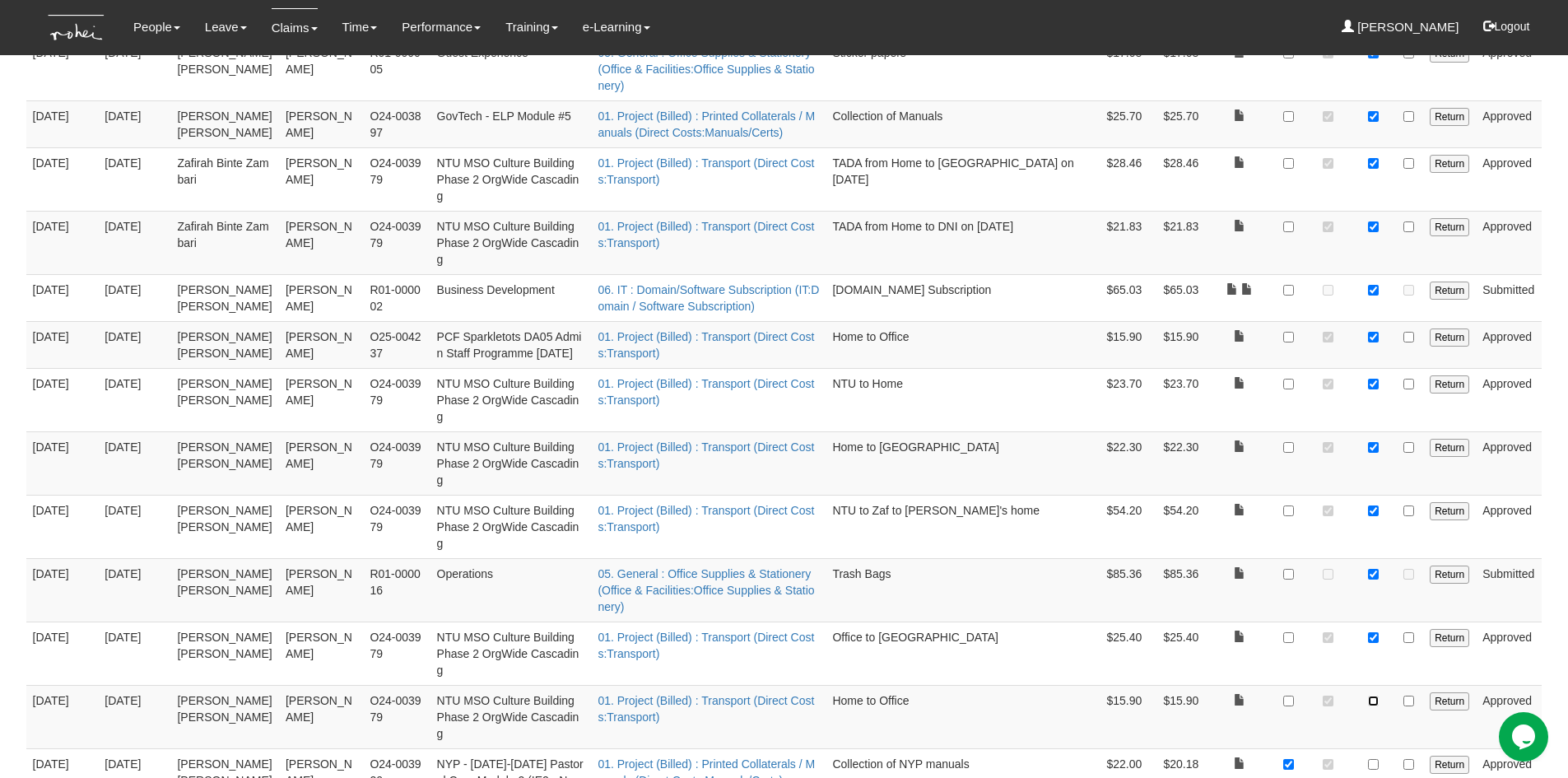
click at [1374, 696] on input "checkbox" at bounding box center [1373, 701] width 11 height 11
checkbox input "true"
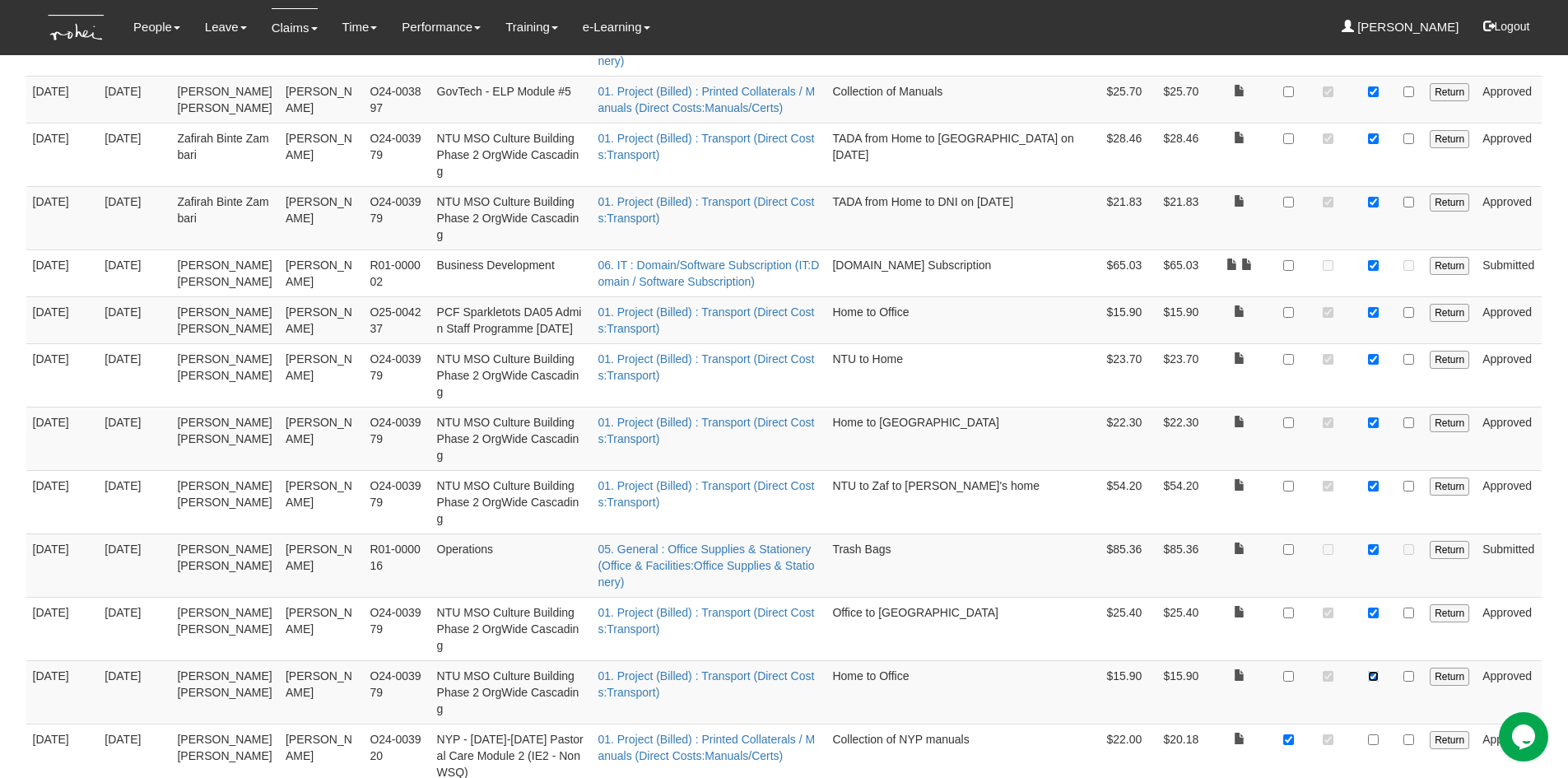
scroll to position [1383, 0]
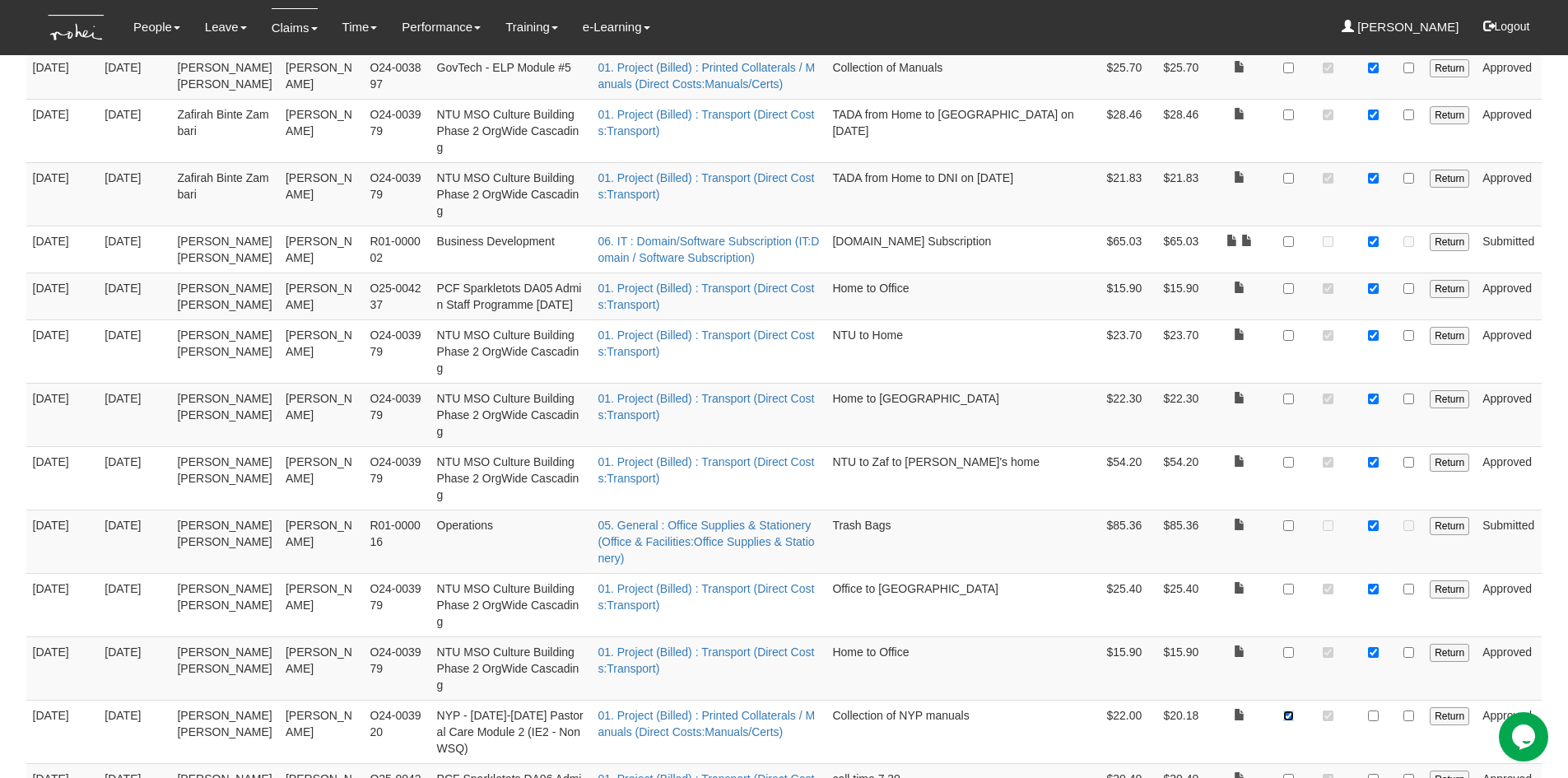
click at [1287, 710] on input "checkbox" at bounding box center [1288, 715] width 11 height 11
checkbox input "false"
click at [1378, 710] on input "checkbox" at bounding box center [1373, 715] width 11 height 11
checkbox input "true"
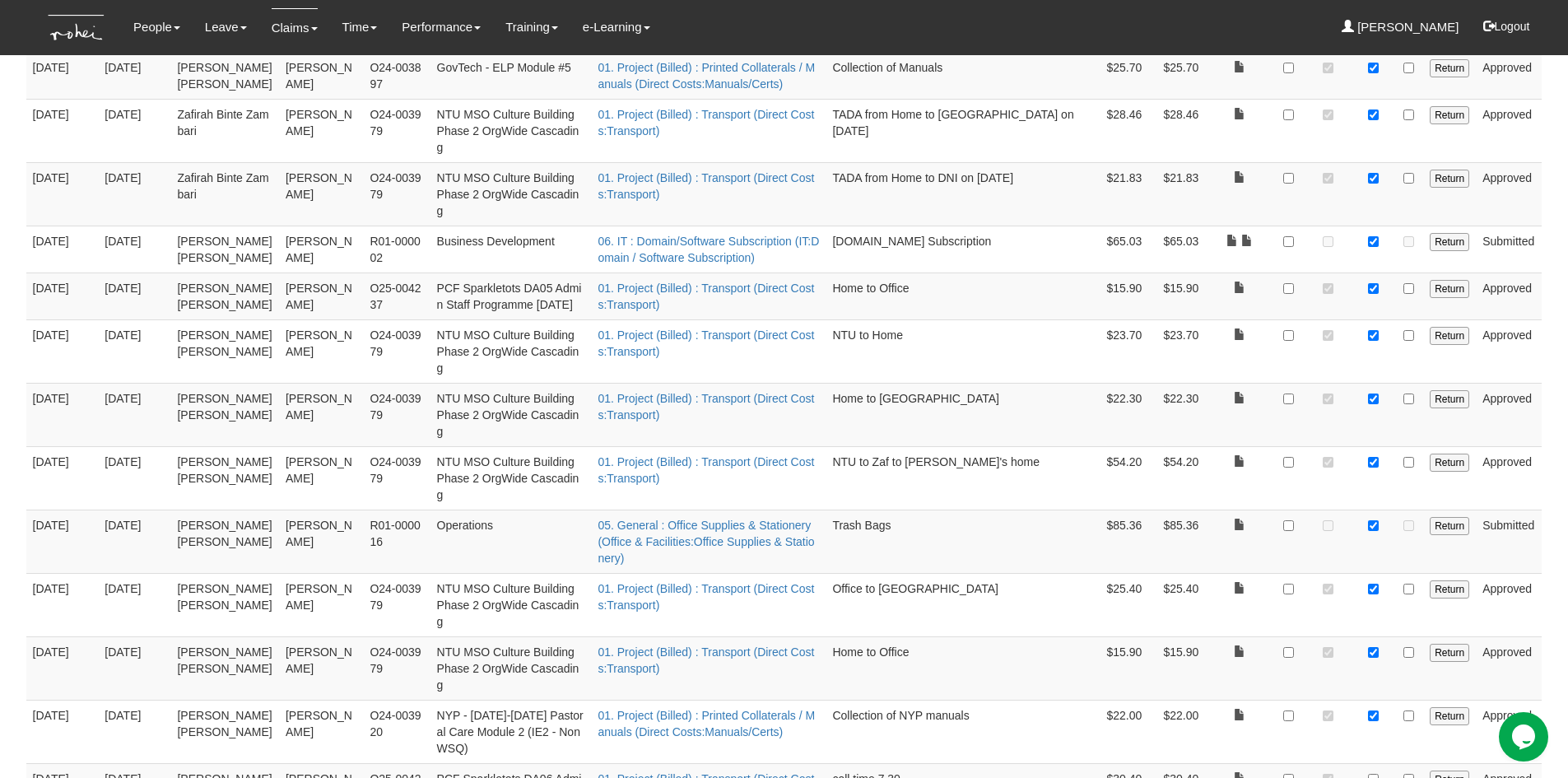
checkbox input "true"
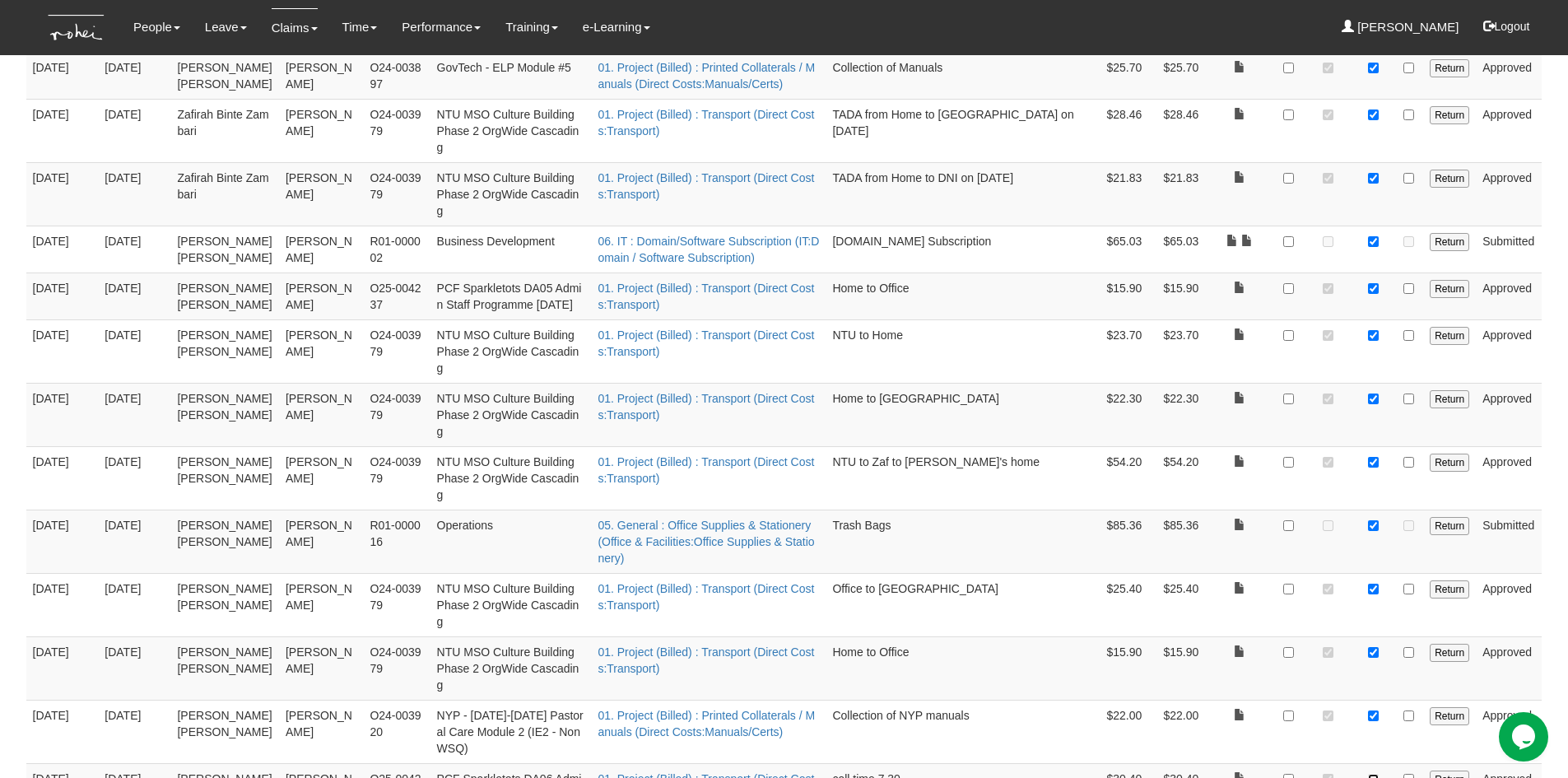
click at [1371, 774] on input "checkbox" at bounding box center [1373, 779] width 11 height 11
checkbox input "true"
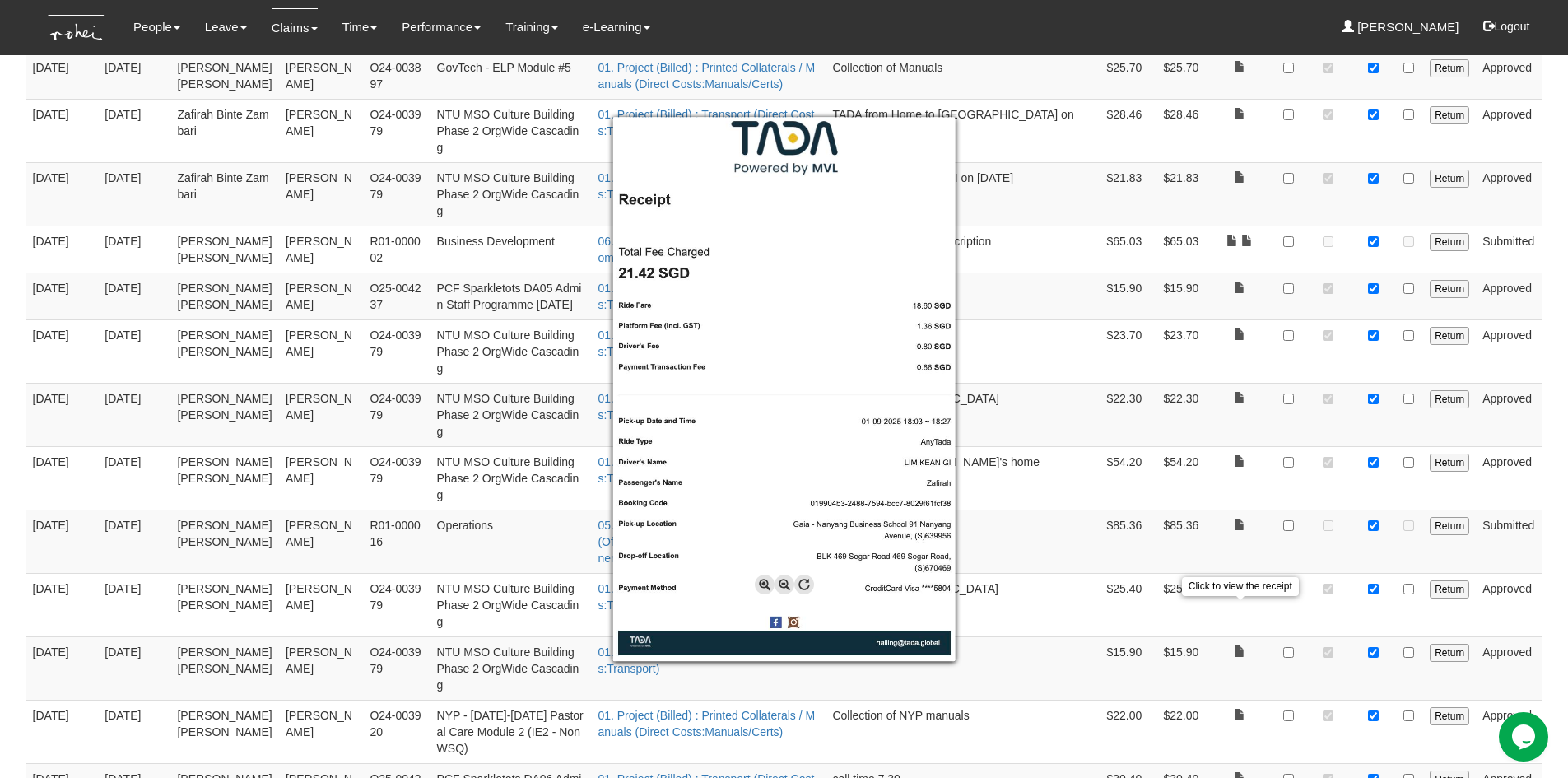
click at [1240, 607] on div at bounding box center [784, 389] width 1568 height 778
click at [1369, 608] on div at bounding box center [784, 389] width 1568 height 778
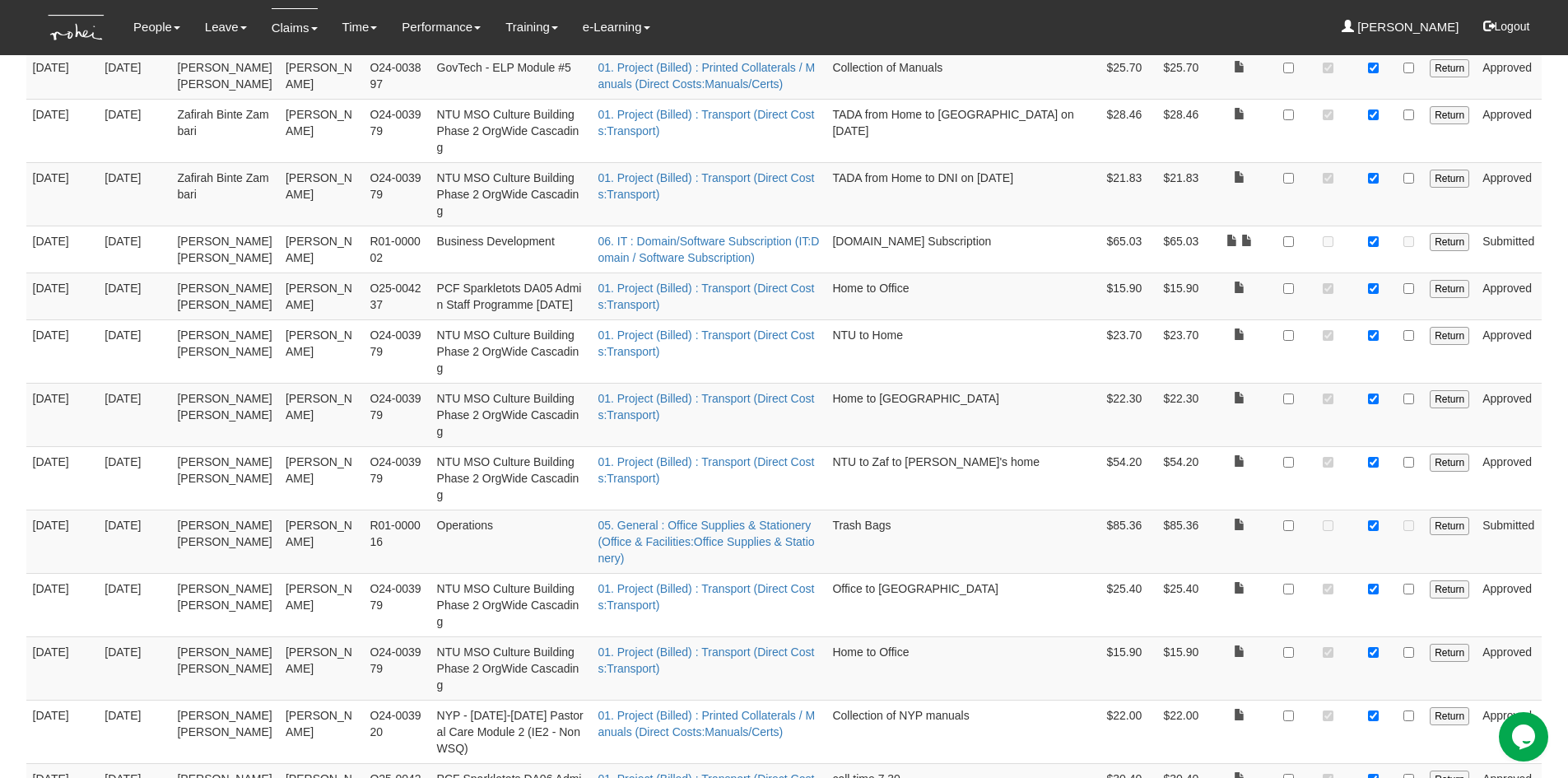
checkbox input "true"
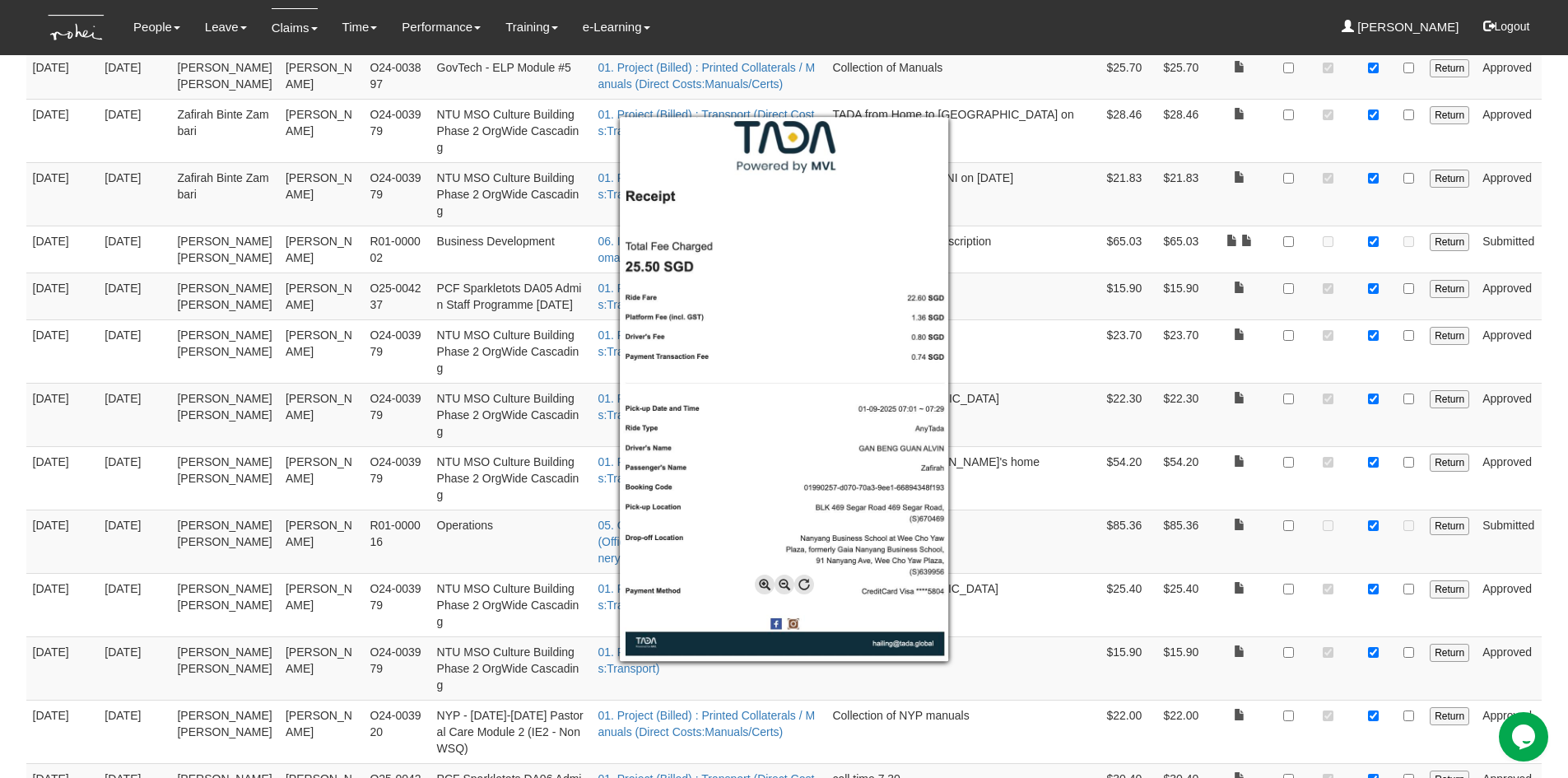
click at [1373, 658] on div at bounding box center [784, 389] width 1568 height 778
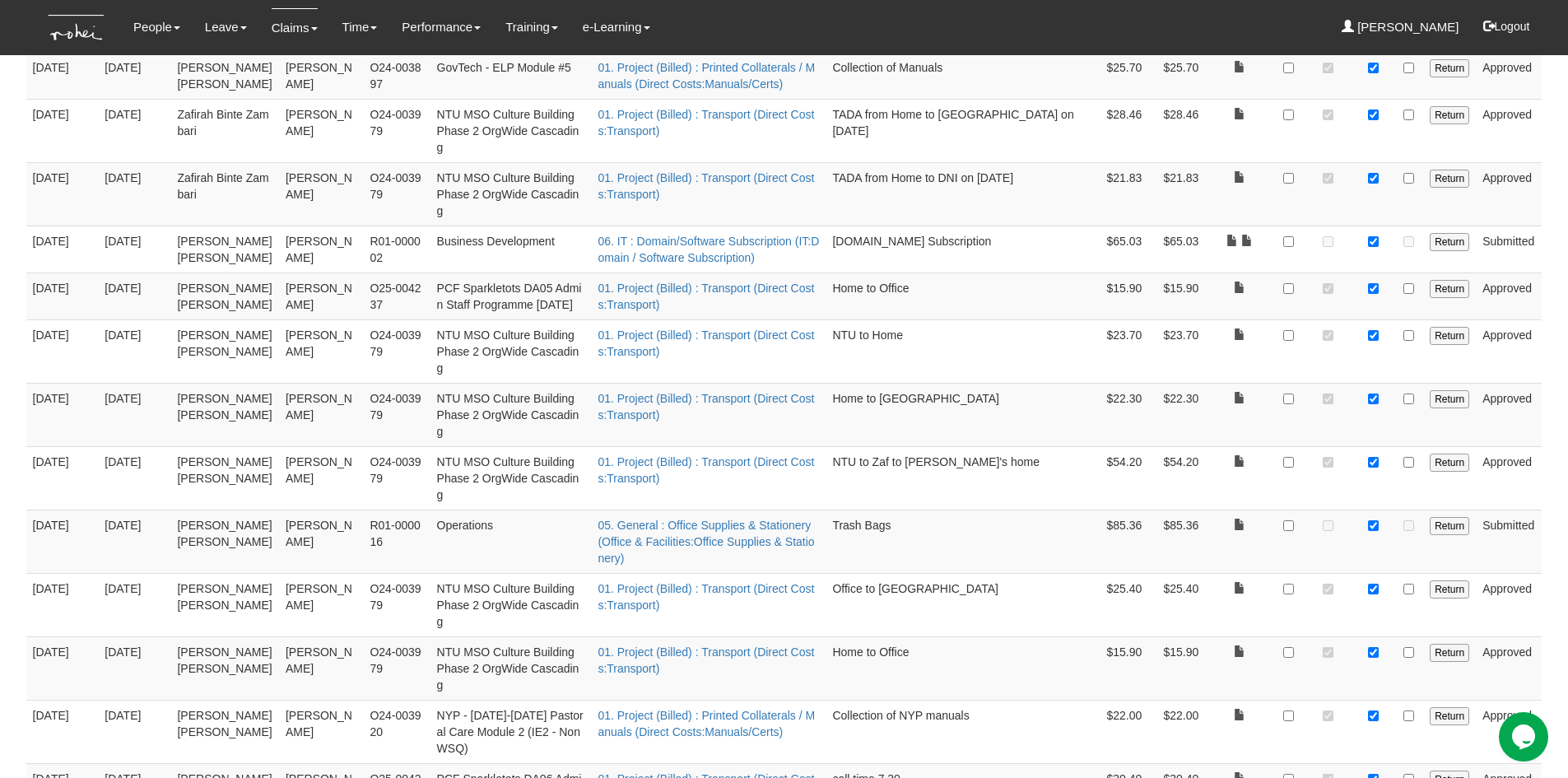
checkbox input "true"
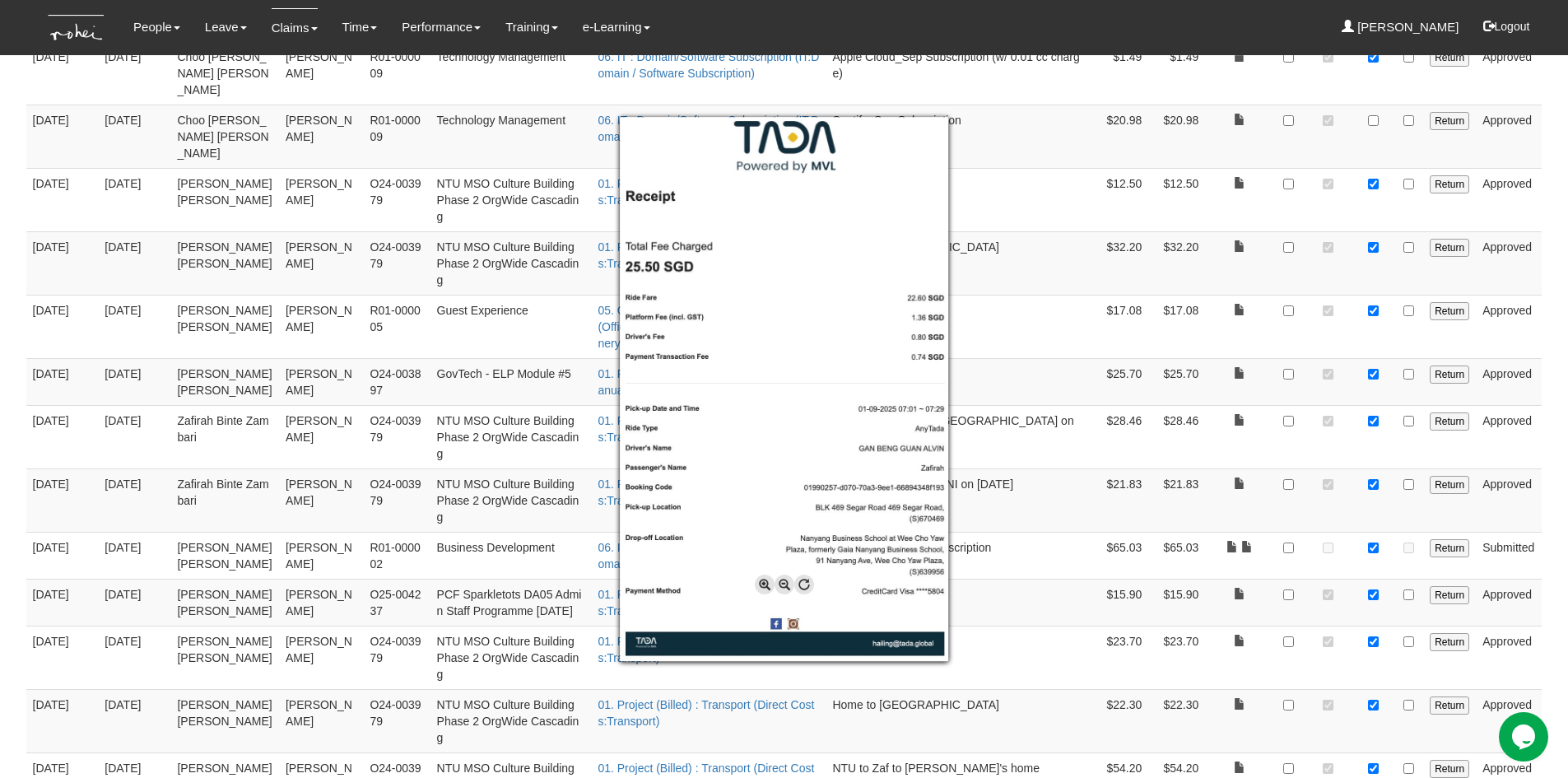
scroll to position [890, 0]
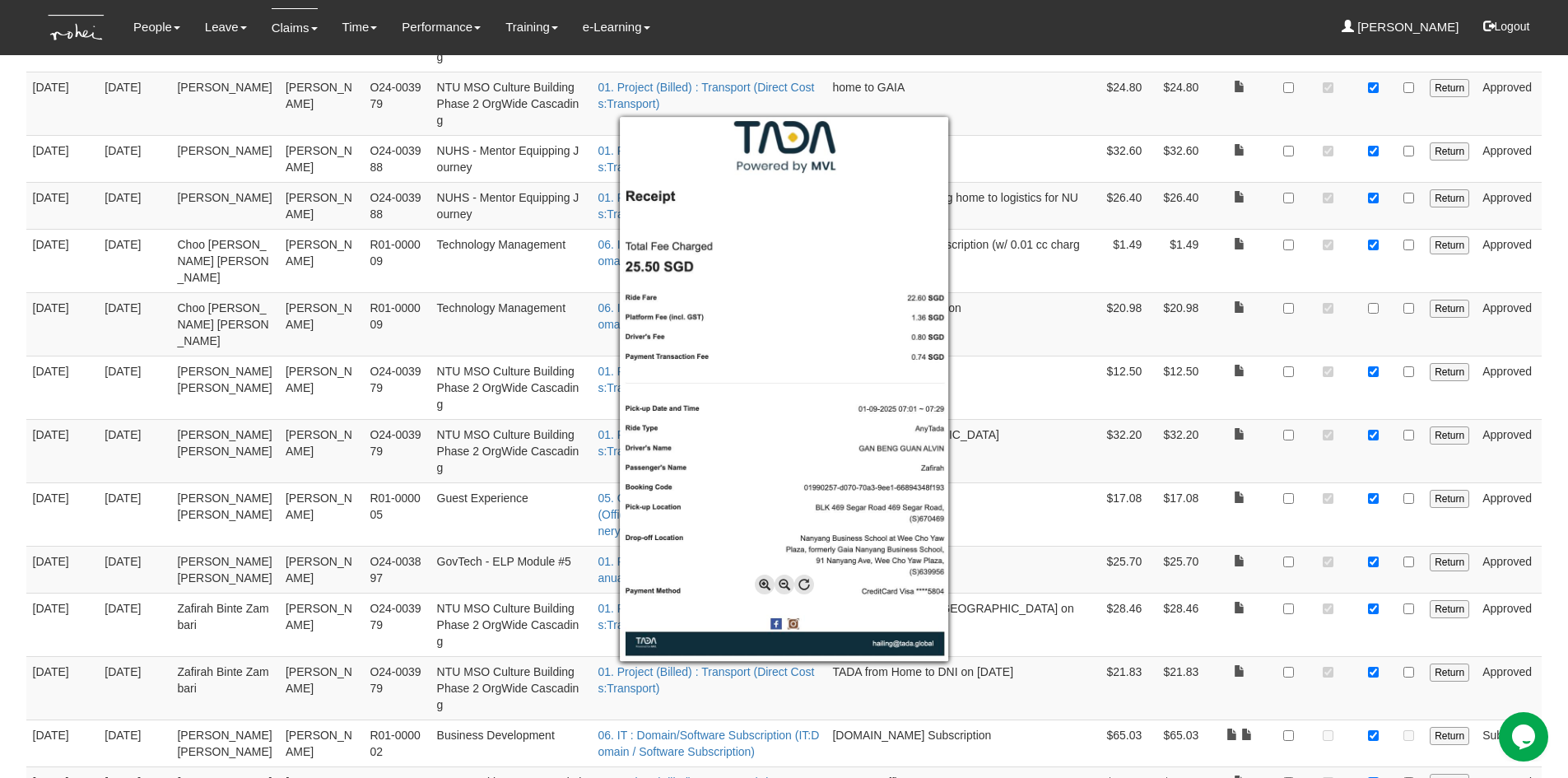
click at [1052, 233] on div at bounding box center [784, 389] width 1568 height 778
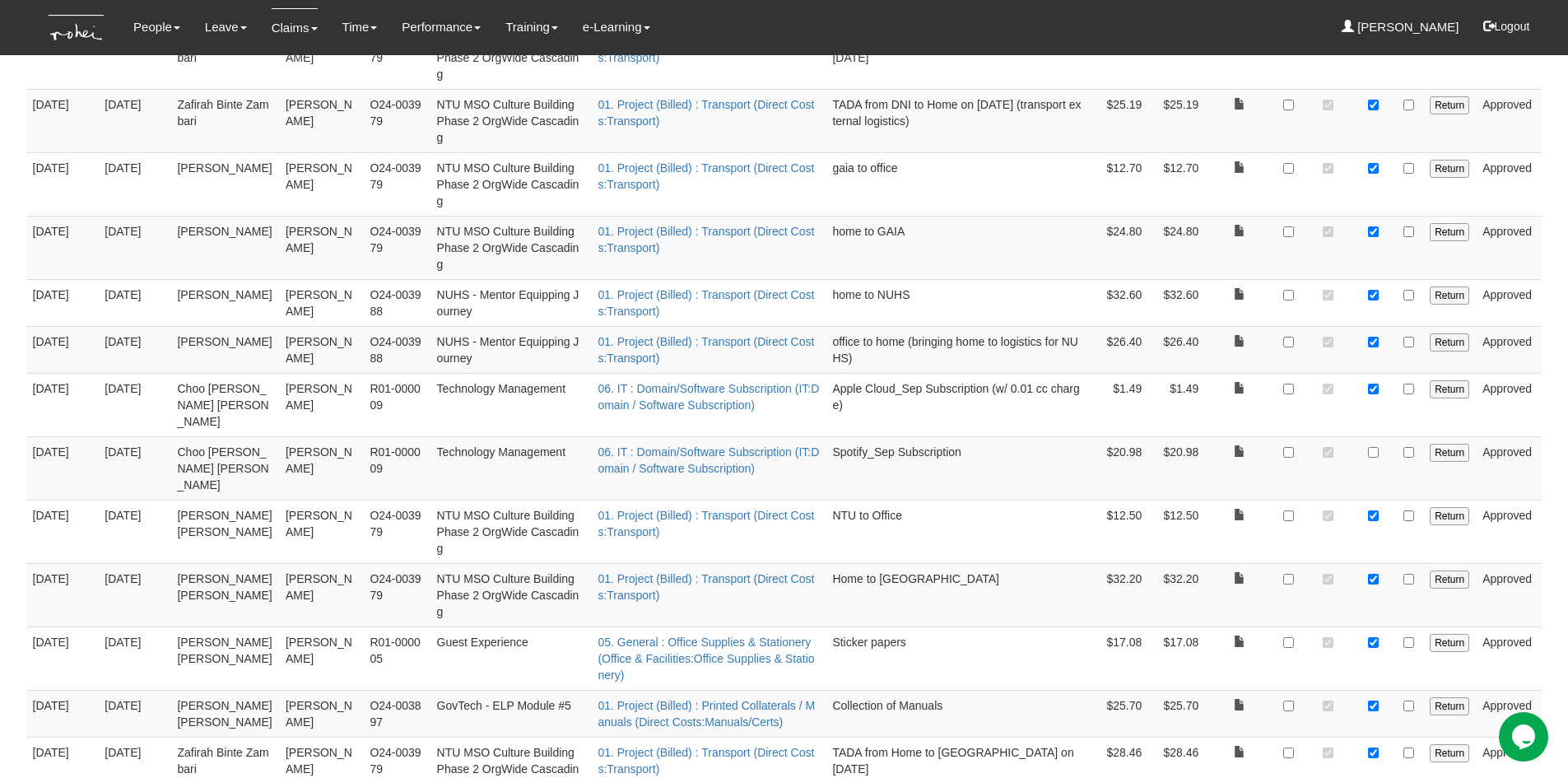
scroll to position [725, 0]
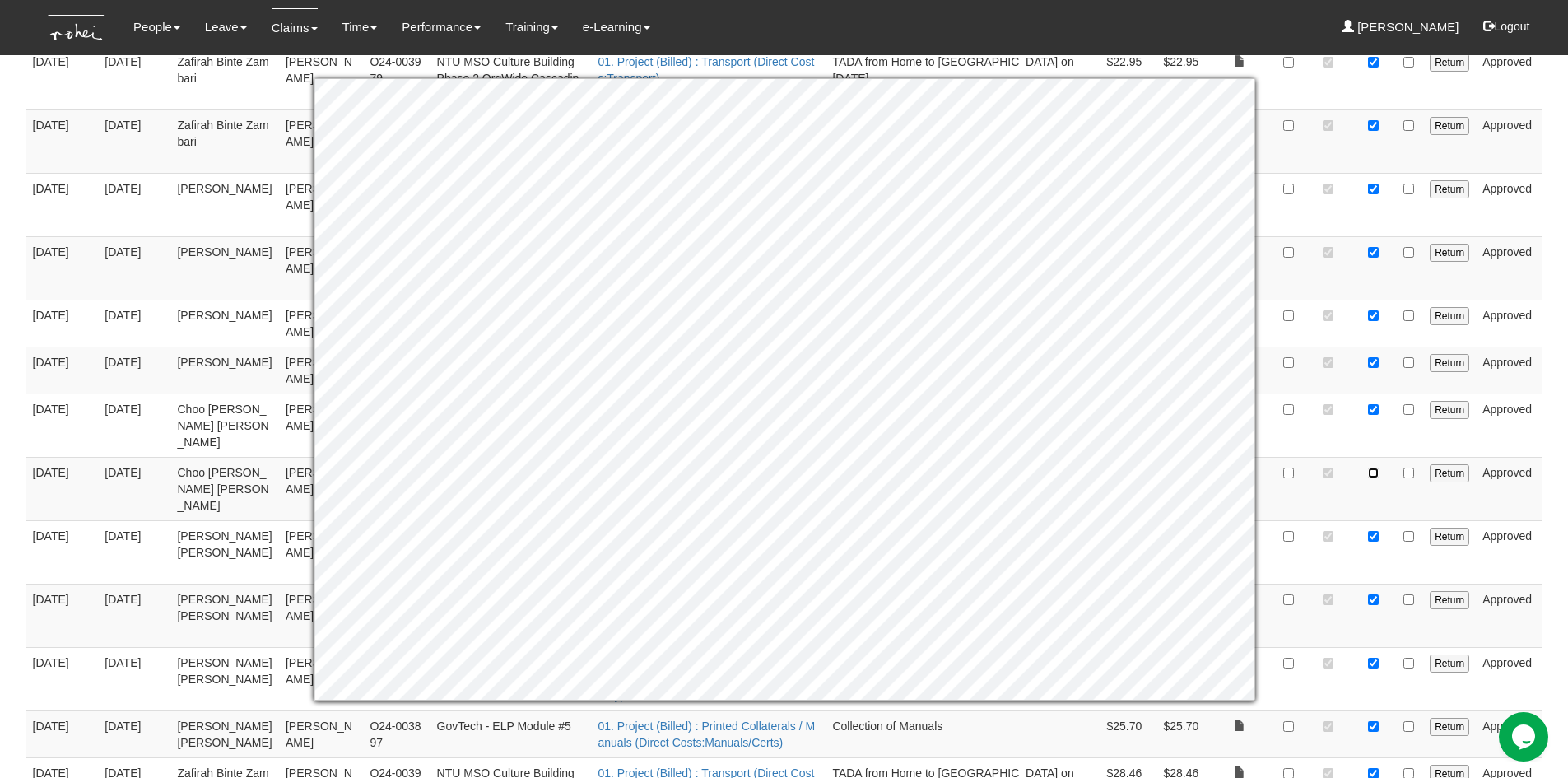
click at [1371, 467] on input "checkbox" at bounding box center [1373, 472] width 11 height 11
checkbox input "true"
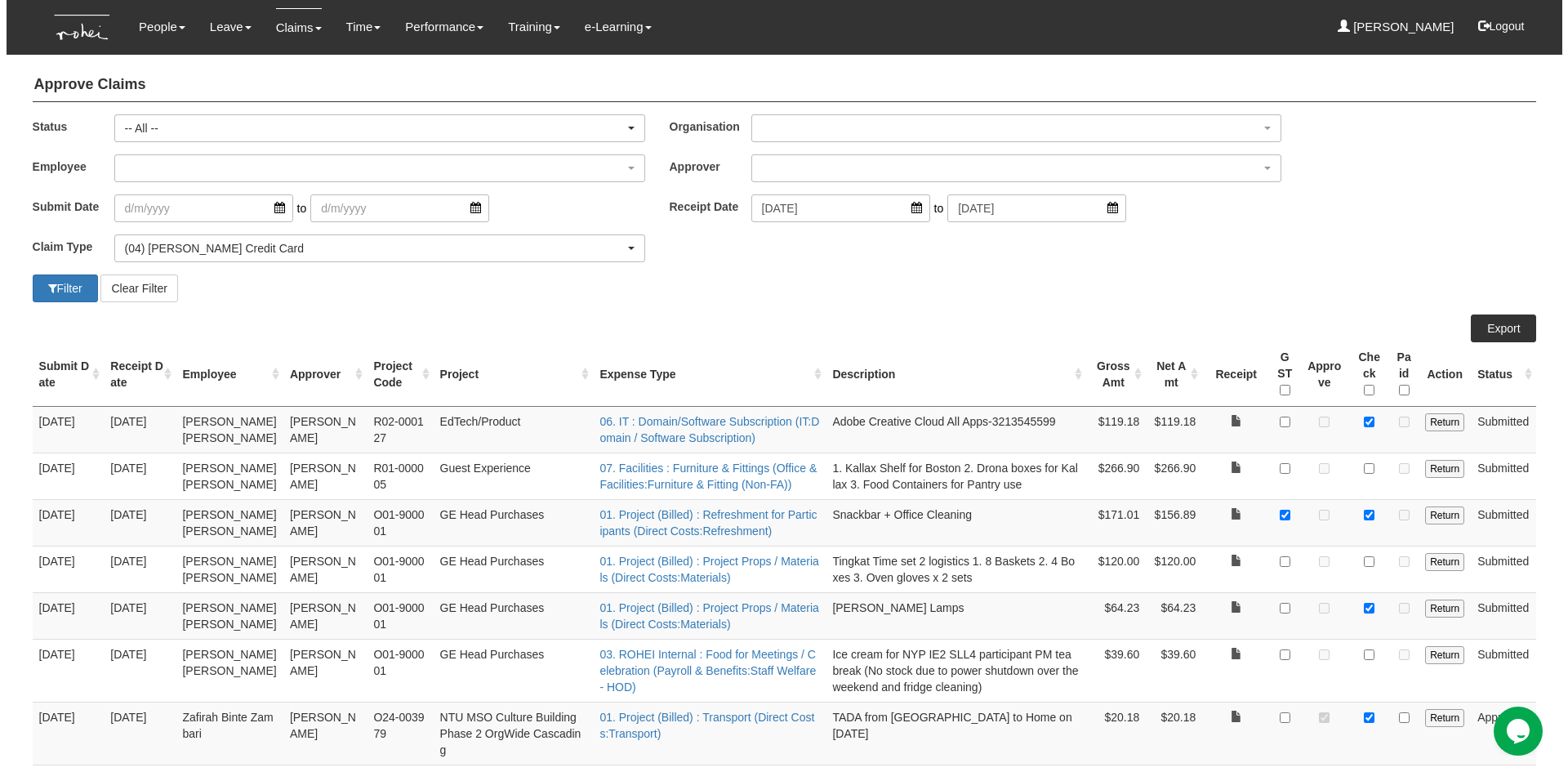
scroll to position [0, 0]
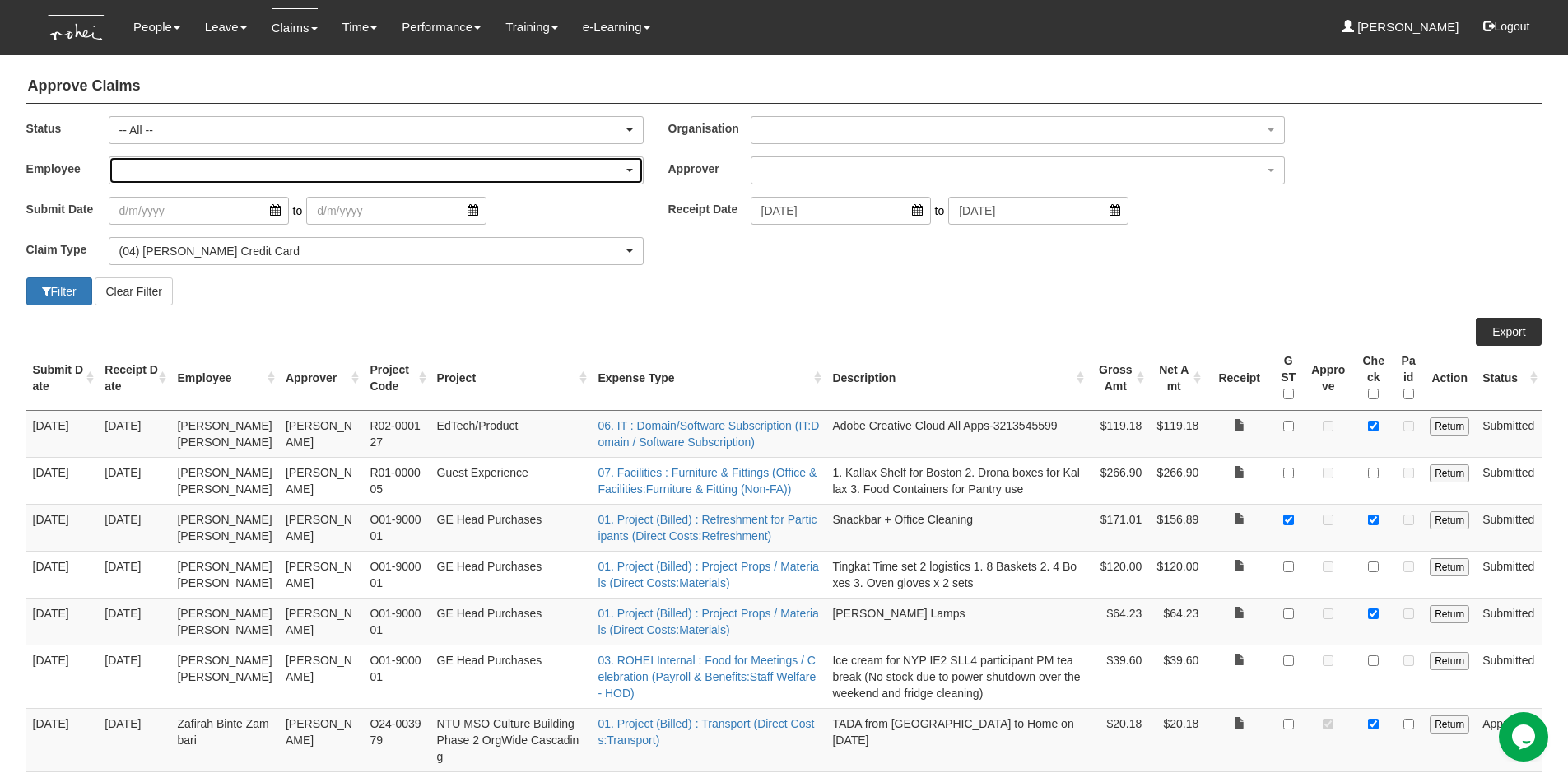
click at [258, 168] on div "button" at bounding box center [376, 170] width 534 height 26
type input "ji"
click at [217, 233] on link "[PERSON_NAME]" at bounding box center [192, 231] width 166 height 21
select select "5dc071eb-997d-4309-93ed-ec6b4f91f984"
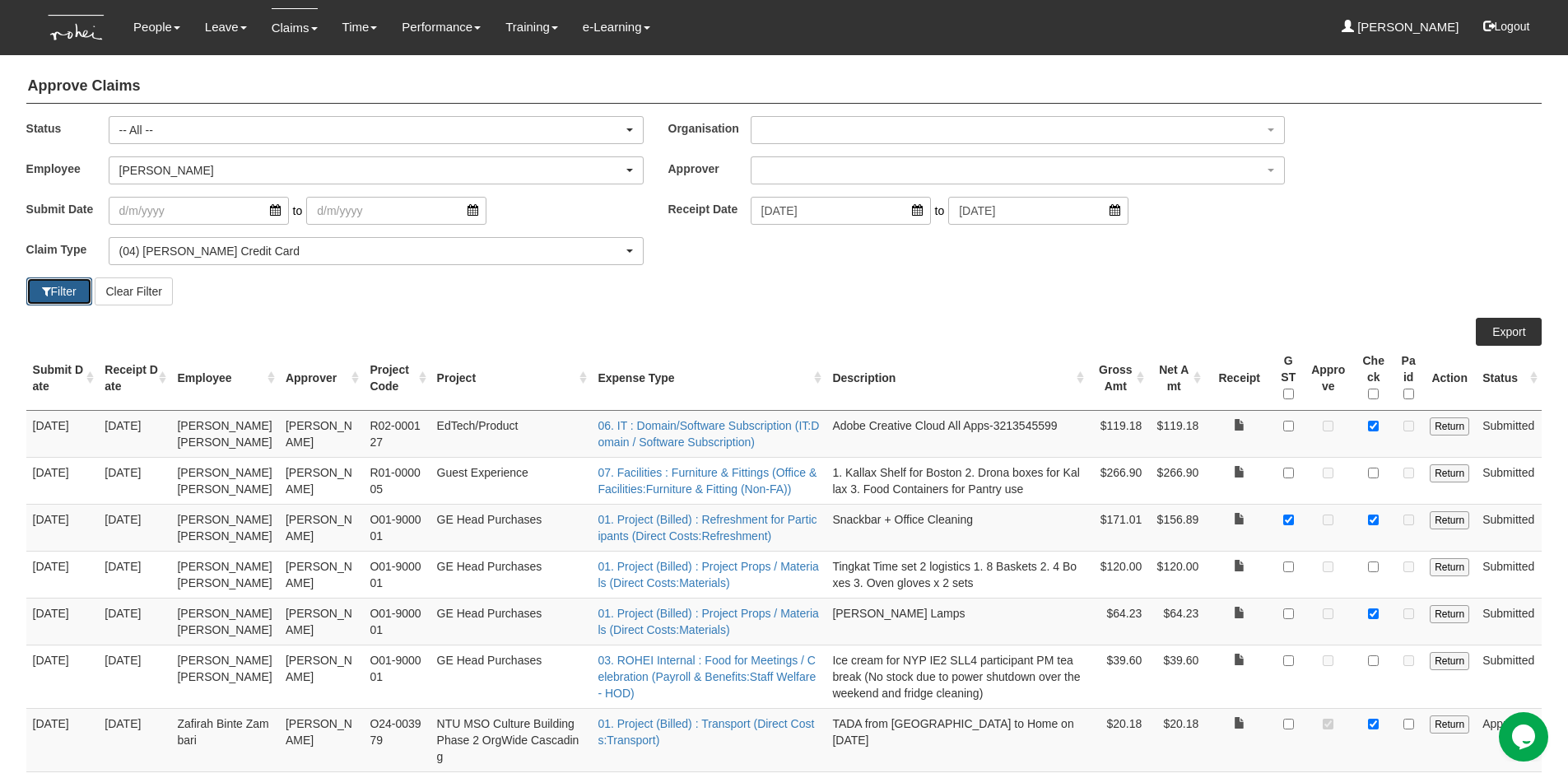
click at [66, 292] on button "Filter" at bounding box center [59, 291] width 66 height 28
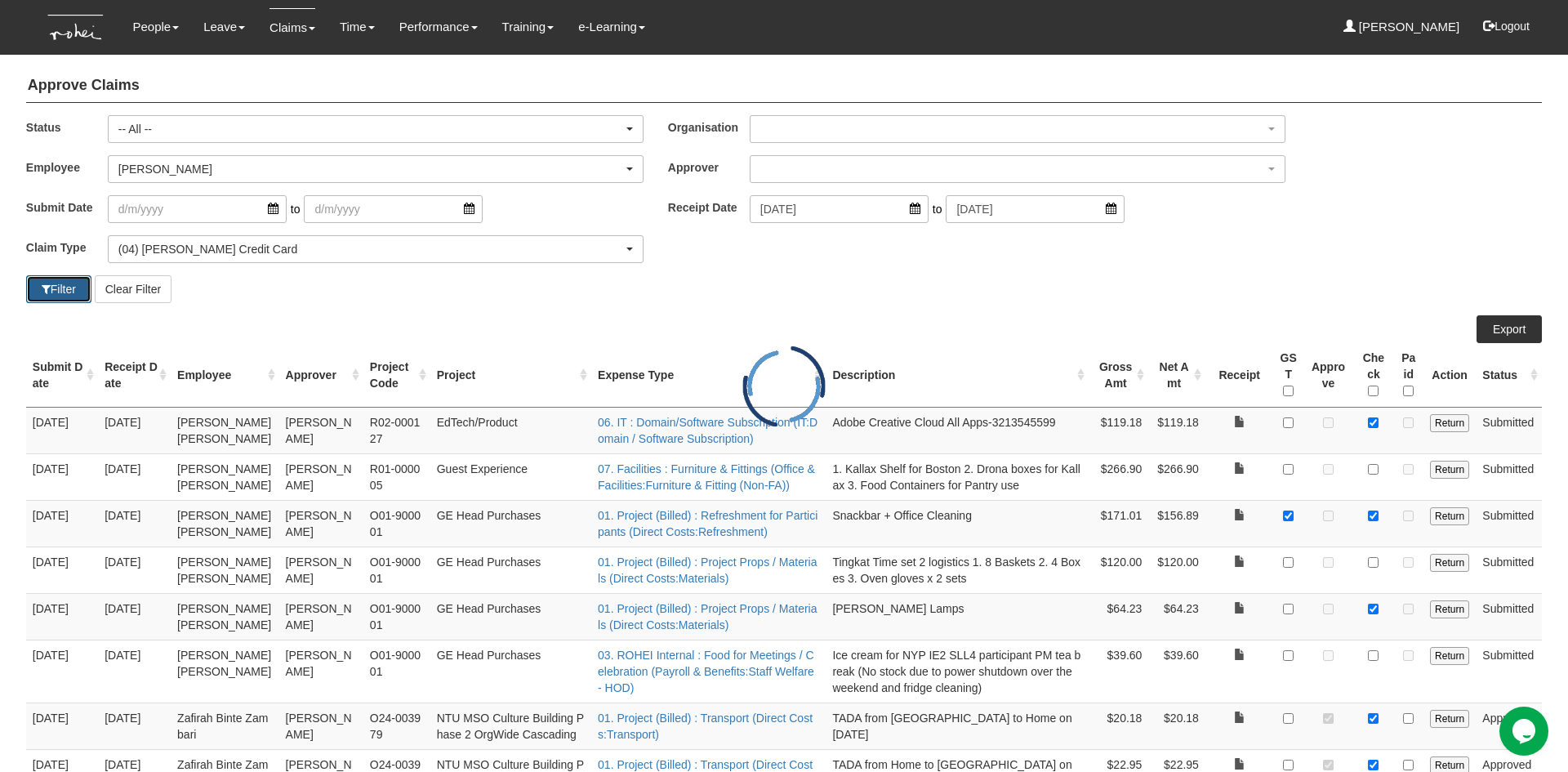
select select "50"
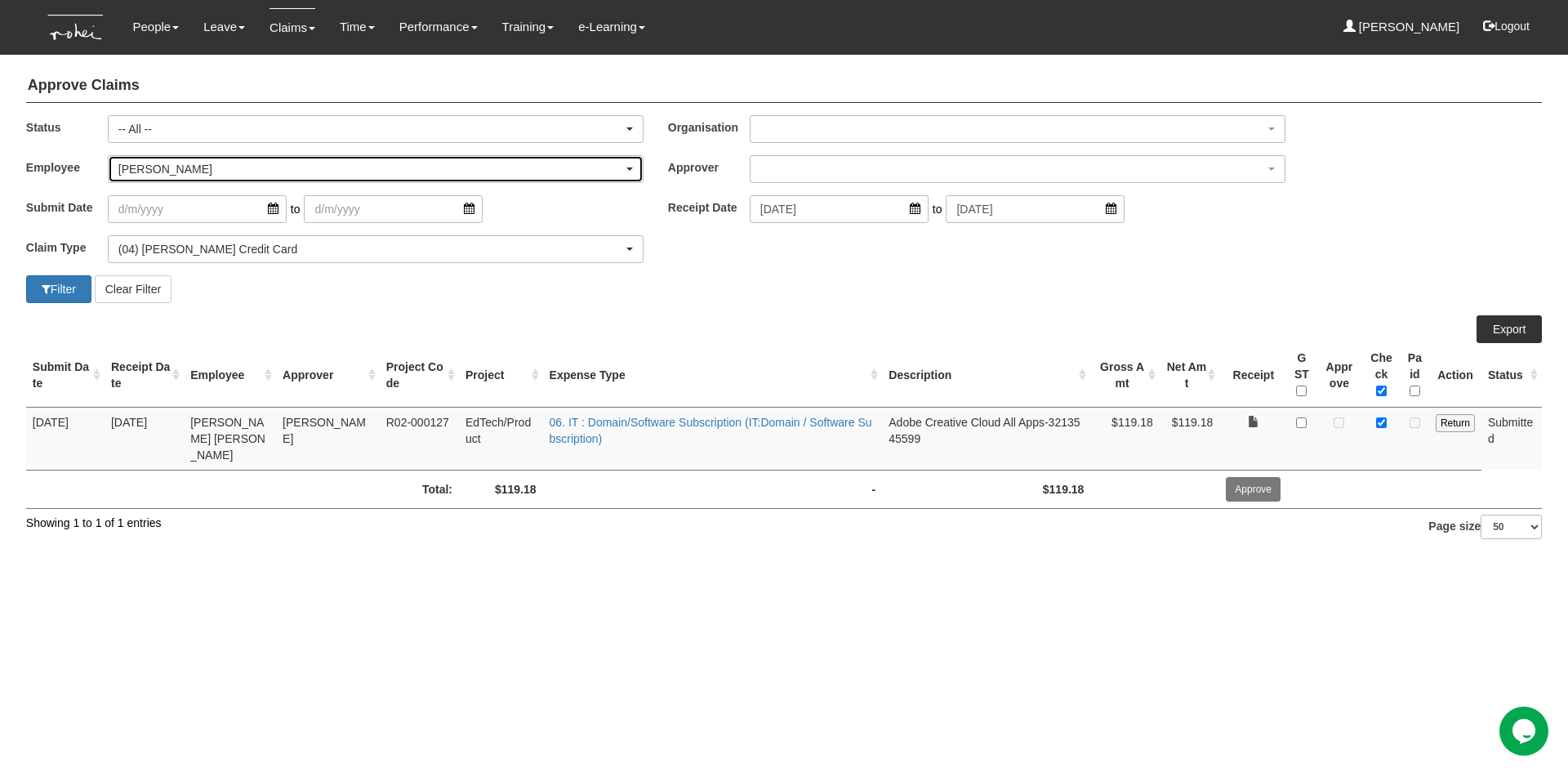
click at [233, 172] on div "[PERSON_NAME]" at bounding box center [370, 169] width 505 height 17
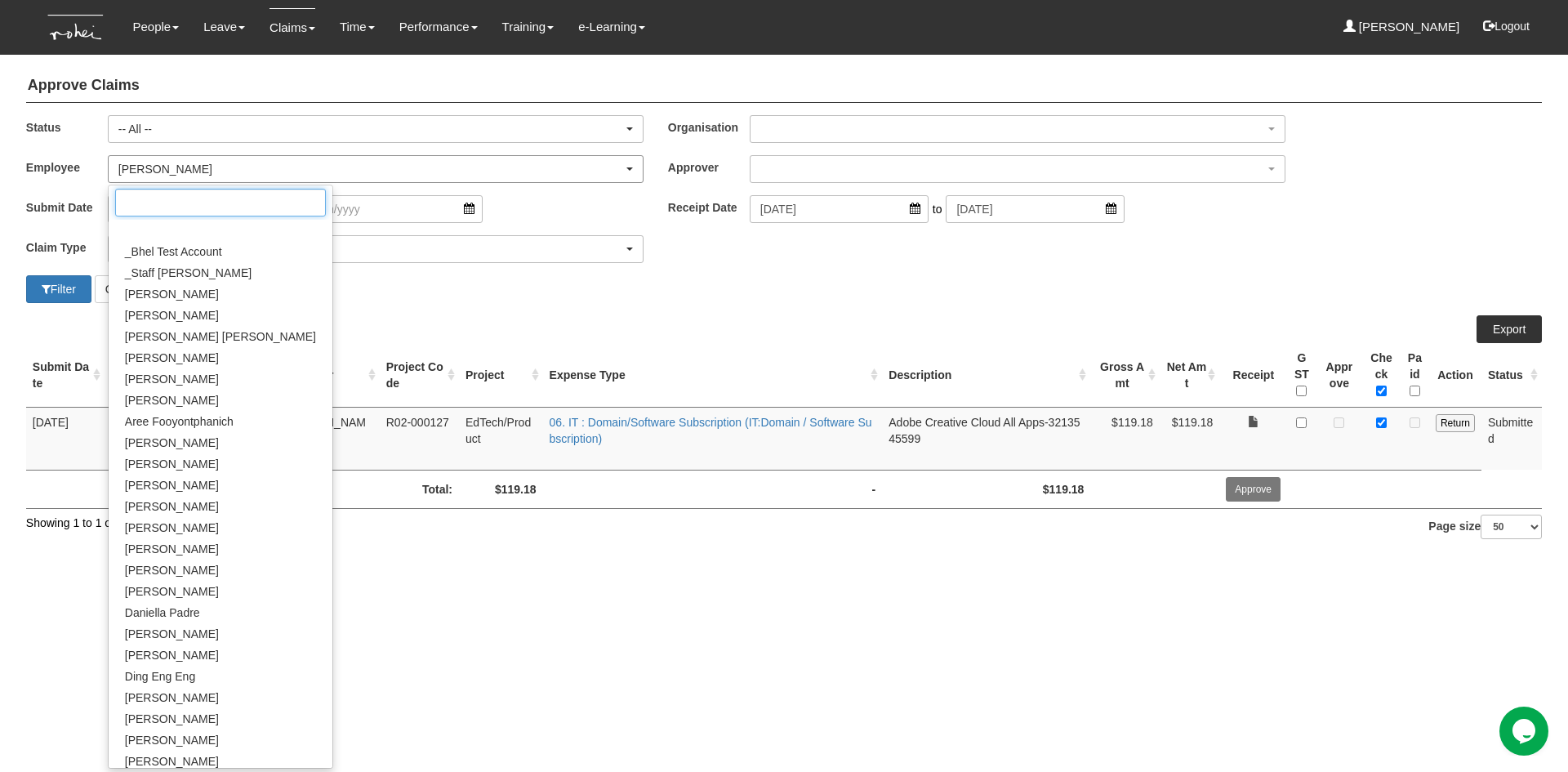
scroll to position [437, 0]
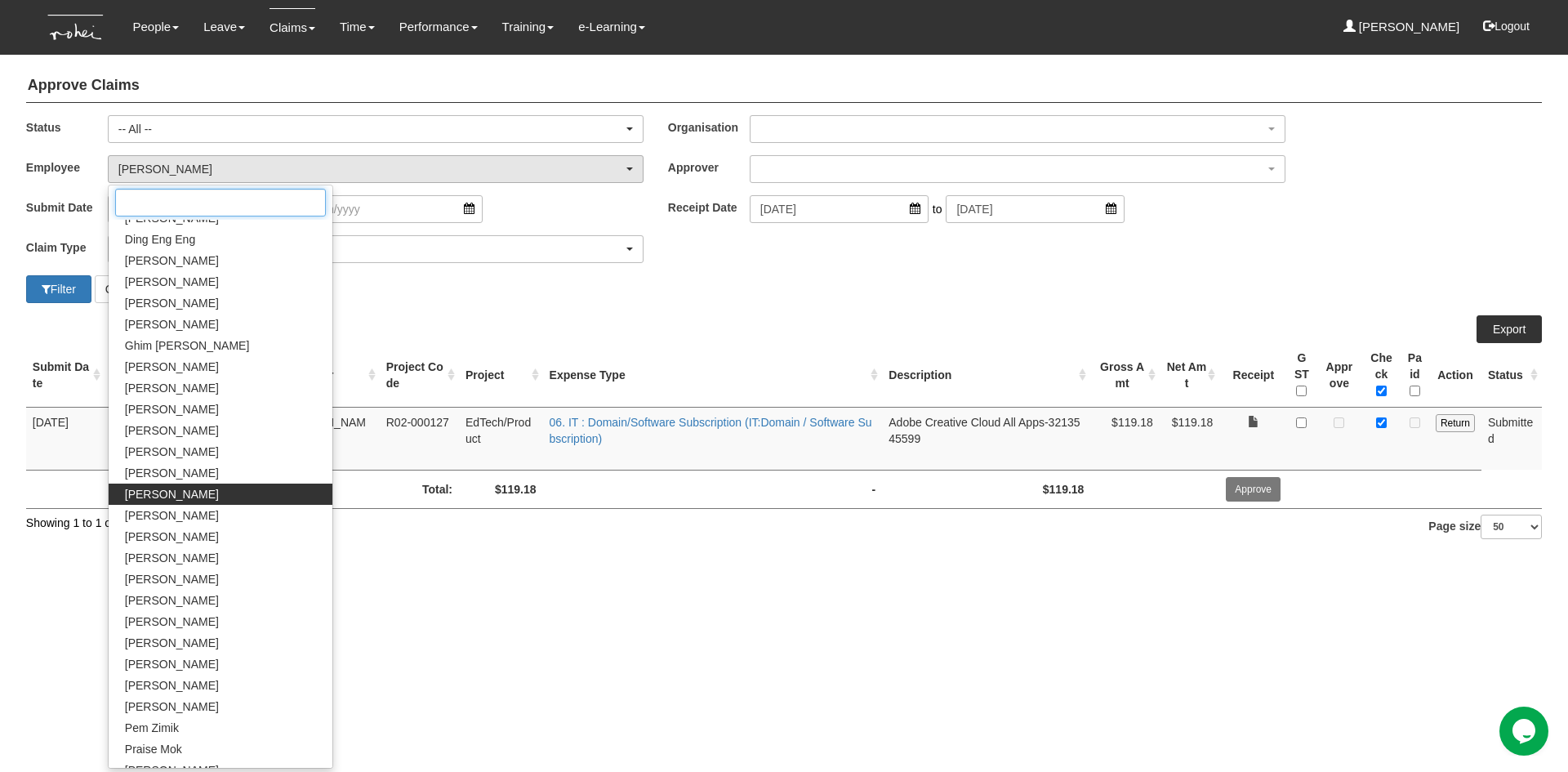
click at [237, 206] on input "Search" at bounding box center [220, 202] width 211 height 28
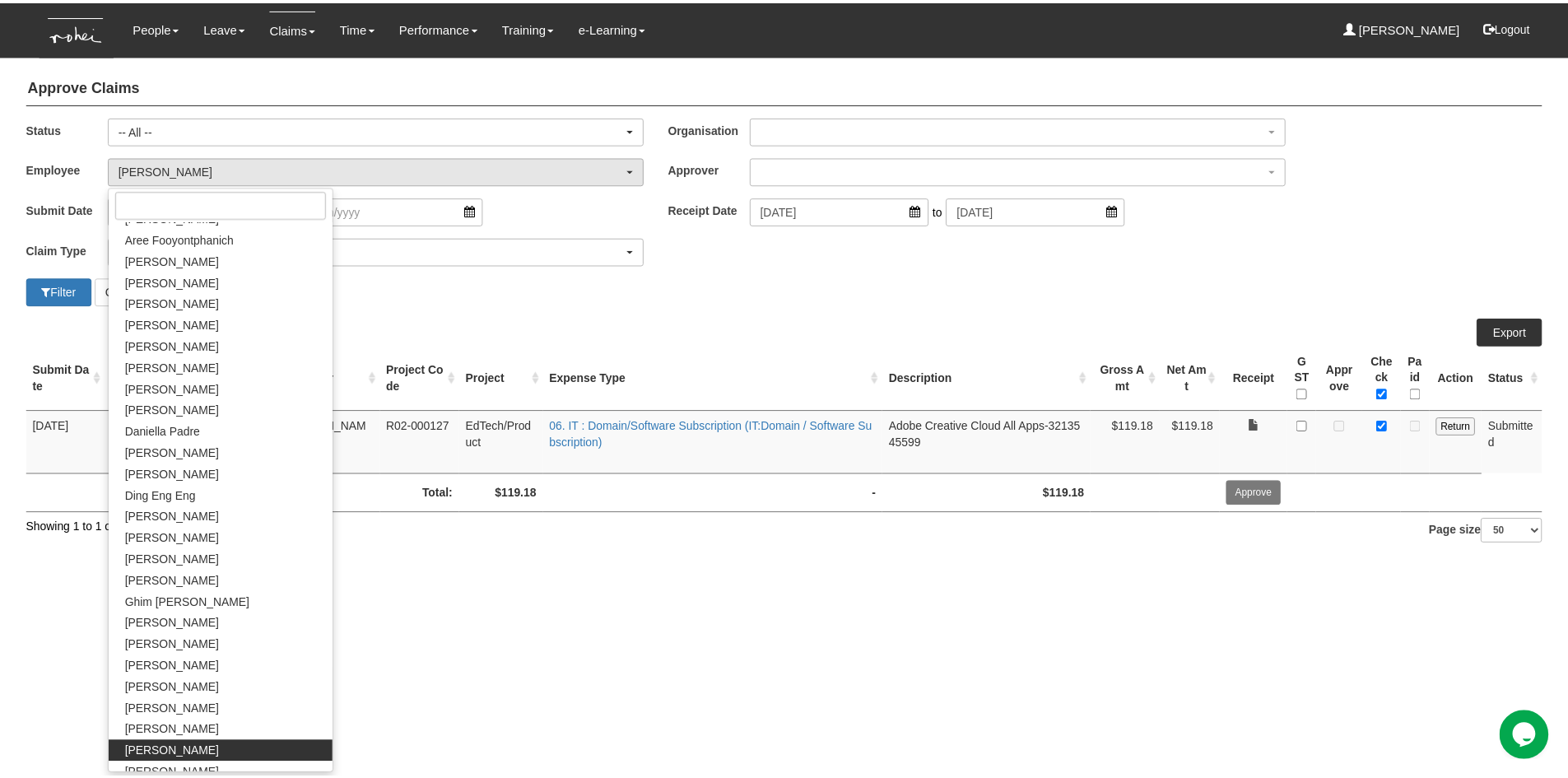
scroll to position [0, 0]
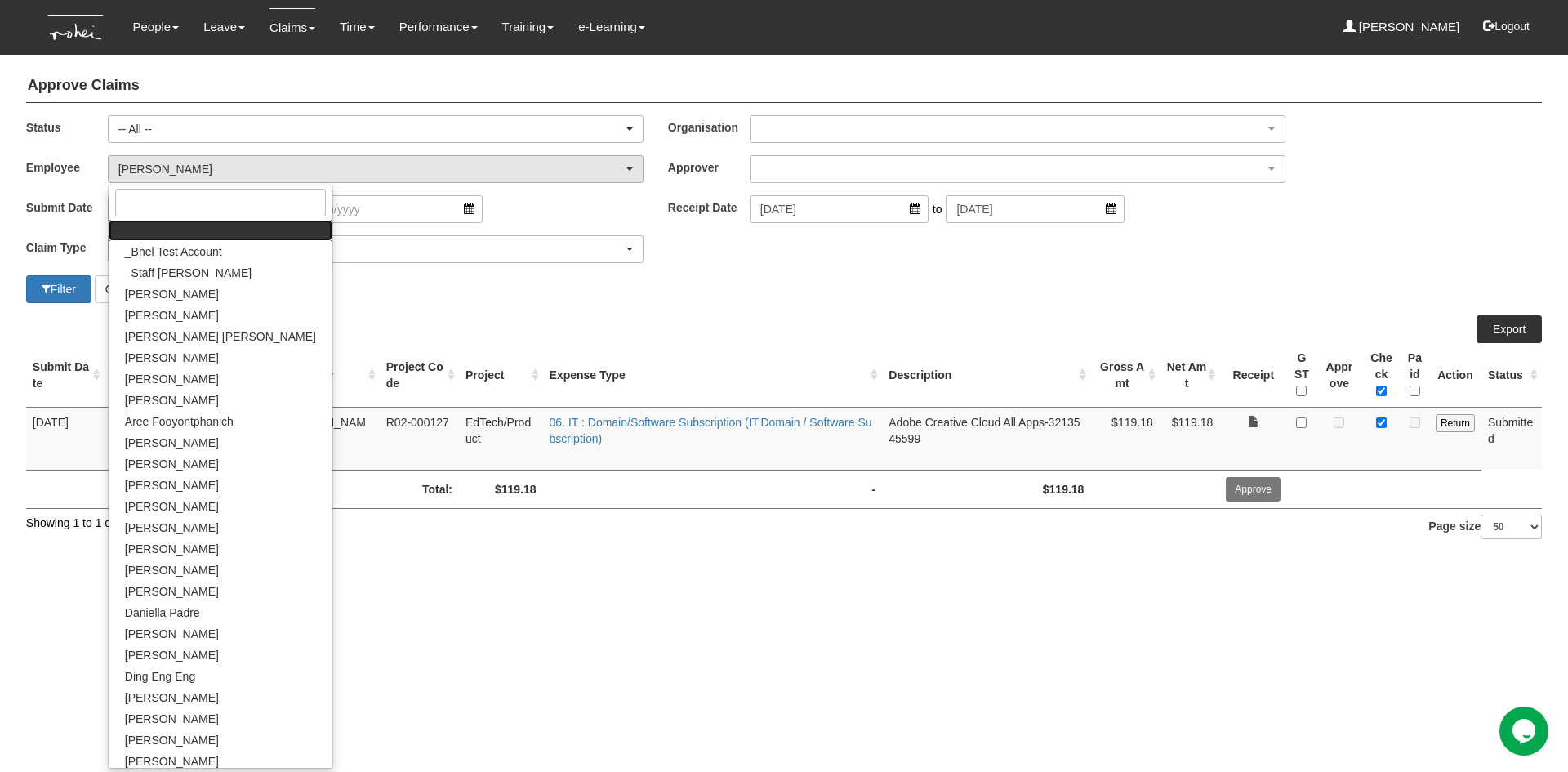
click at [219, 234] on link at bounding box center [220, 229] width 224 height 21
select select
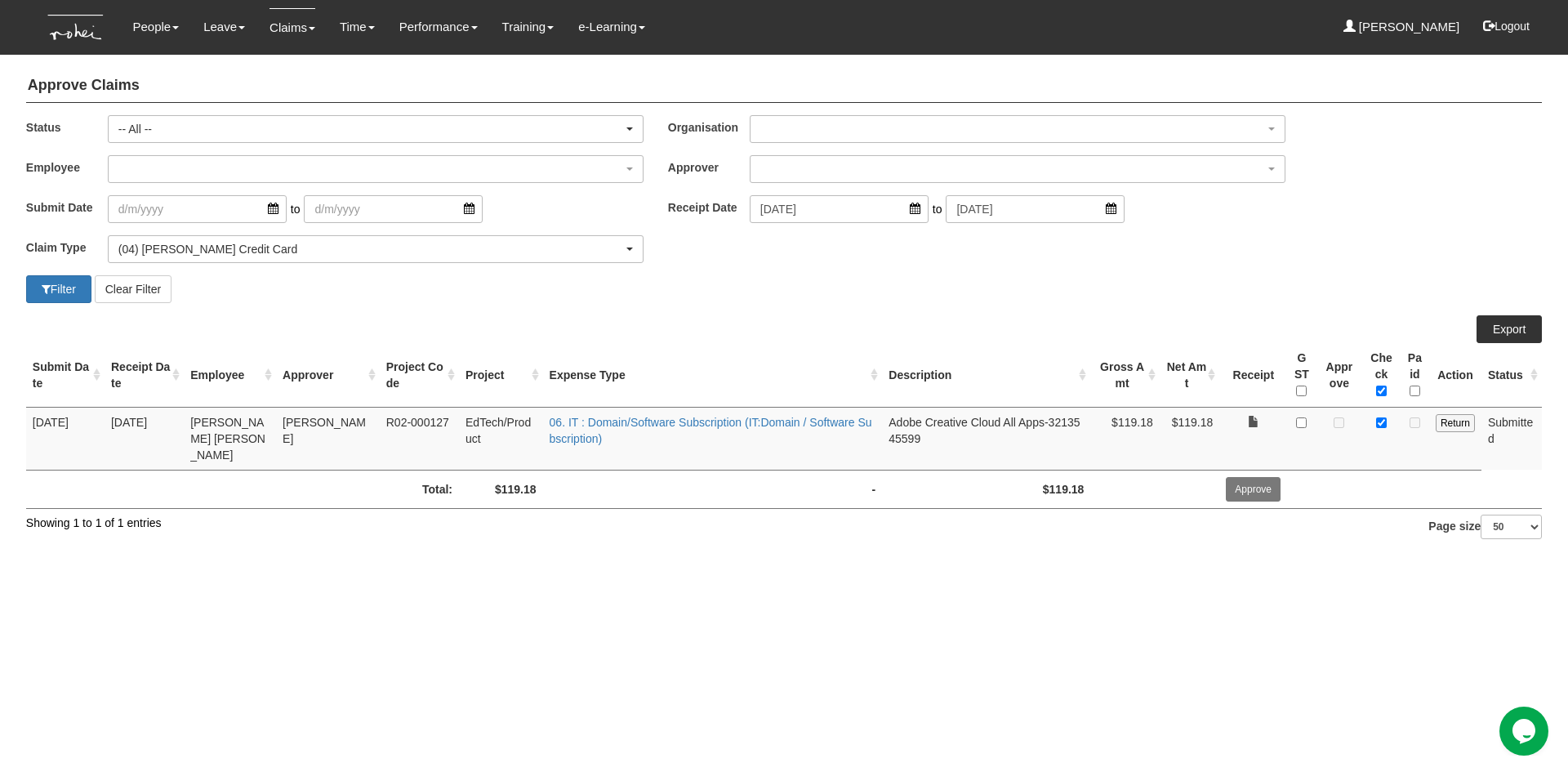
click at [342, 328] on div "Submit Date Receipt Date Employee Approver Project Code Project Expense Type De…" at bounding box center [784, 412] width 1516 height 193
click at [75, 293] on button "Filter" at bounding box center [58, 288] width 65 height 28
select select "50"
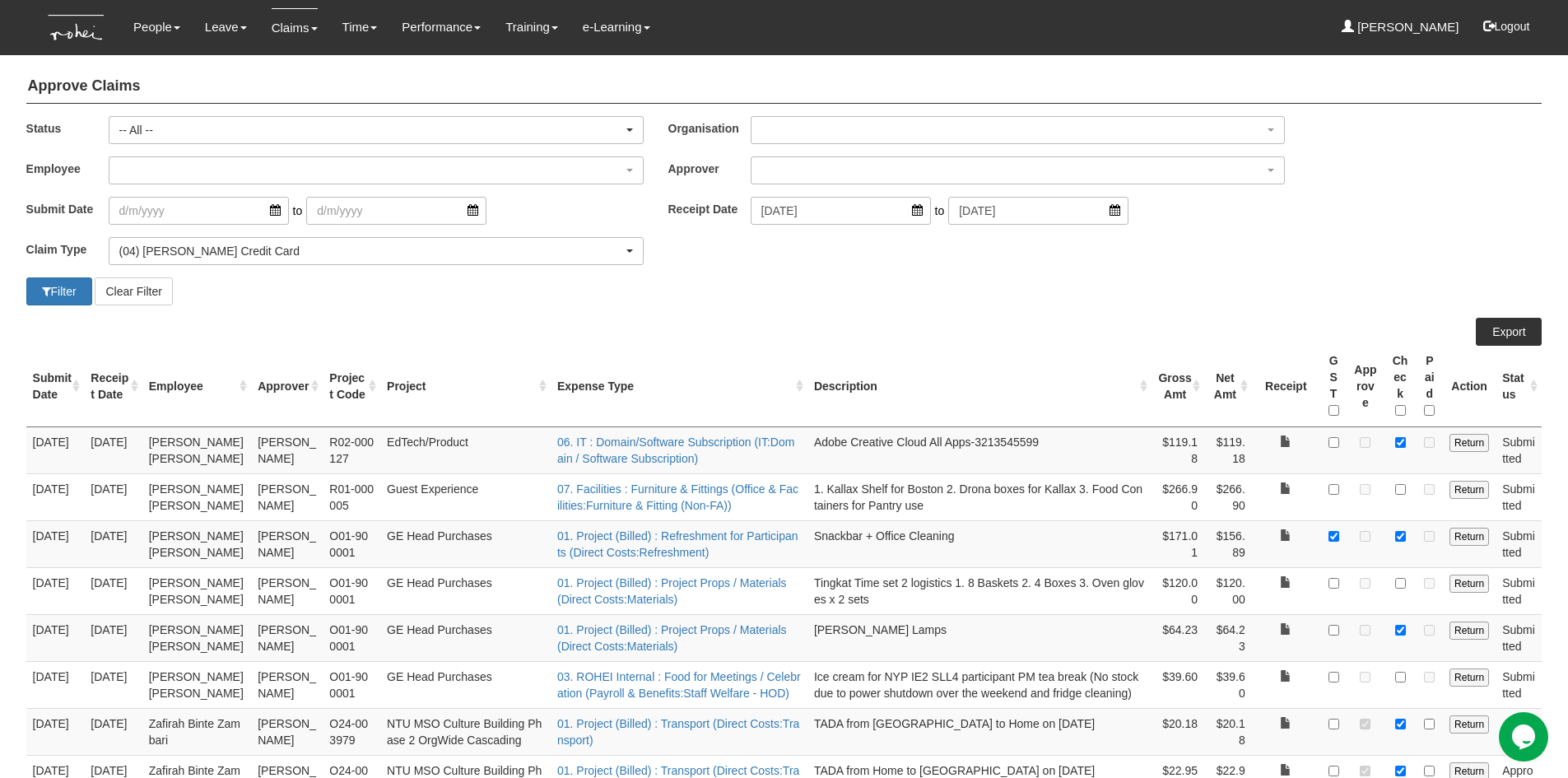
click at [694, 287] on div "Filter Clear Filter" at bounding box center [399, 291] width 771 height 28
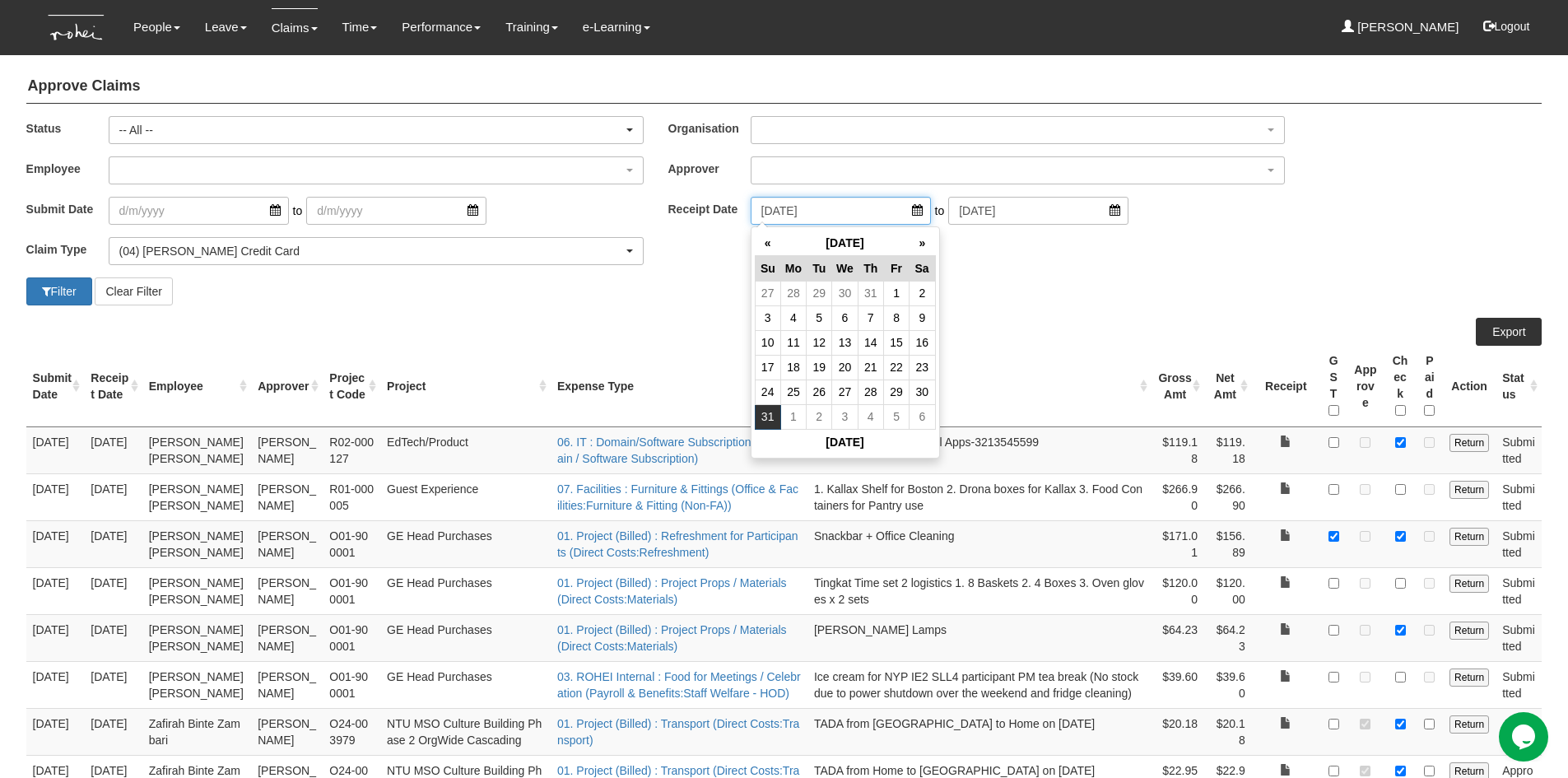
click at [902, 209] on input "[DATE]" at bounding box center [840, 210] width 180 height 28
click at [917, 404] on td "30" at bounding box center [922, 391] width 25 height 24
type input "[DATE]"
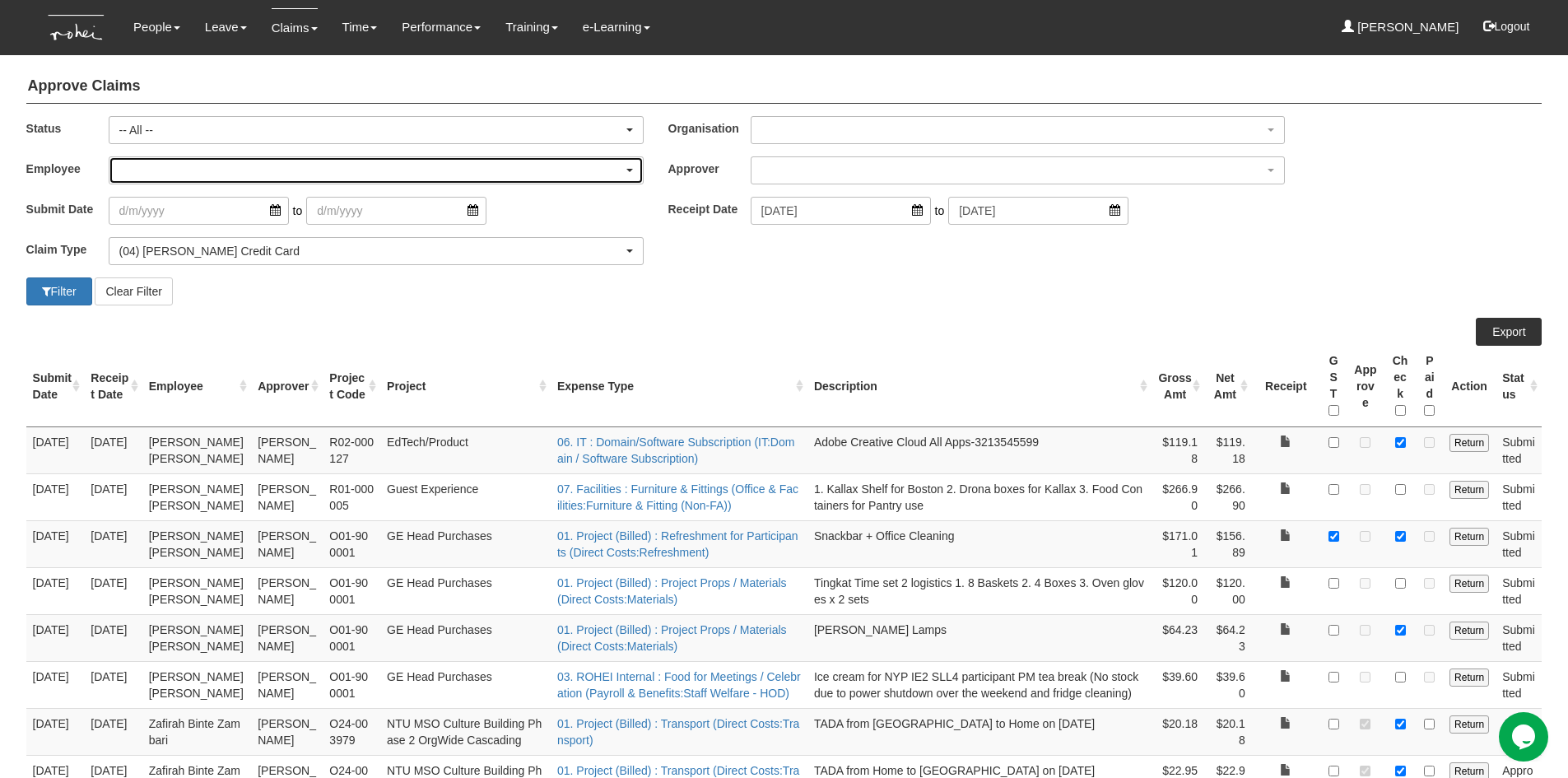
click at [173, 171] on div "button" at bounding box center [376, 170] width 534 height 26
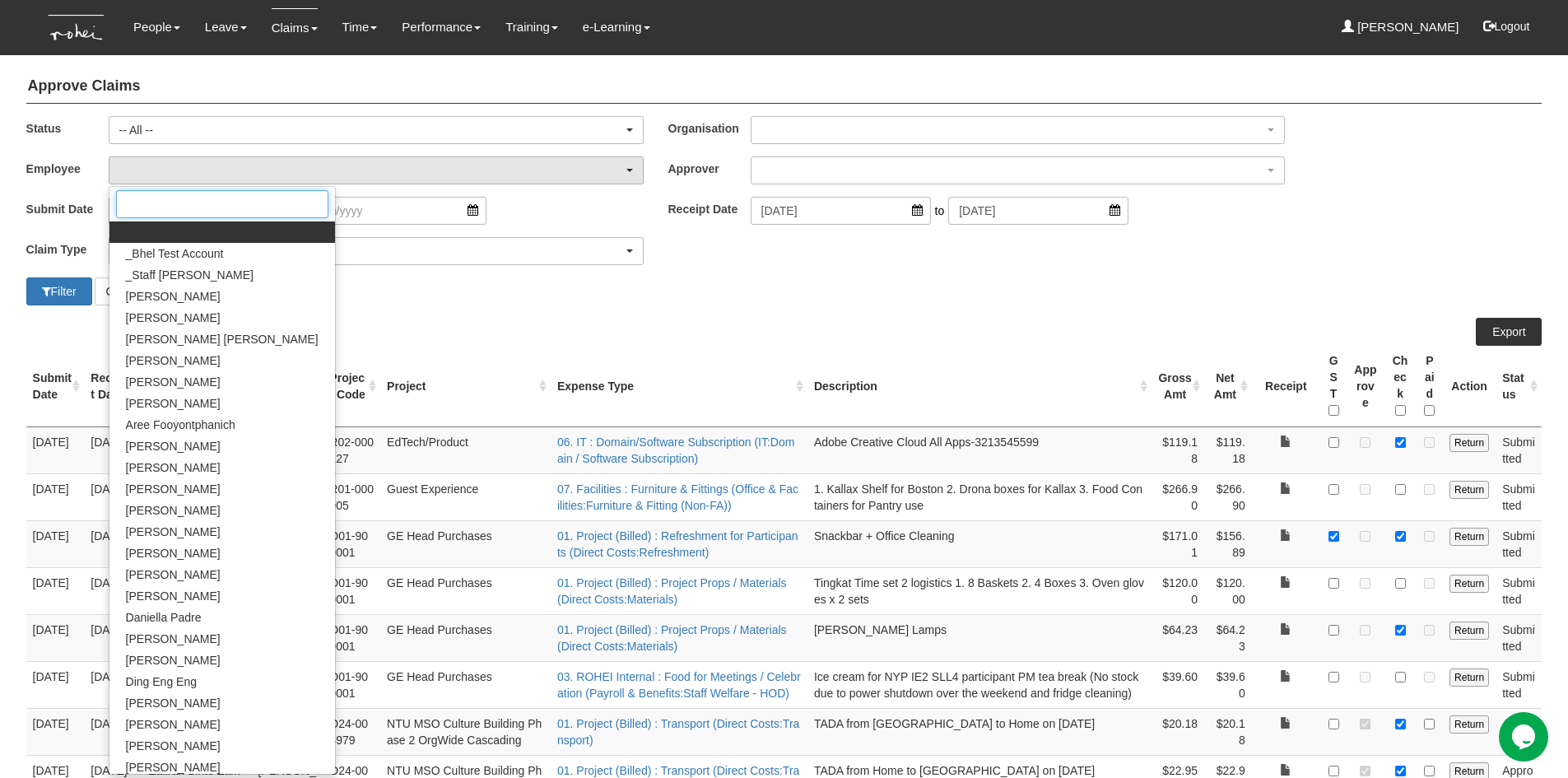
click at [176, 216] on input "Search" at bounding box center [222, 203] width 213 height 28
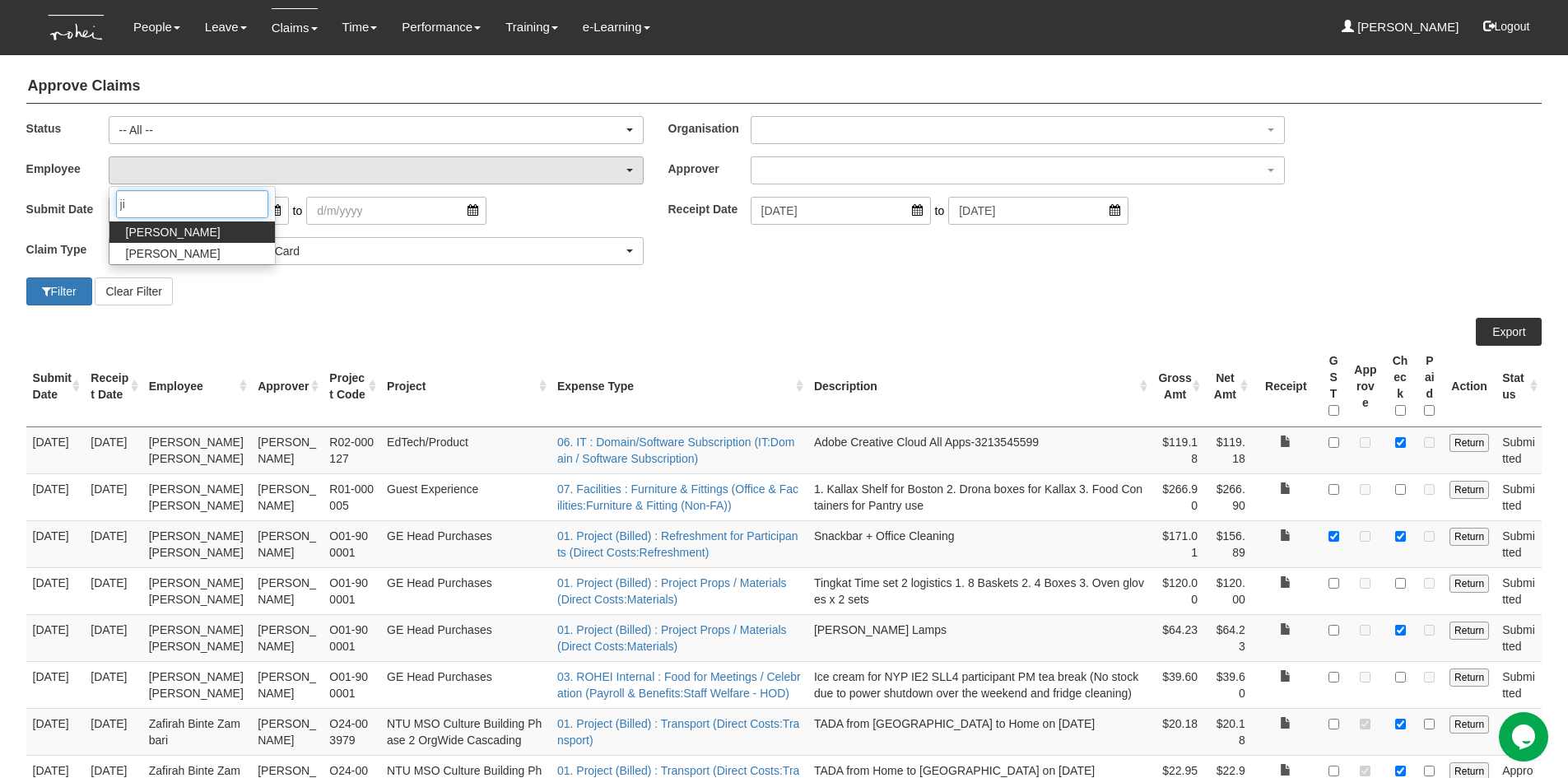
type input "ji"
click at [177, 235] on span "[PERSON_NAME]" at bounding box center [173, 232] width 95 height 17
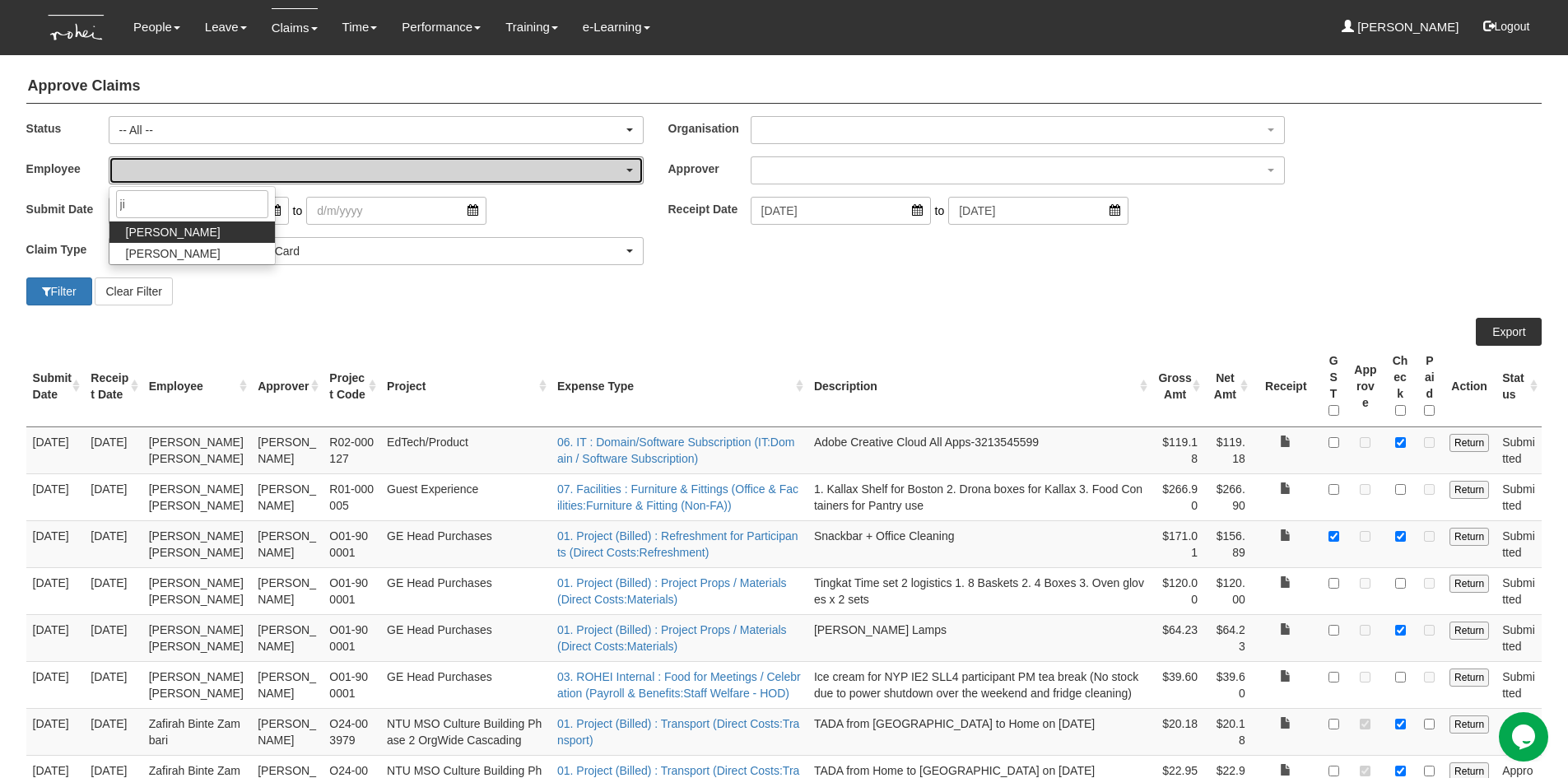
select select "5dc071eb-997d-4309-93ed-ec6b4f91f984"
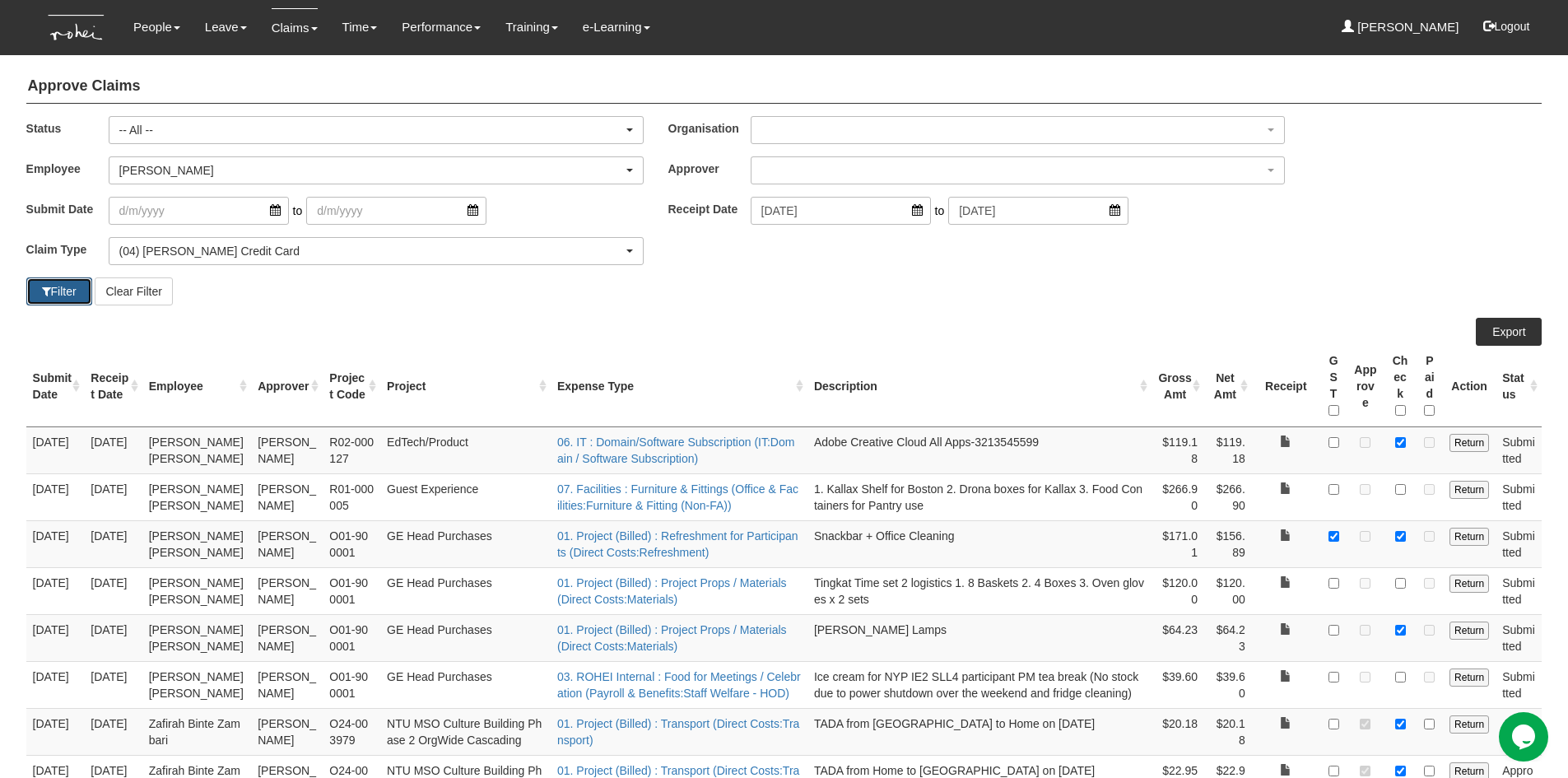
click at [66, 297] on button "Filter" at bounding box center [59, 291] width 66 height 28
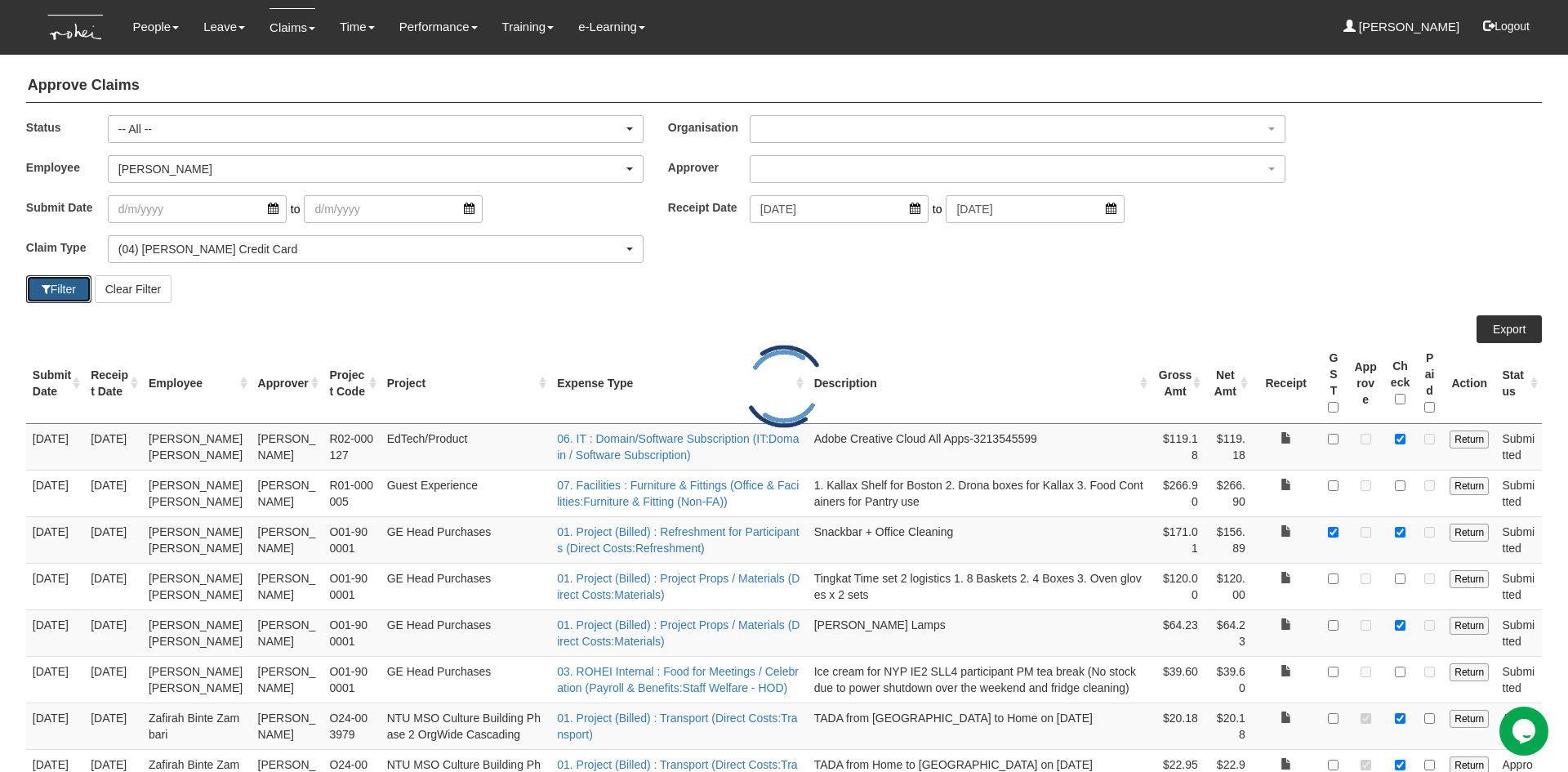
select select "50"
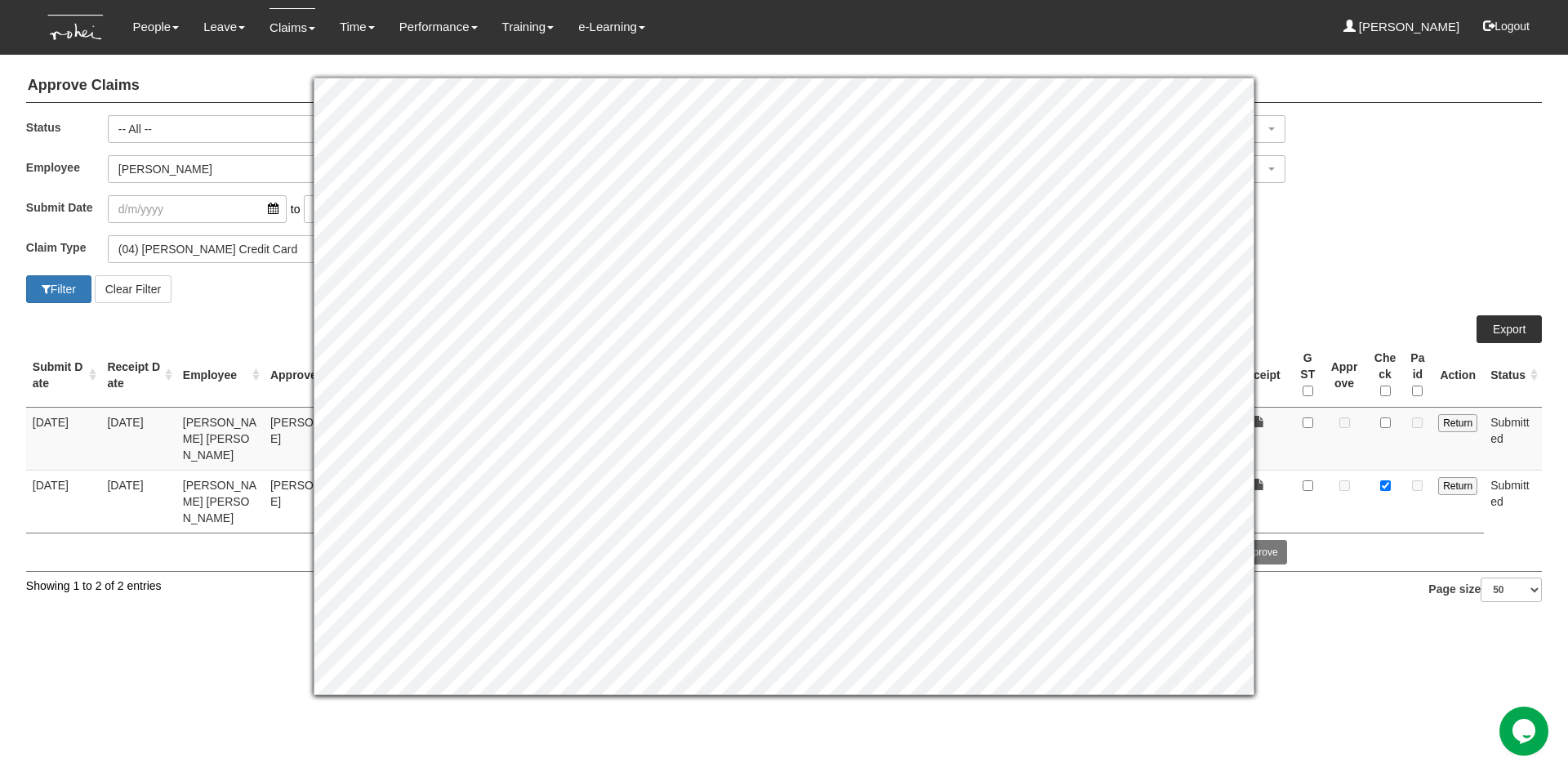
click at [1312, 276] on div "Filter Clear Filter" at bounding box center [784, 288] width 1540 height 28
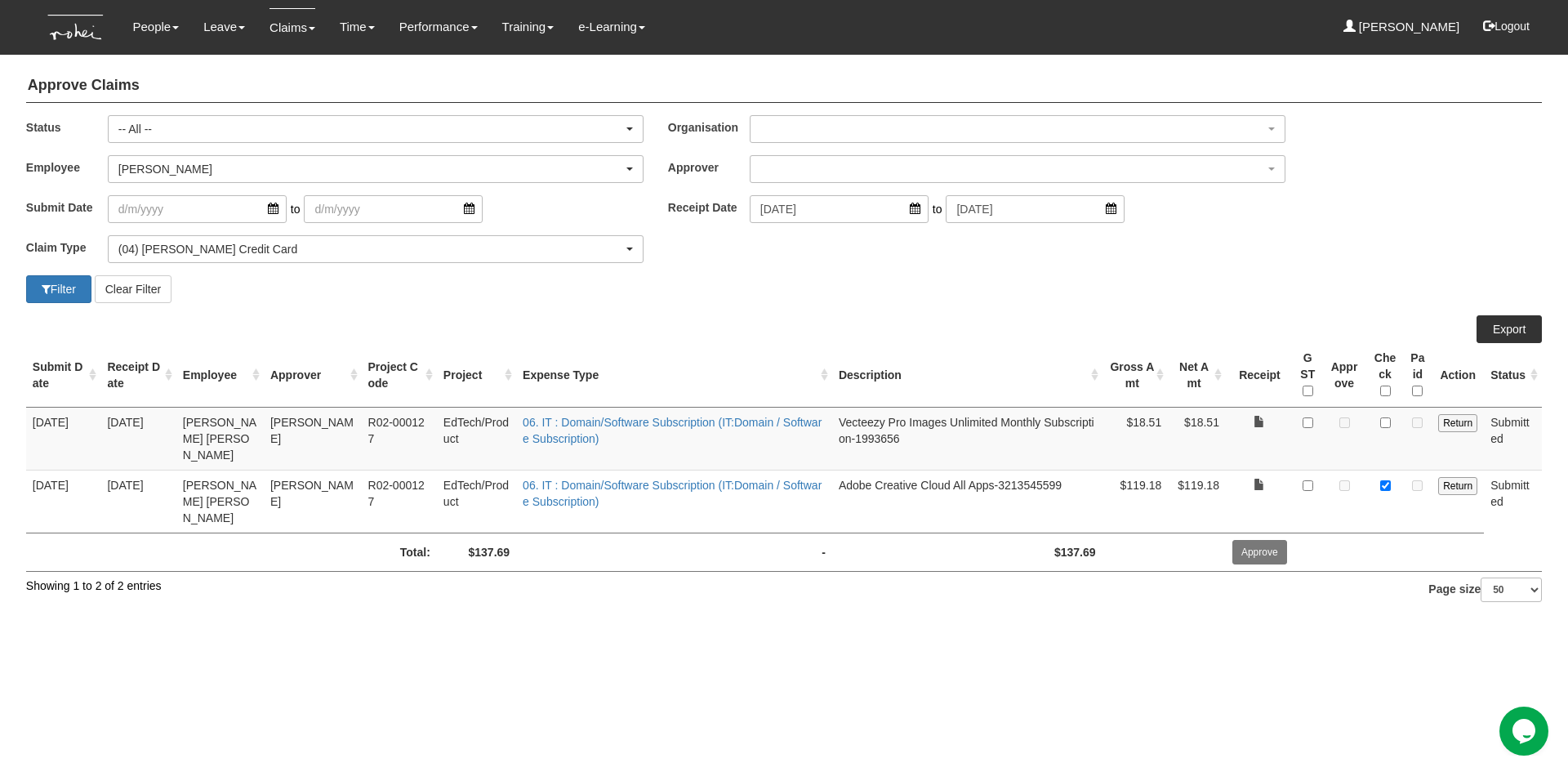
click at [1392, 425] on td at bounding box center [1385, 438] width 37 height 63
click at [1385, 425] on input "checkbox" at bounding box center [1385, 422] width 11 height 11
checkbox input "true"
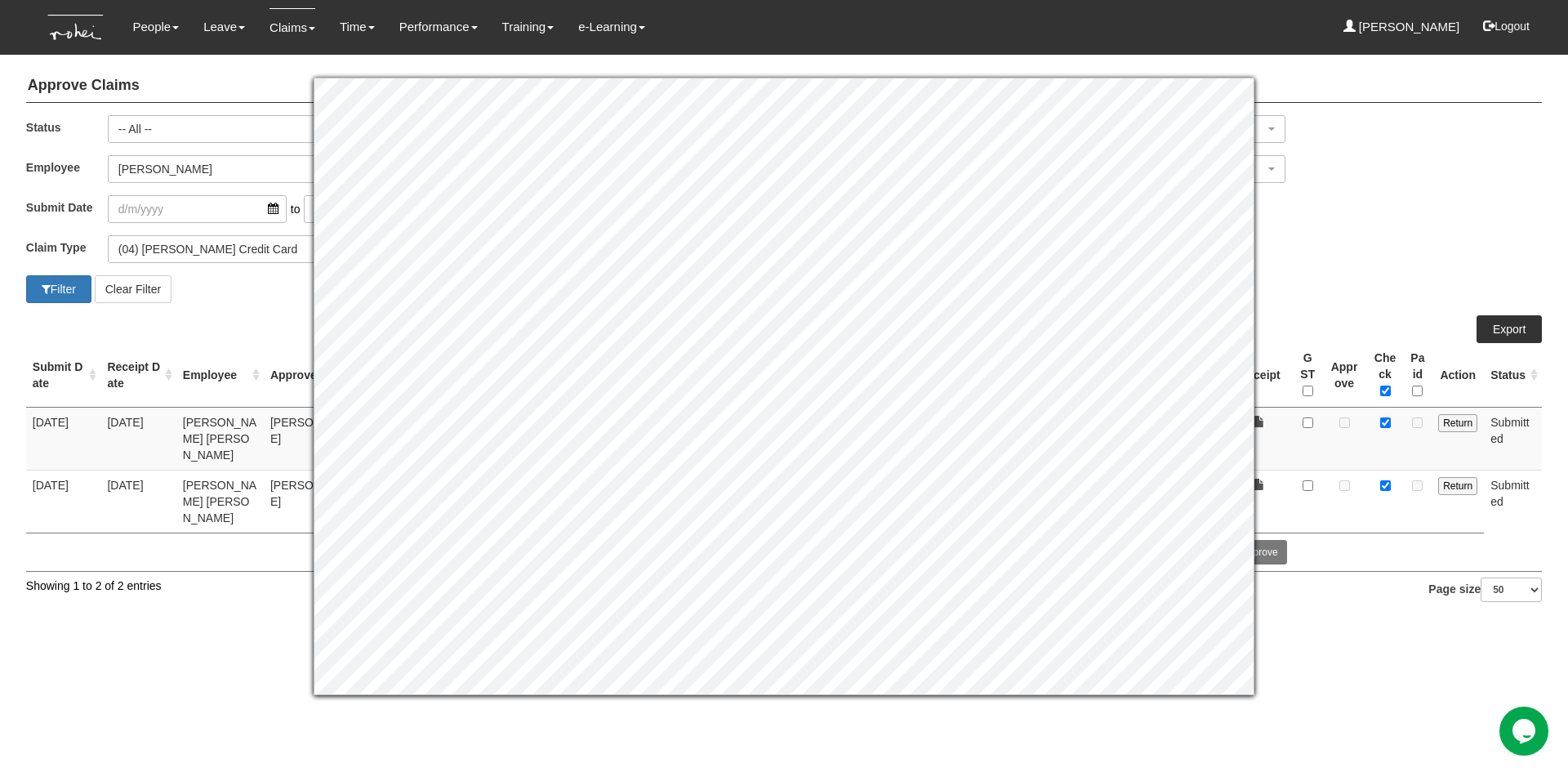
click at [1386, 214] on div "Submit Date to Receipt Date 30/8/2025 to 30/9/2025" at bounding box center [784, 215] width 1540 height 40
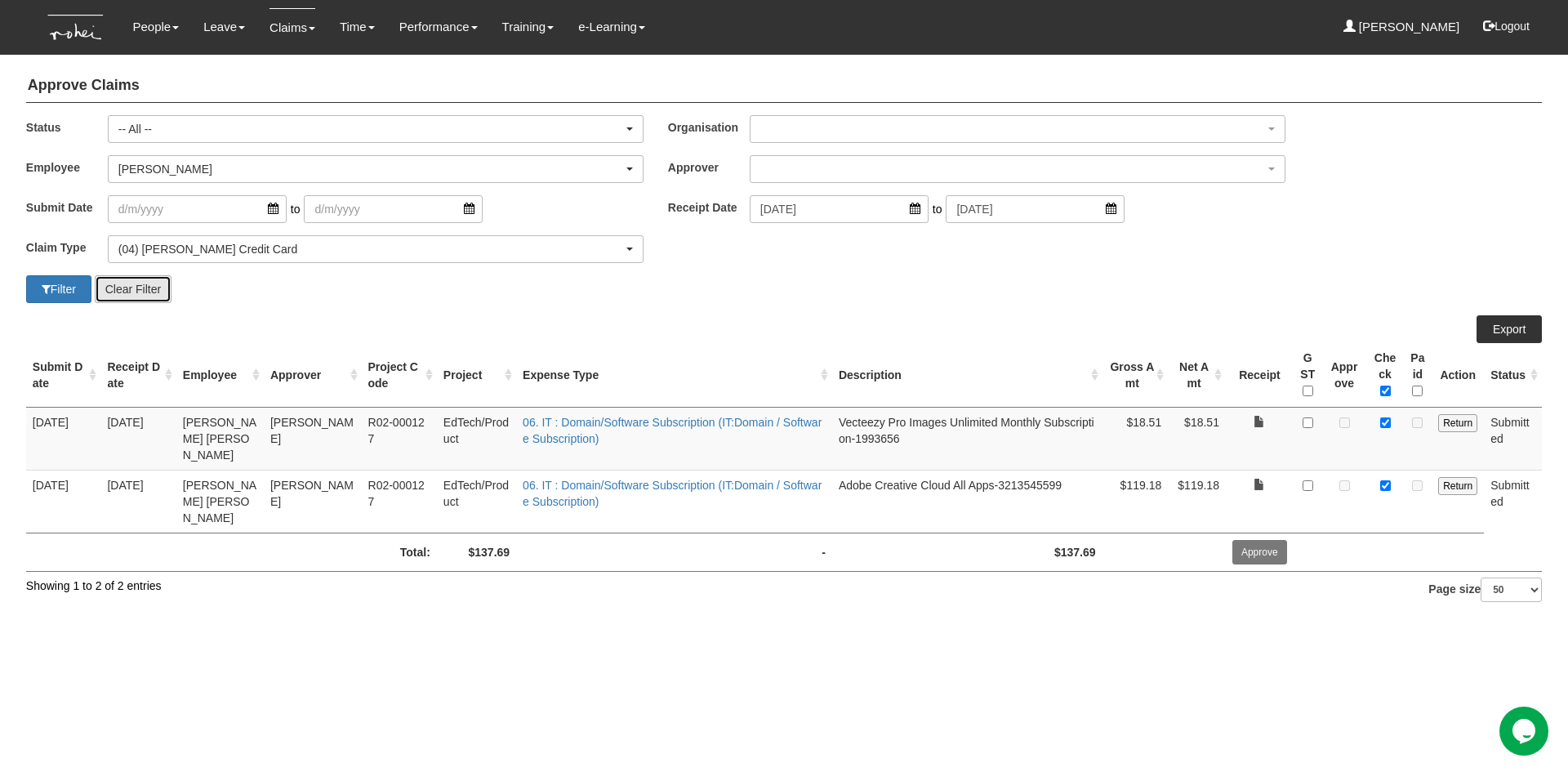
click at [117, 283] on button "Clear Filter" at bounding box center [133, 288] width 77 height 28
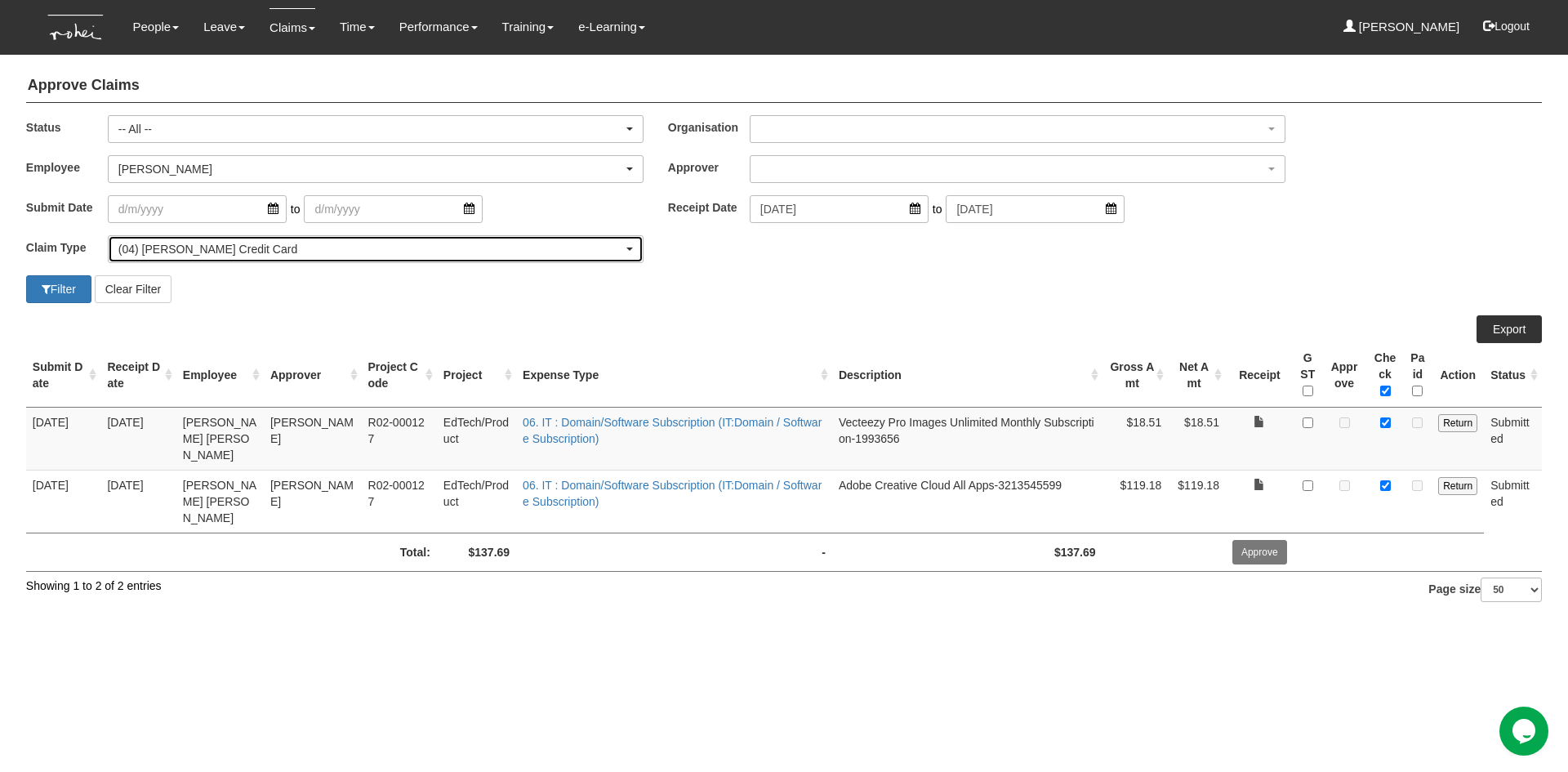
click at [625, 249] on div "(04) [PERSON_NAME] Credit Card" at bounding box center [375, 249] width 515 height 17
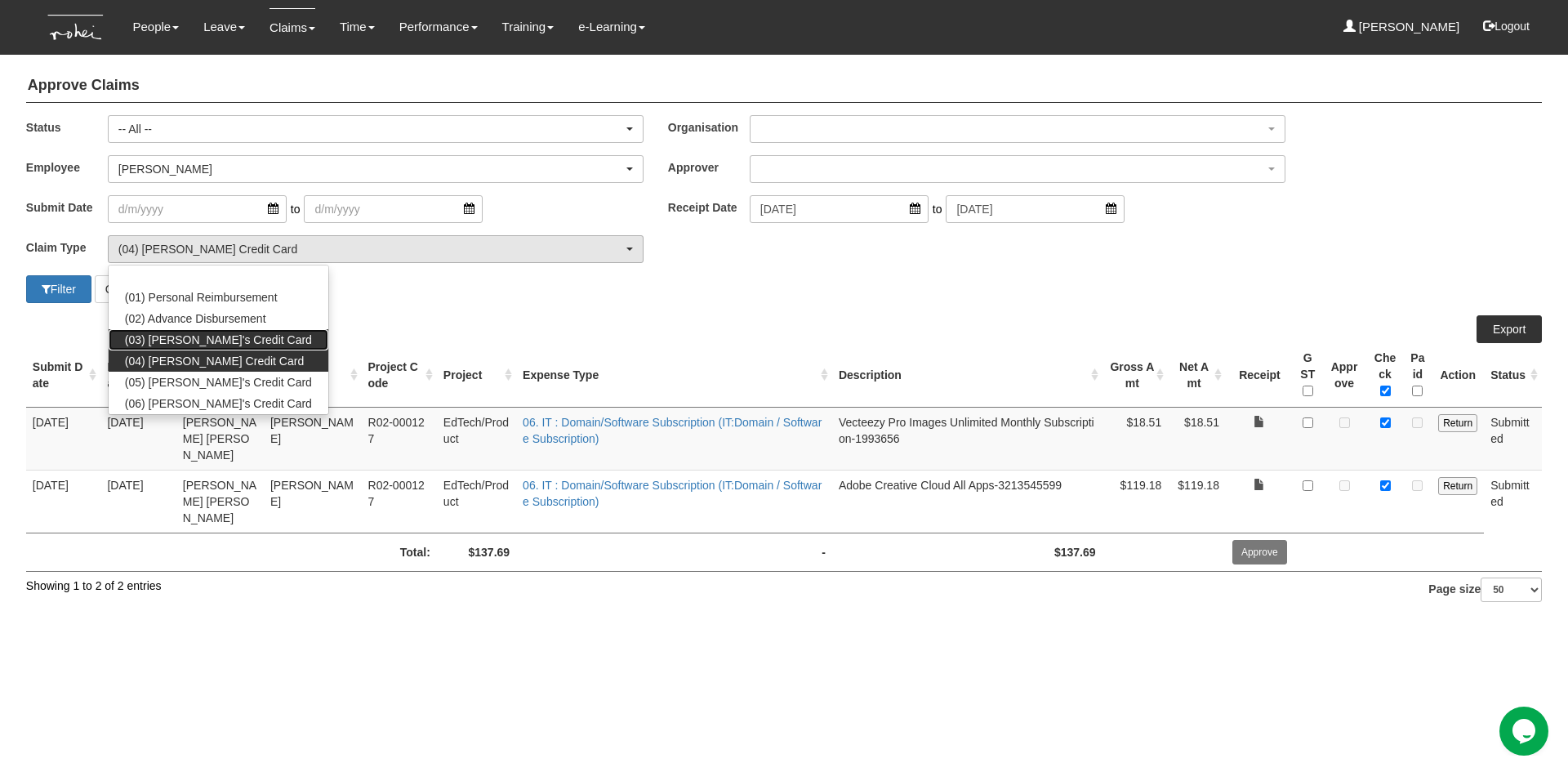
click at [259, 343] on link "(03) [PERSON_NAME]'s Credit Card" at bounding box center [218, 339] width 219 height 21
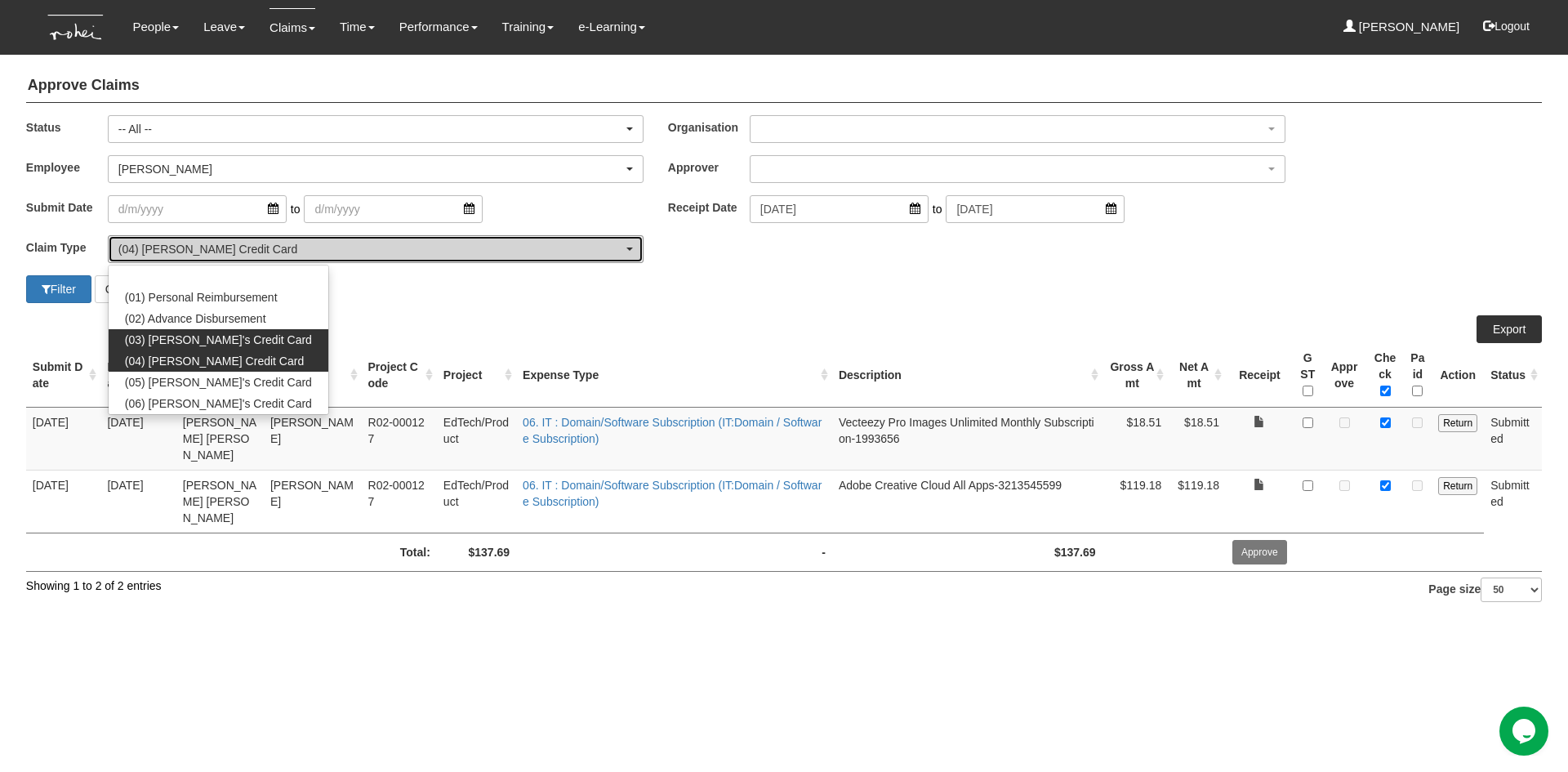
select select "15"
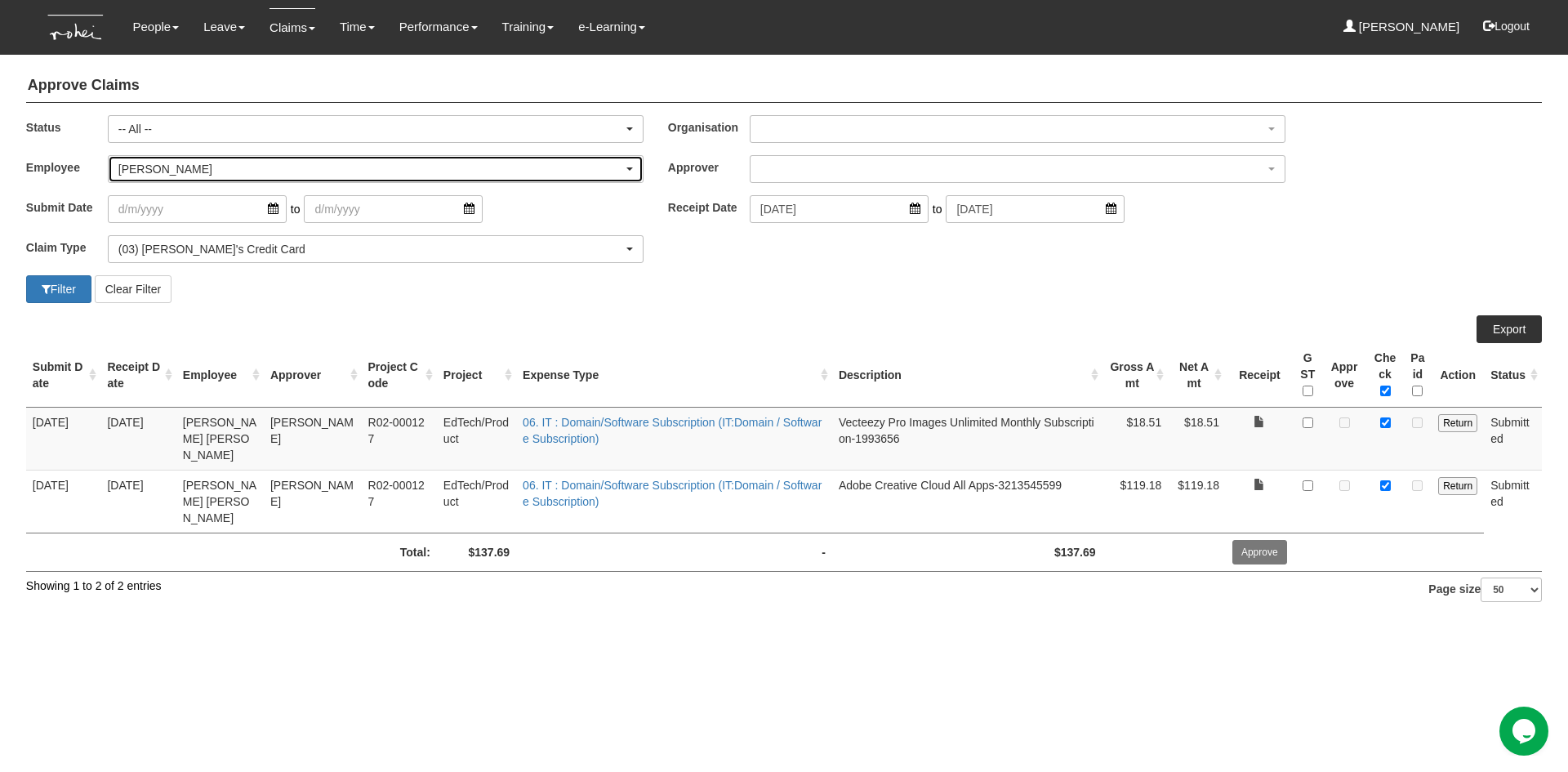
click at [275, 171] on div "[PERSON_NAME]" at bounding box center [370, 169] width 505 height 17
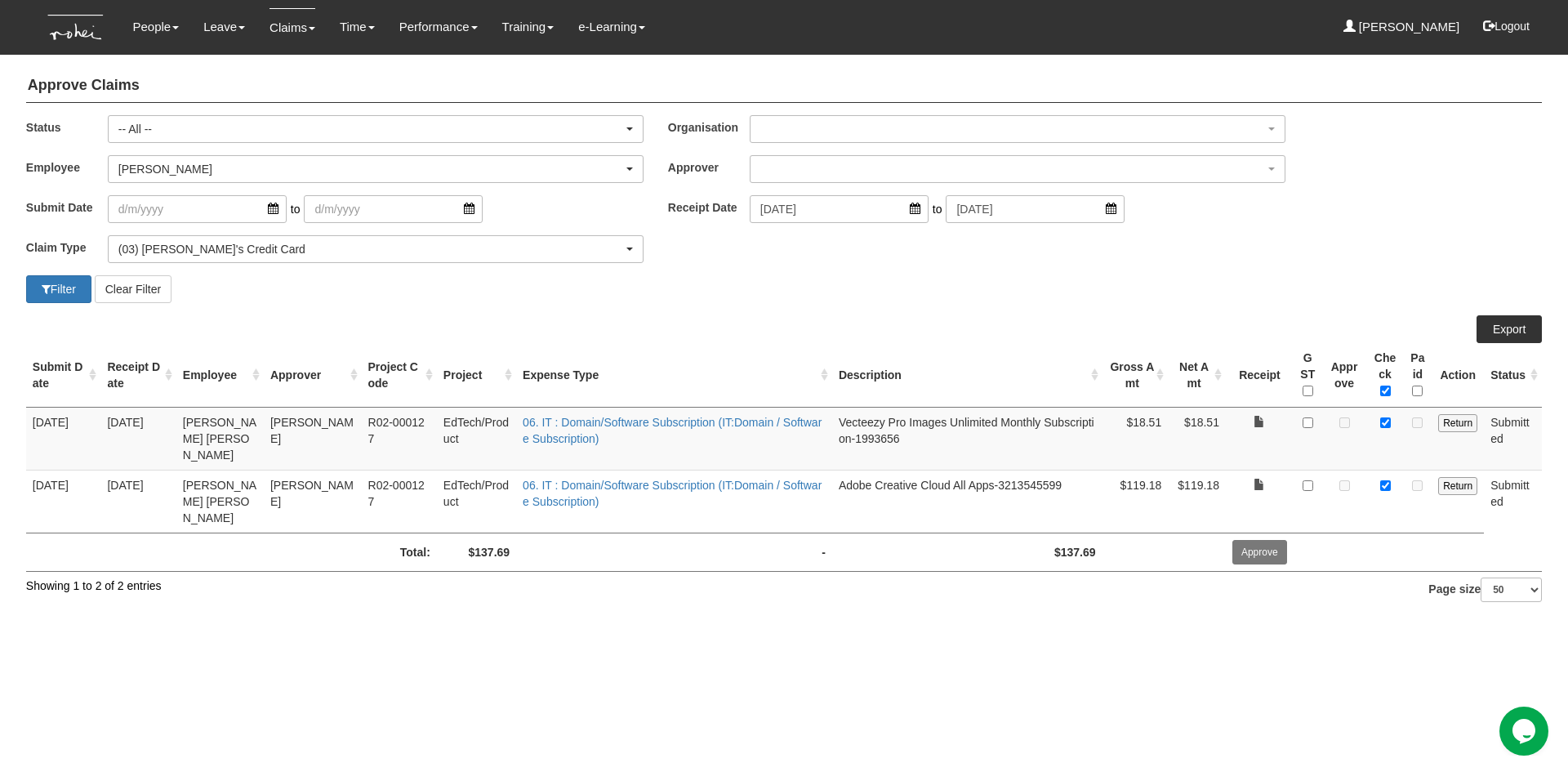
scroll to position [437, 0]
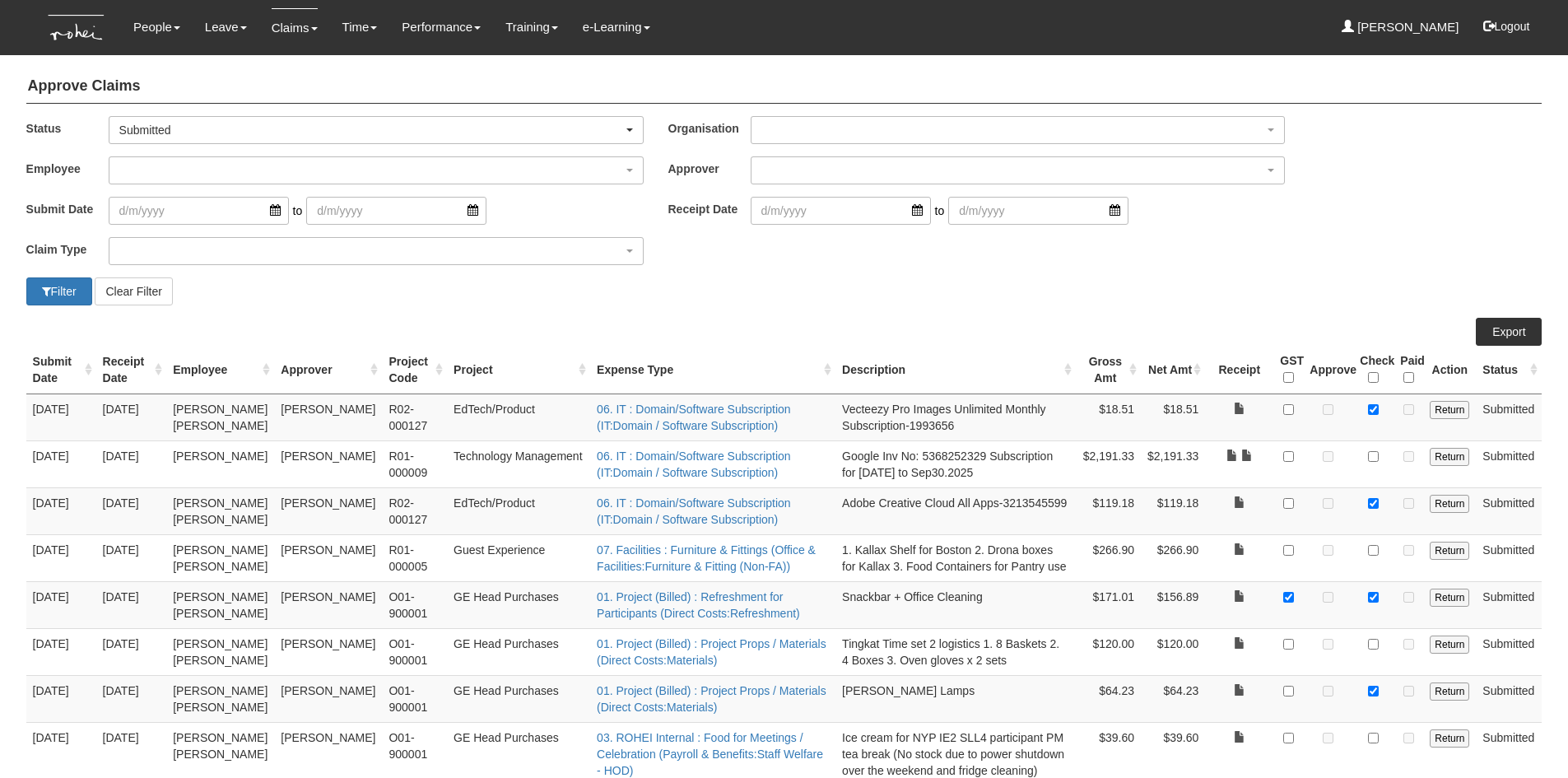
select select "50"
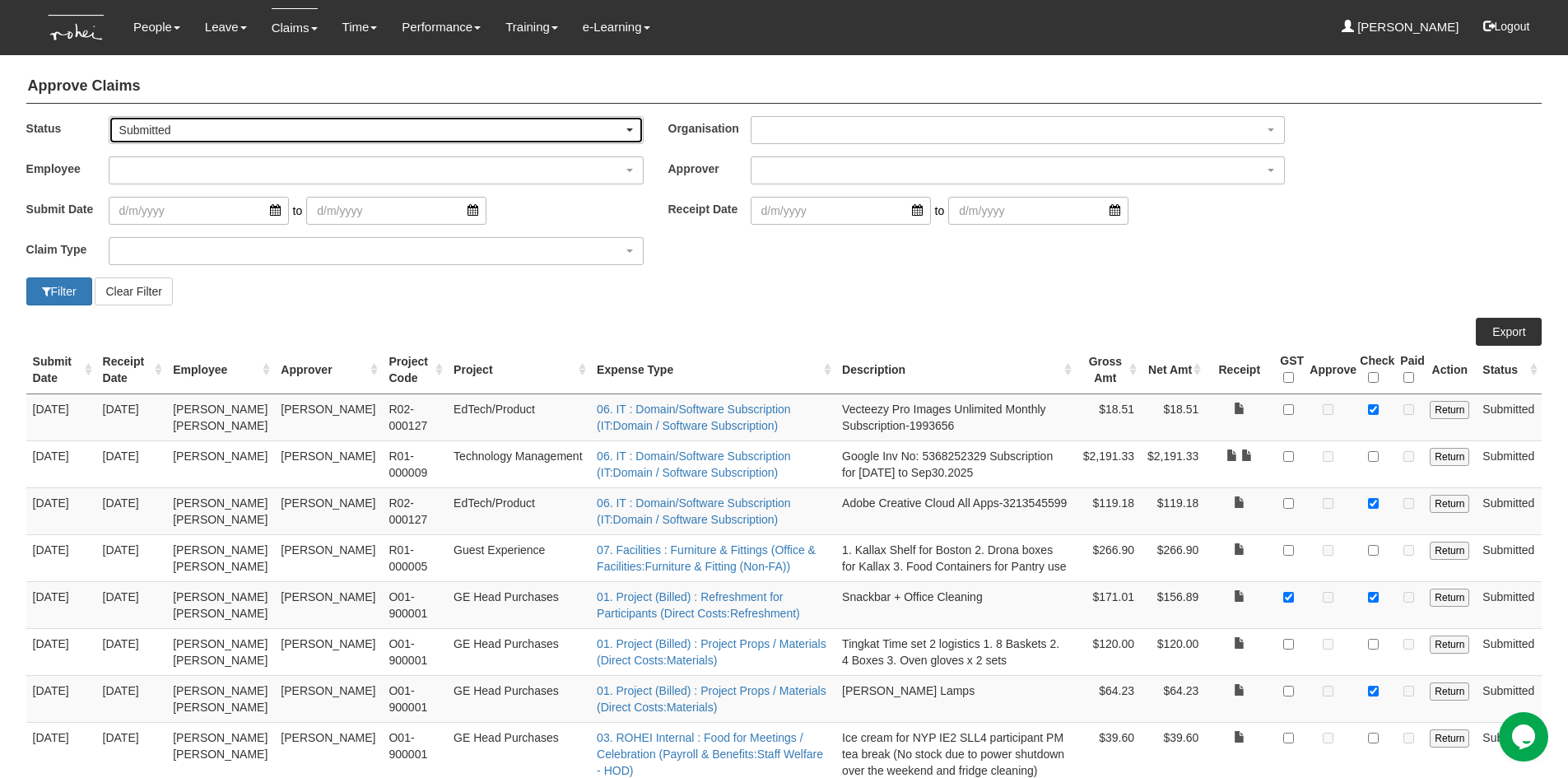
click at [634, 122] on div "Submitted" at bounding box center [376, 129] width 534 height 26
click at [160, 160] on span "-- All --" at bounding box center [143, 157] width 34 height 17
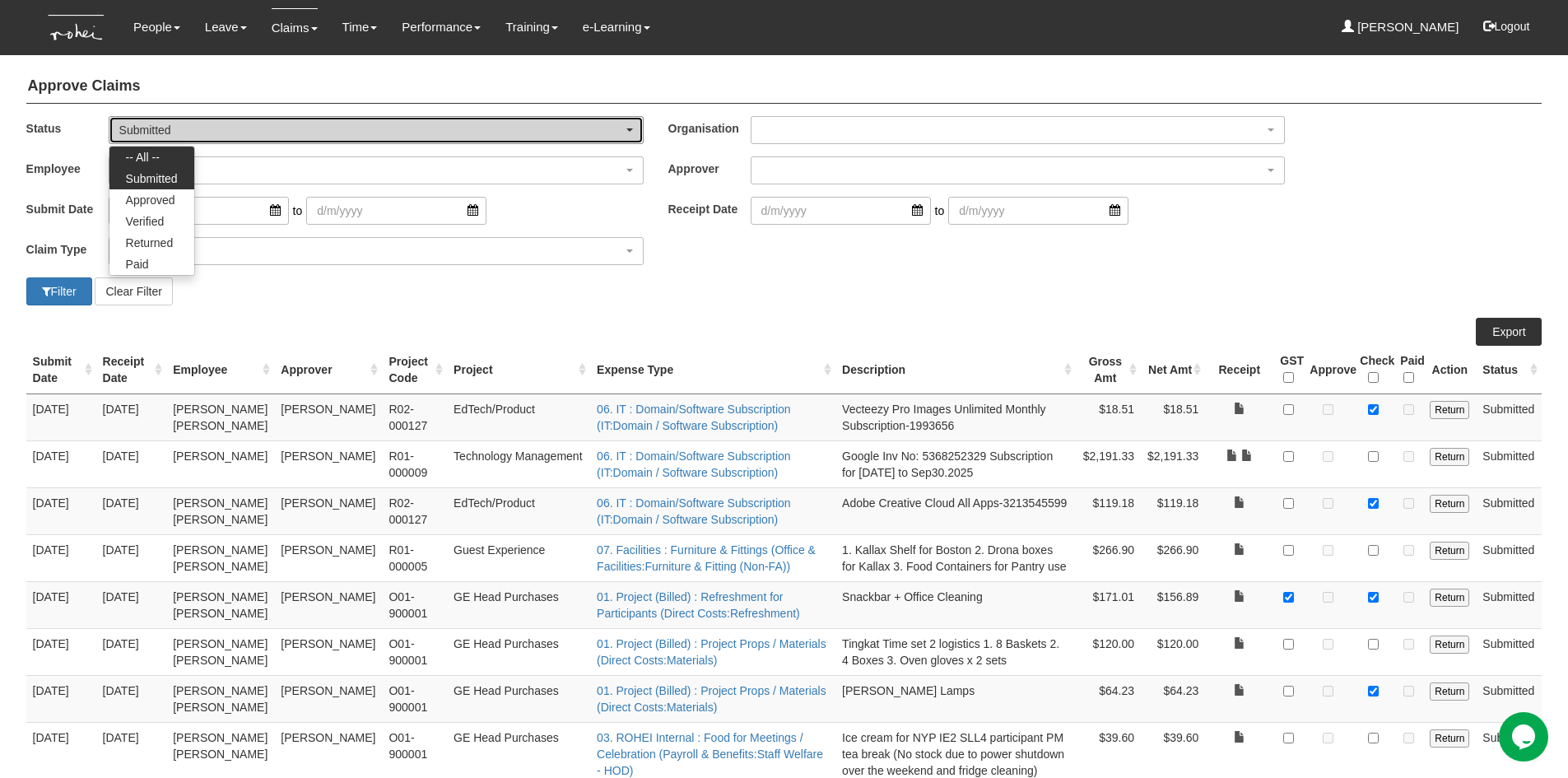
select select "All"
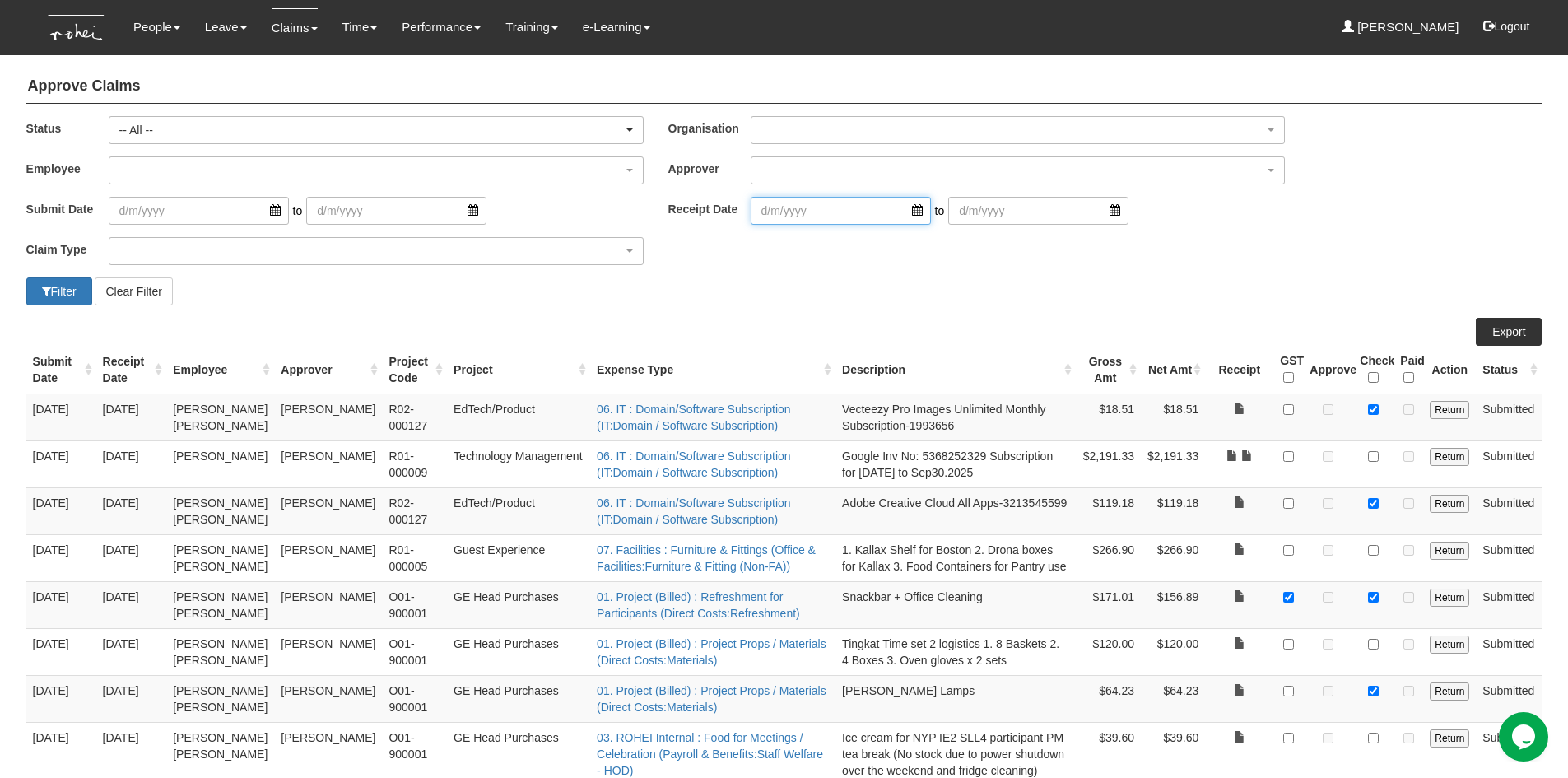
click at [900, 208] on input "search" at bounding box center [840, 210] width 180 height 28
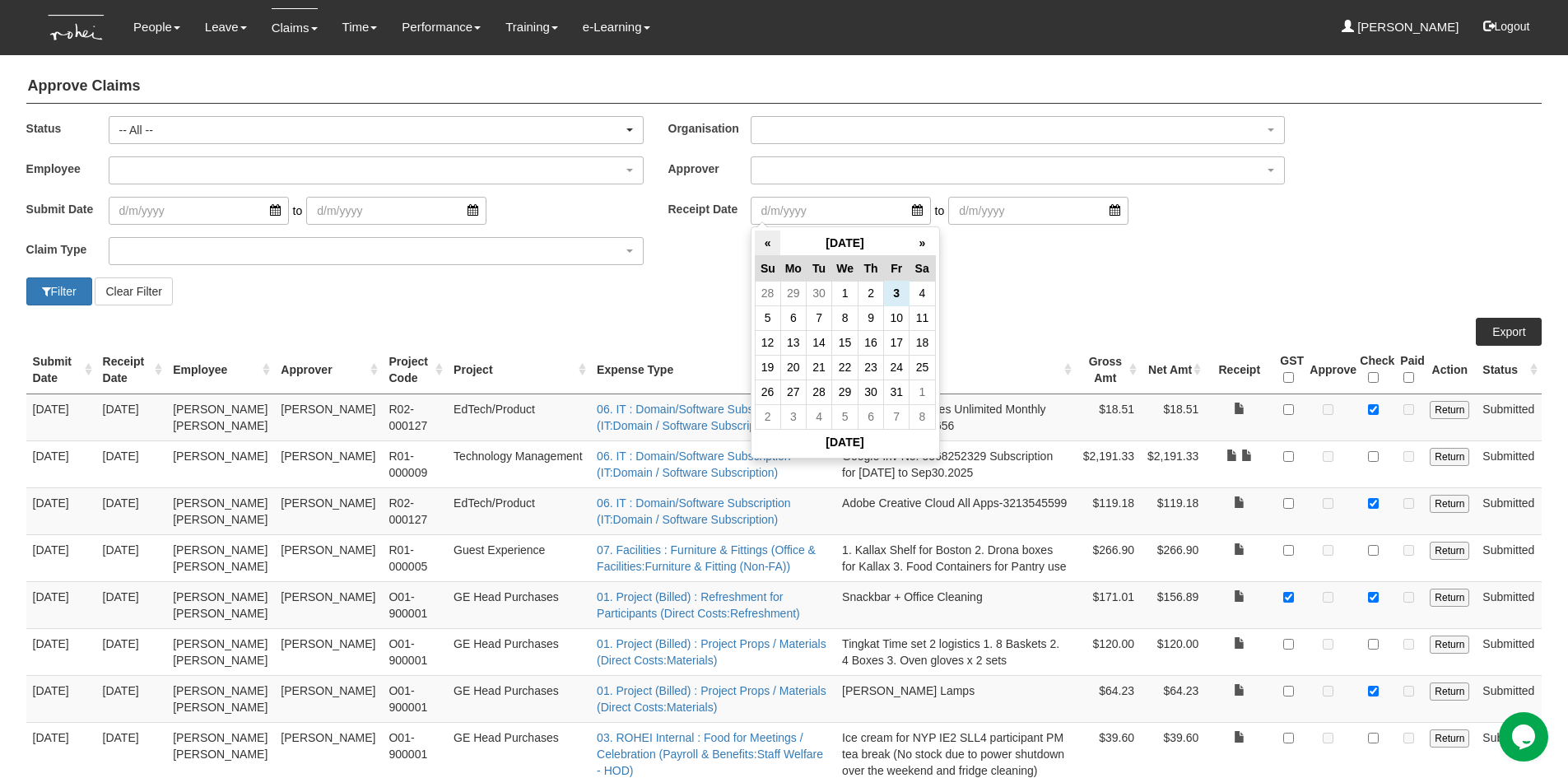
click at [771, 246] on th "«" at bounding box center [767, 243] width 25 height 25
click at [767, 291] on td "31" at bounding box center [767, 292] width 25 height 24
type input "[DATE]"
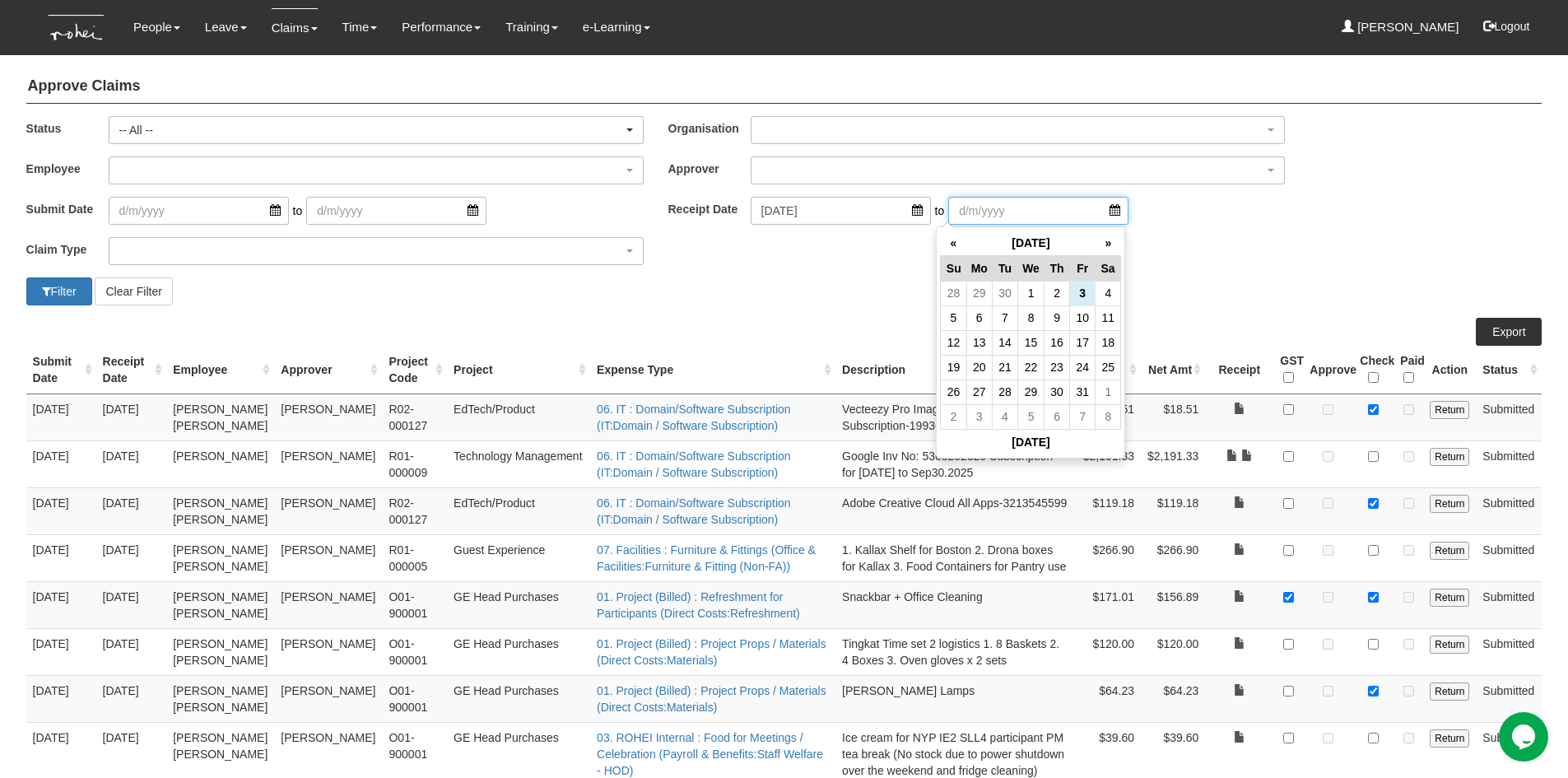
click at [1093, 213] on input "search" at bounding box center [1038, 210] width 180 height 28
click at [956, 242] on th "«" at bounding box center [953, 243] width 25 height 25
click at [1004, 390] on td "30" at bounding box center [1004, 391] width 25 height 24
type input "[DATE]"
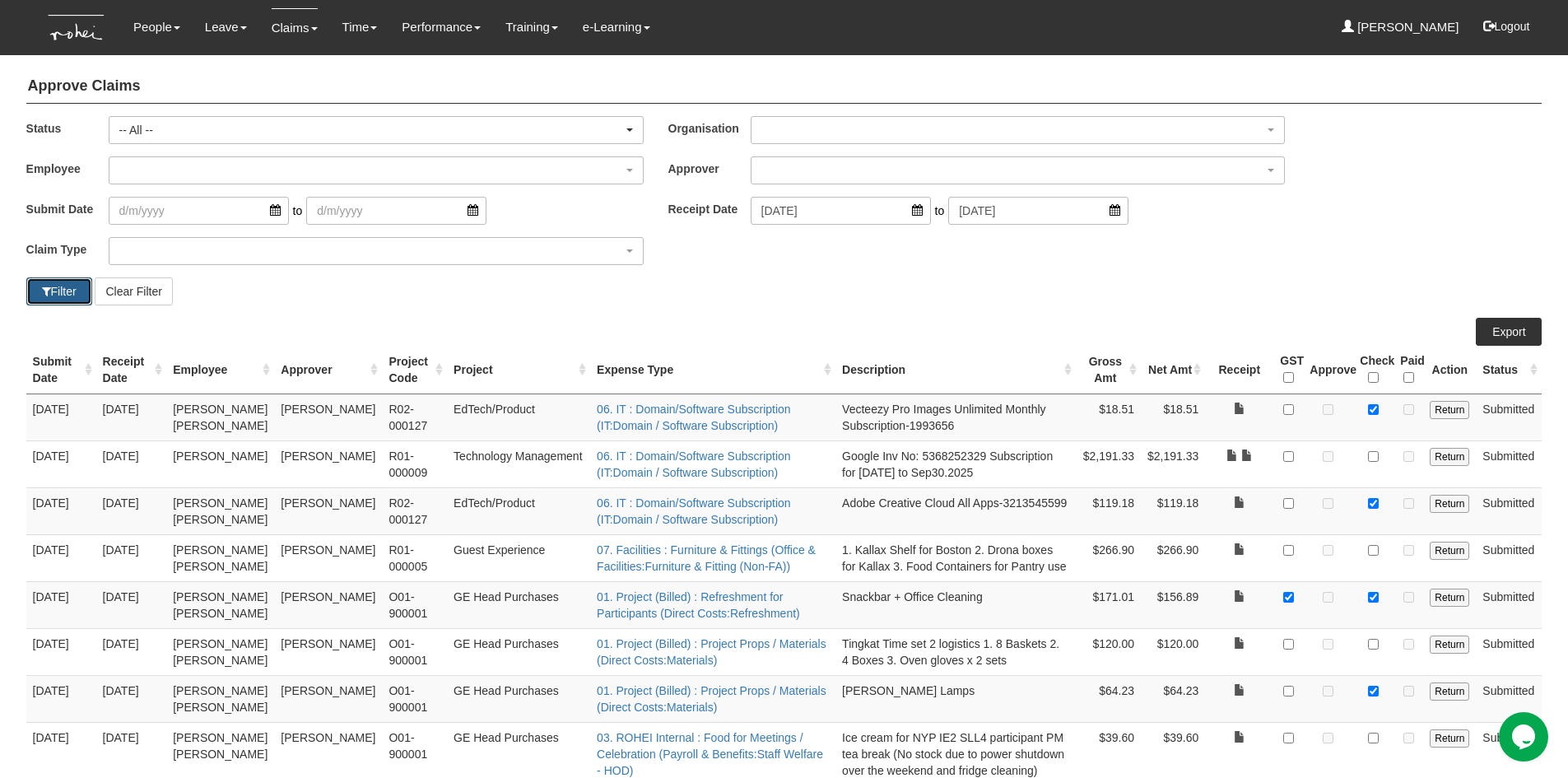
click at [49, 299] on button "Filter" at bounding box center [59, 291] width 66 height 28
select select "50"
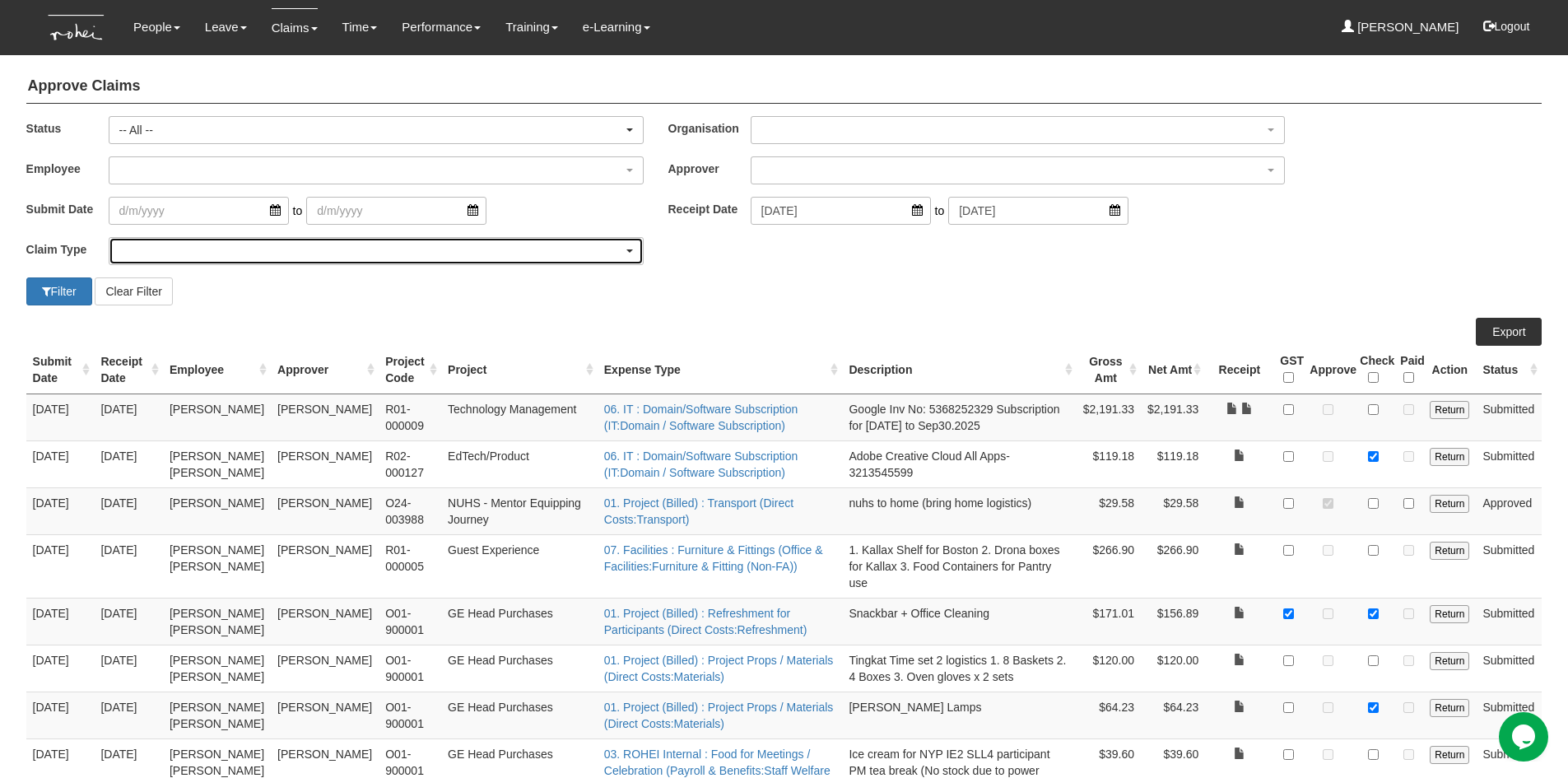
click at [176, 250] on div "button" at bounding box center [376, 250] width 534 height 26
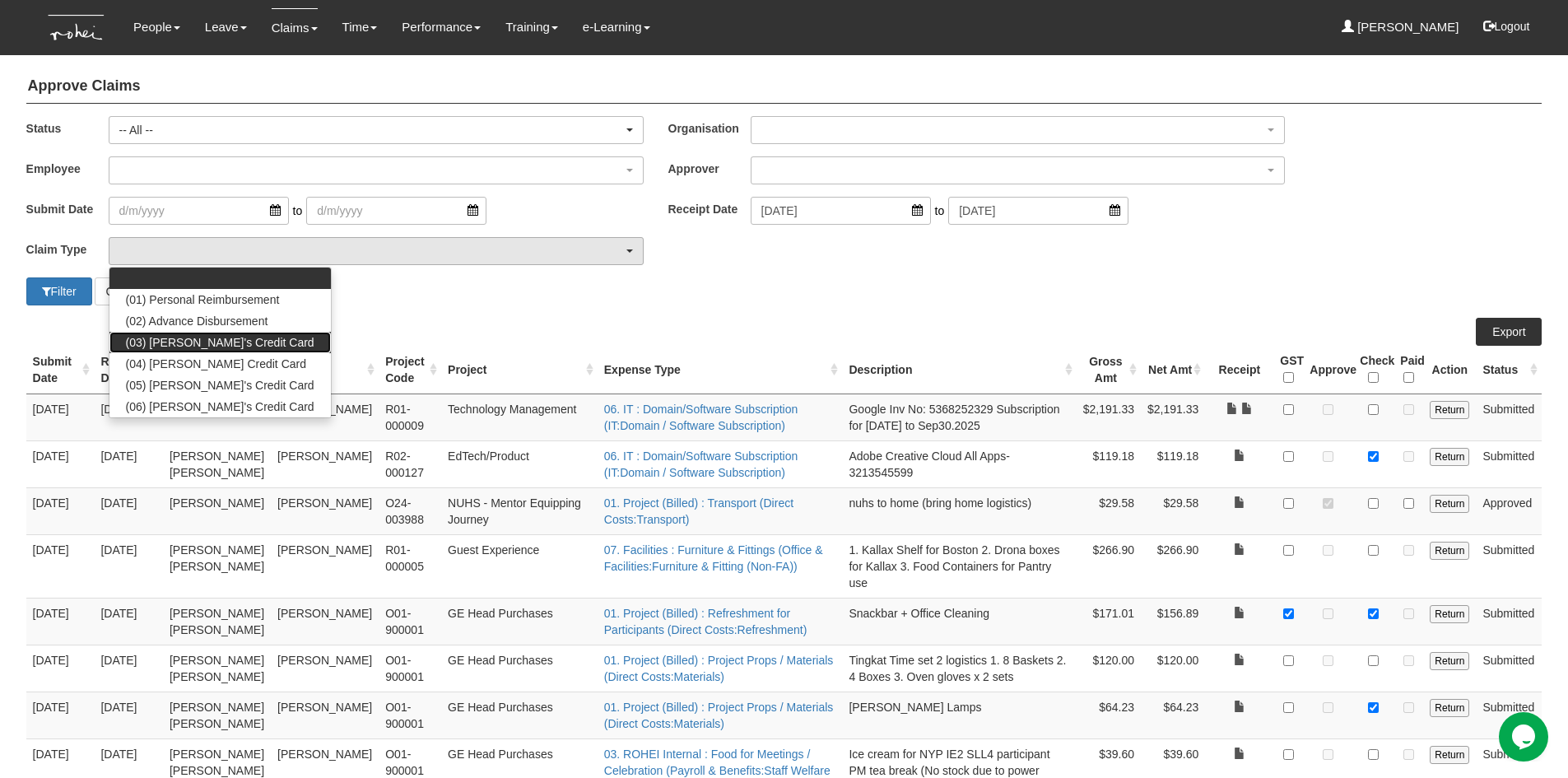
click at [218, 344] on span "(03) [PERSON_NAME]'s Credit Card" at bounding box center [220, 343] width 188 height 17
select select "15"
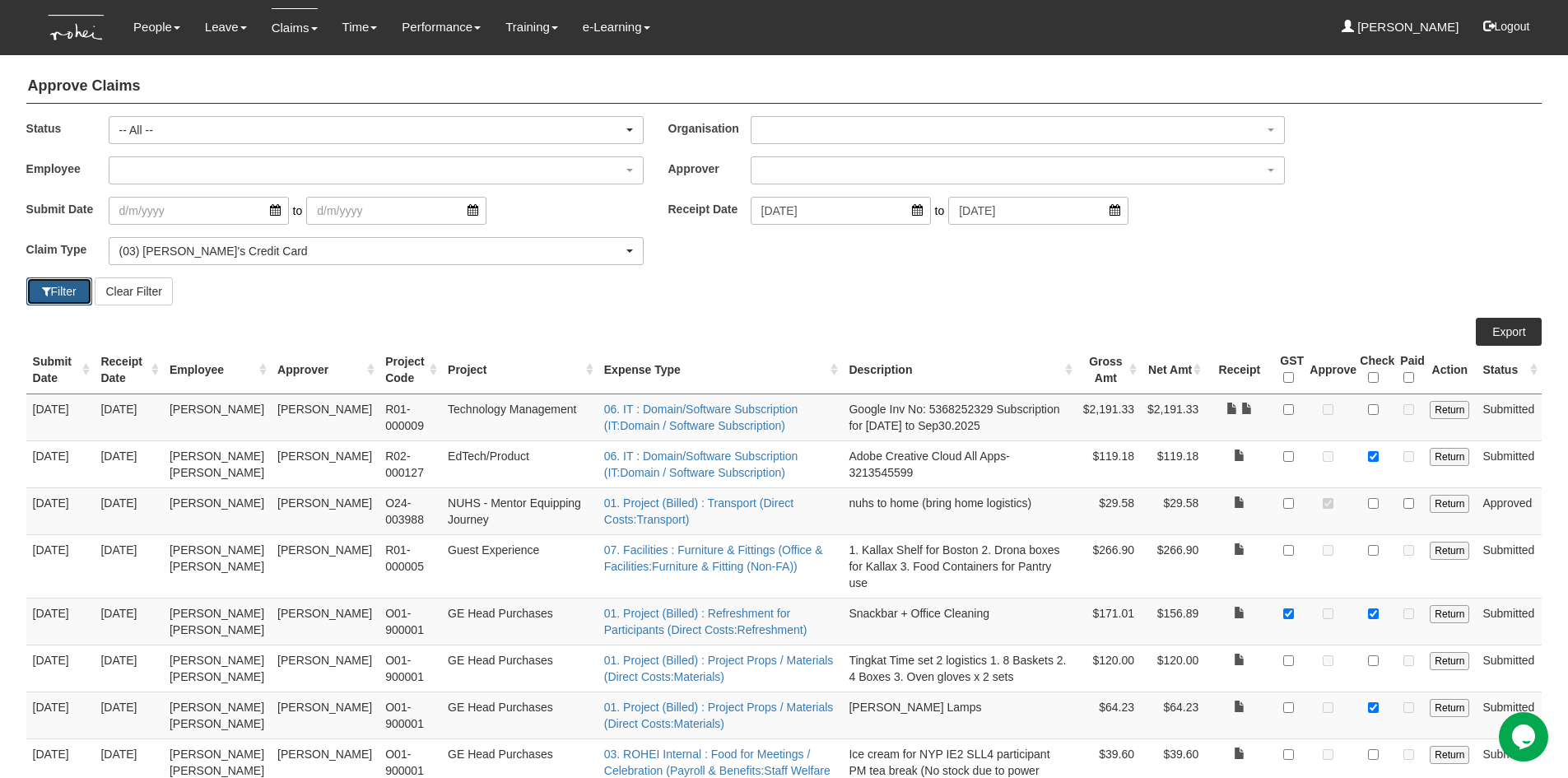
click at [58, 289] on button "Filter" at bounding box center [59, 291] width 66 height 28
select select "50"
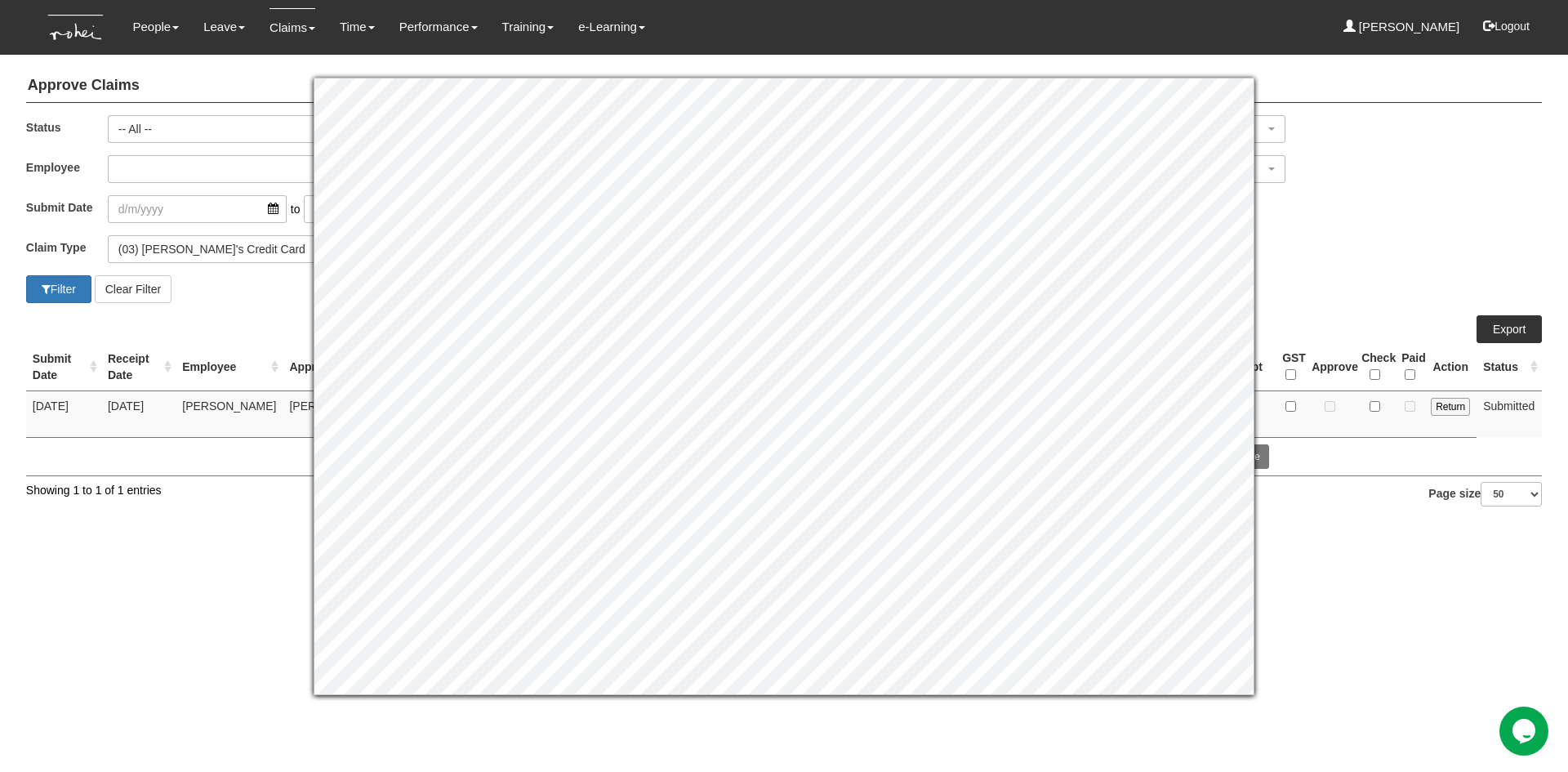
click at [1334, 527] on html "Toggle navigation People Personal Information Staff Directory Leave Apply for L…" at bounding box center [784, 263] width 1568 height 527
click at [1405, 527] on html "Toggle navigation People Personal Information Staff Directory Leave Apply for L…" at bounding box center [784, 263] width 1568 height 527
click at [1291, 406] on input "checkbox" at bounding box center [1291, 406] width 11 height 11
checkbox input "true"
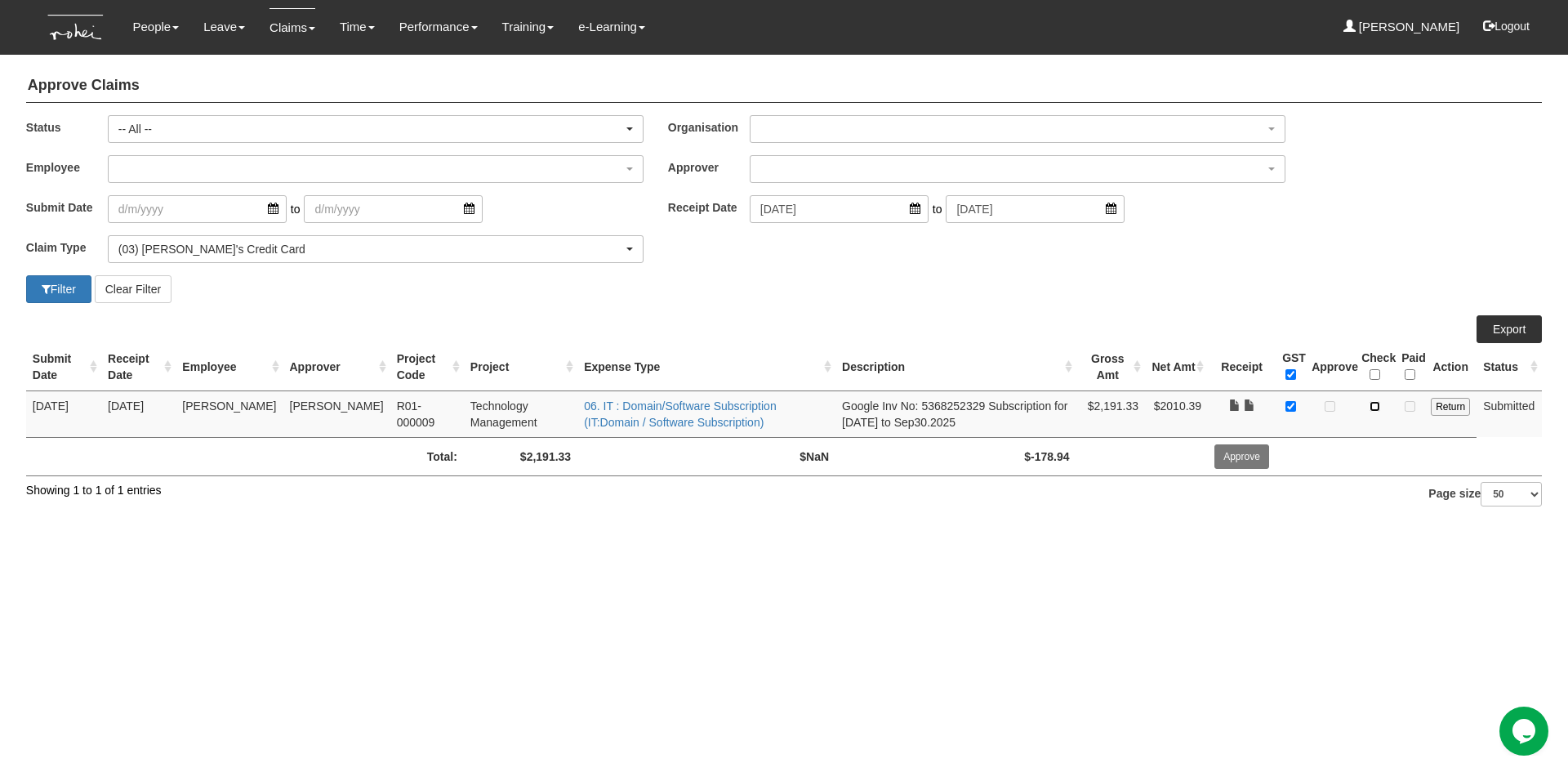
click at [1380, 407] on input "checkbox" at bounding box center [1375, 406] width 11 height 11
checkbox input "true"
